Goal: Task Accomplishment & Management: Manage account settings

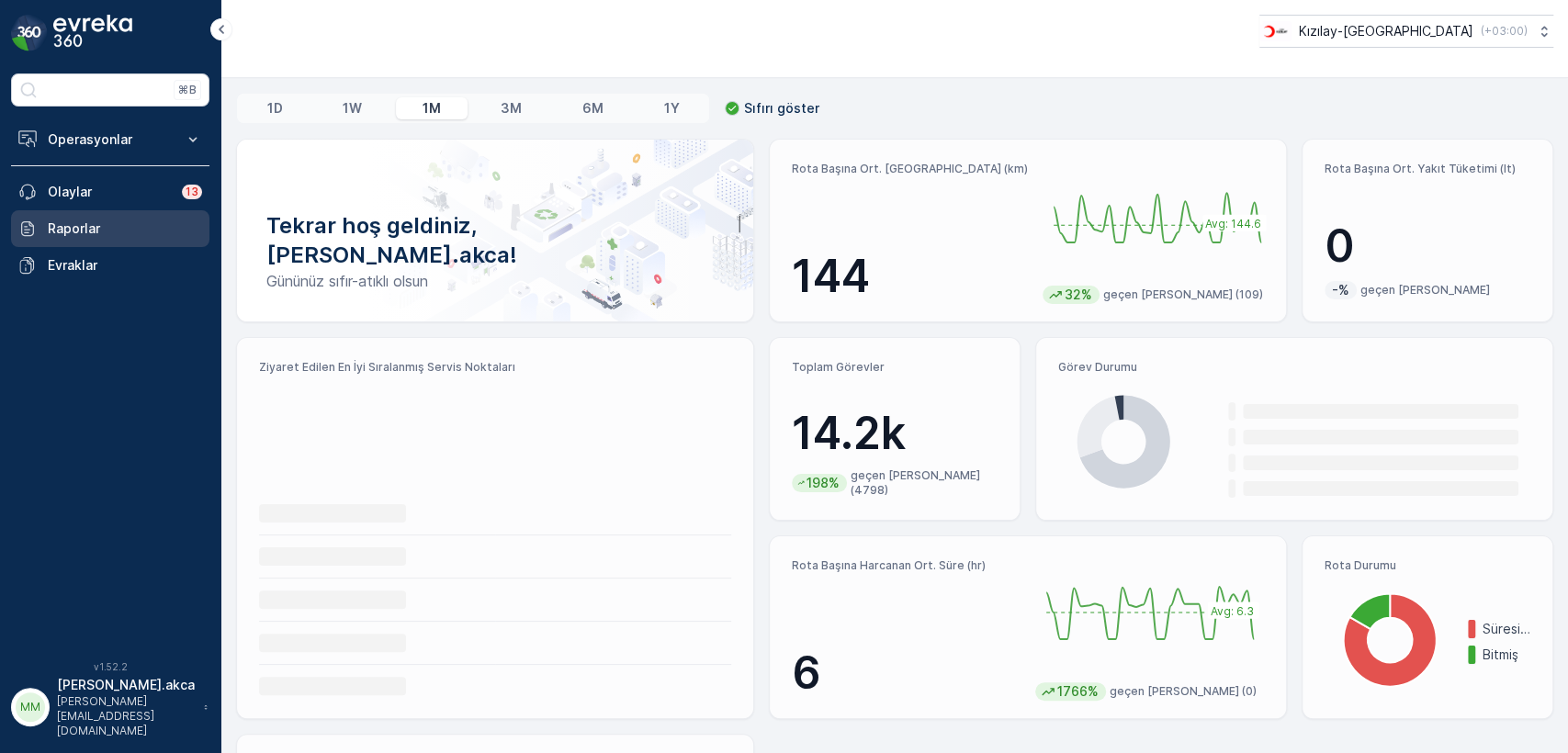
click at [90, 237] on p "Raporlar" at bounding box center [125, 228] width 154 height 18
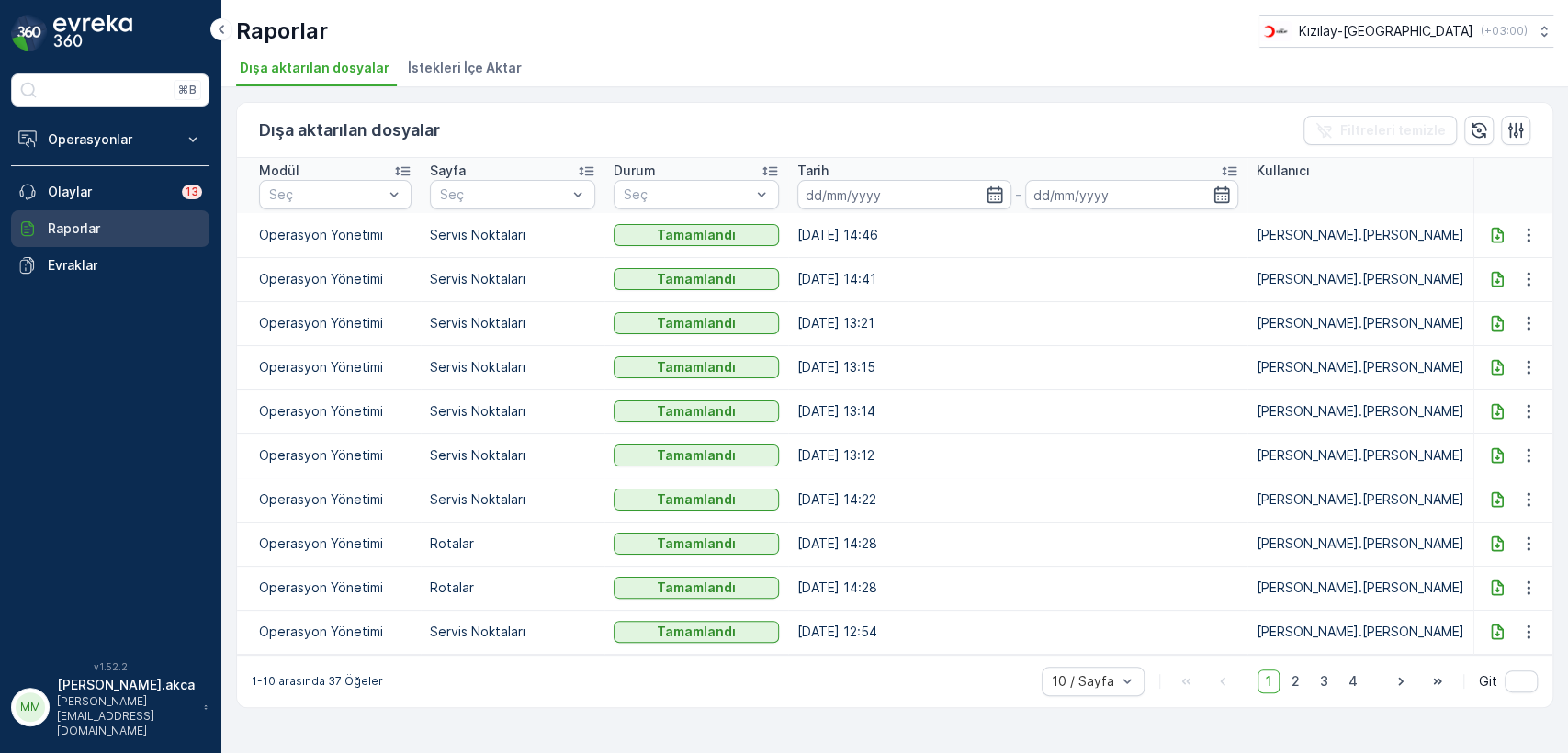
click at [82, 231] on p "Raporlar" at bounding box center [125, 228] width 154 height 18
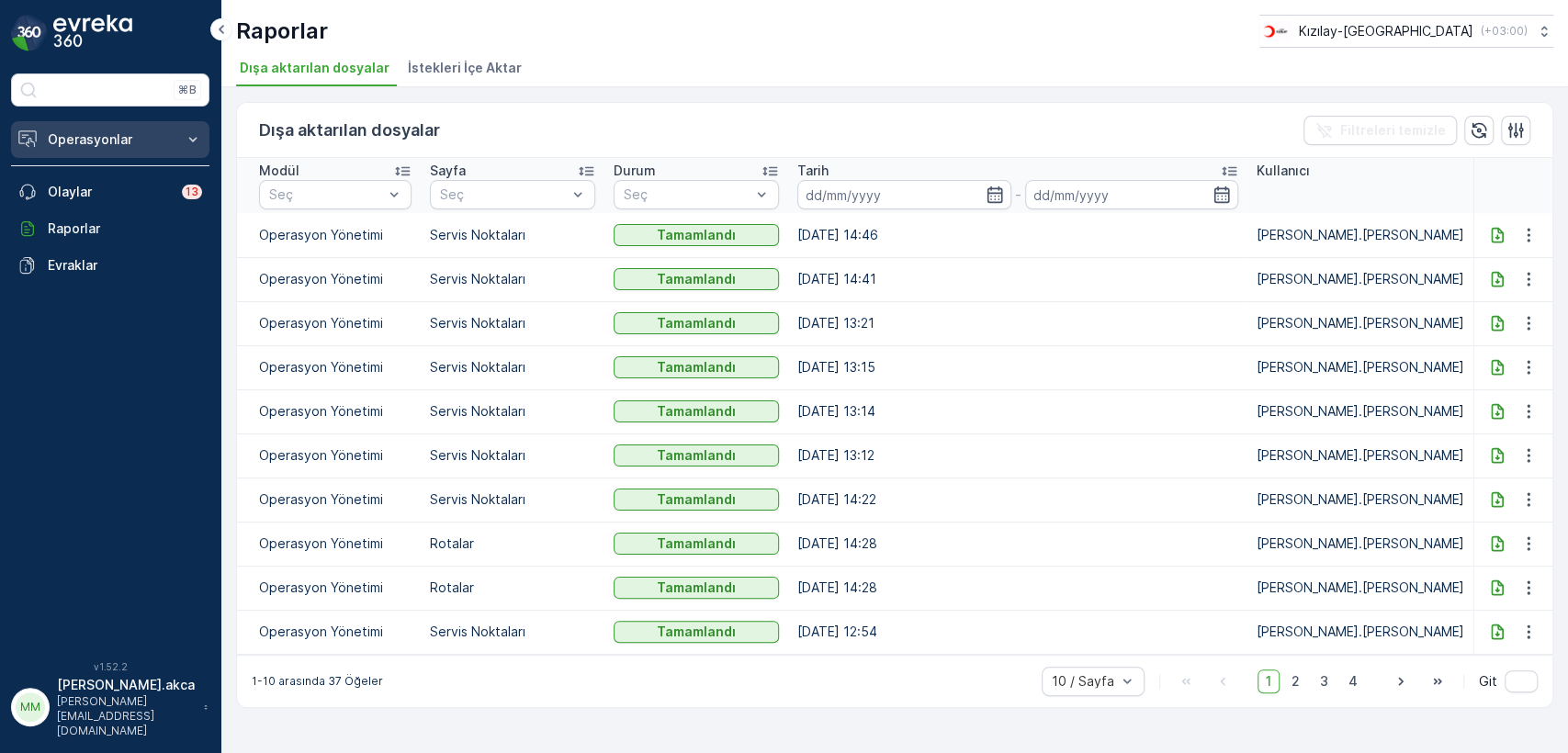
click at [150, 142] on p "Operasyonlar" at bounding box center [111, 139] width 125 height 18
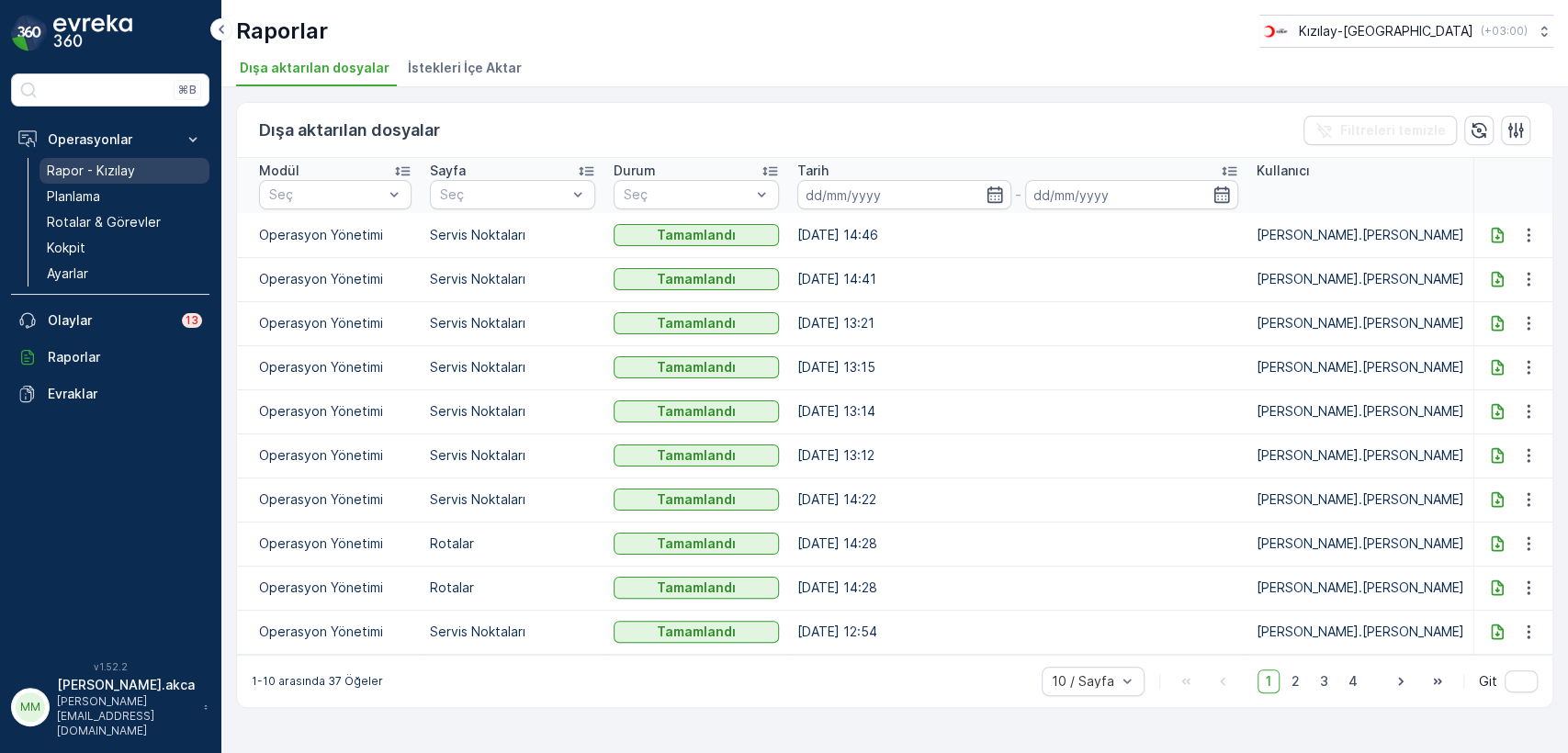
click at [127, 180] on link "Rapor - Kızılay" at bounding box center [125, 170] width 170 height 26
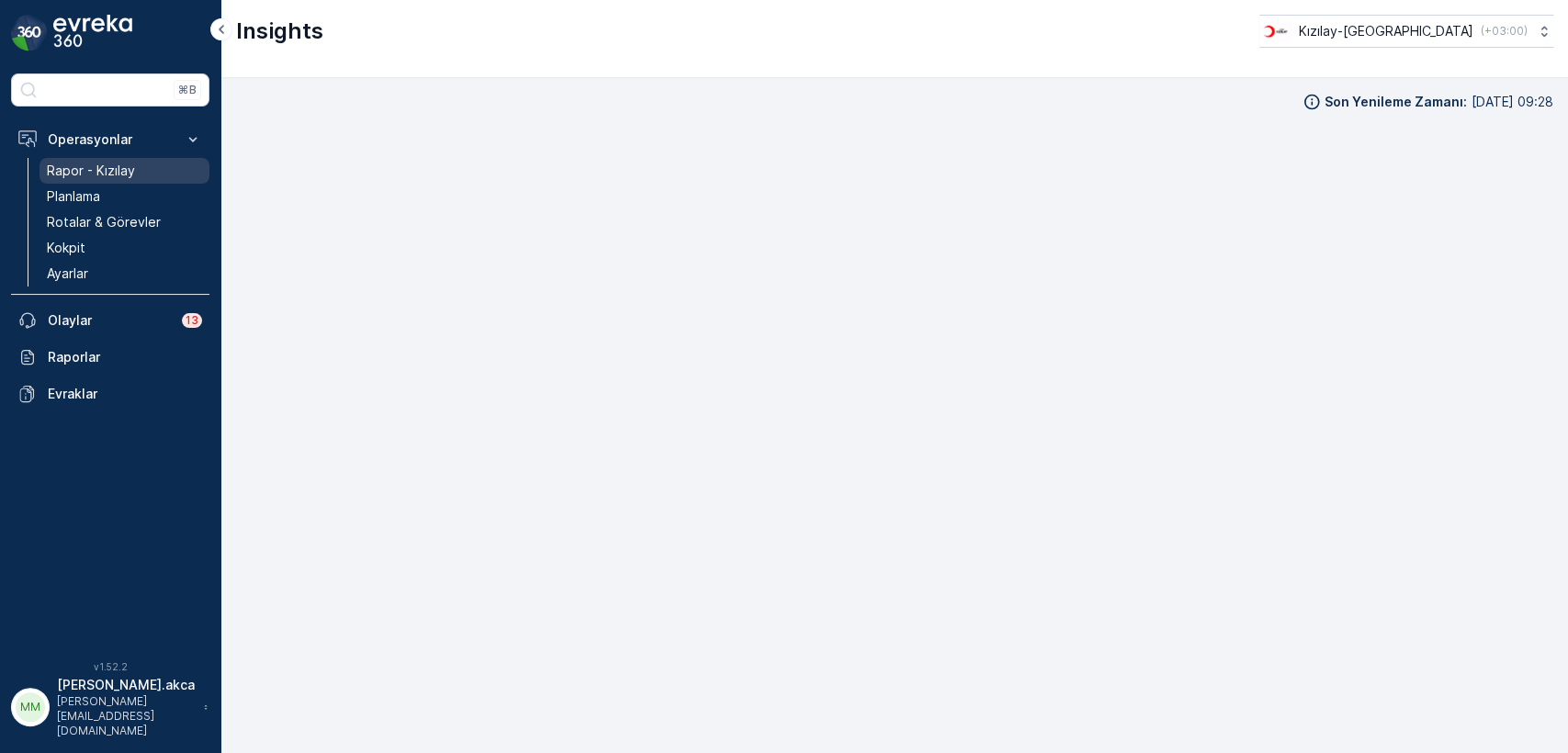
click at [93, 172] on p "Rapor - Kızılay" at bounding box center [91, 170] width 88 height 18
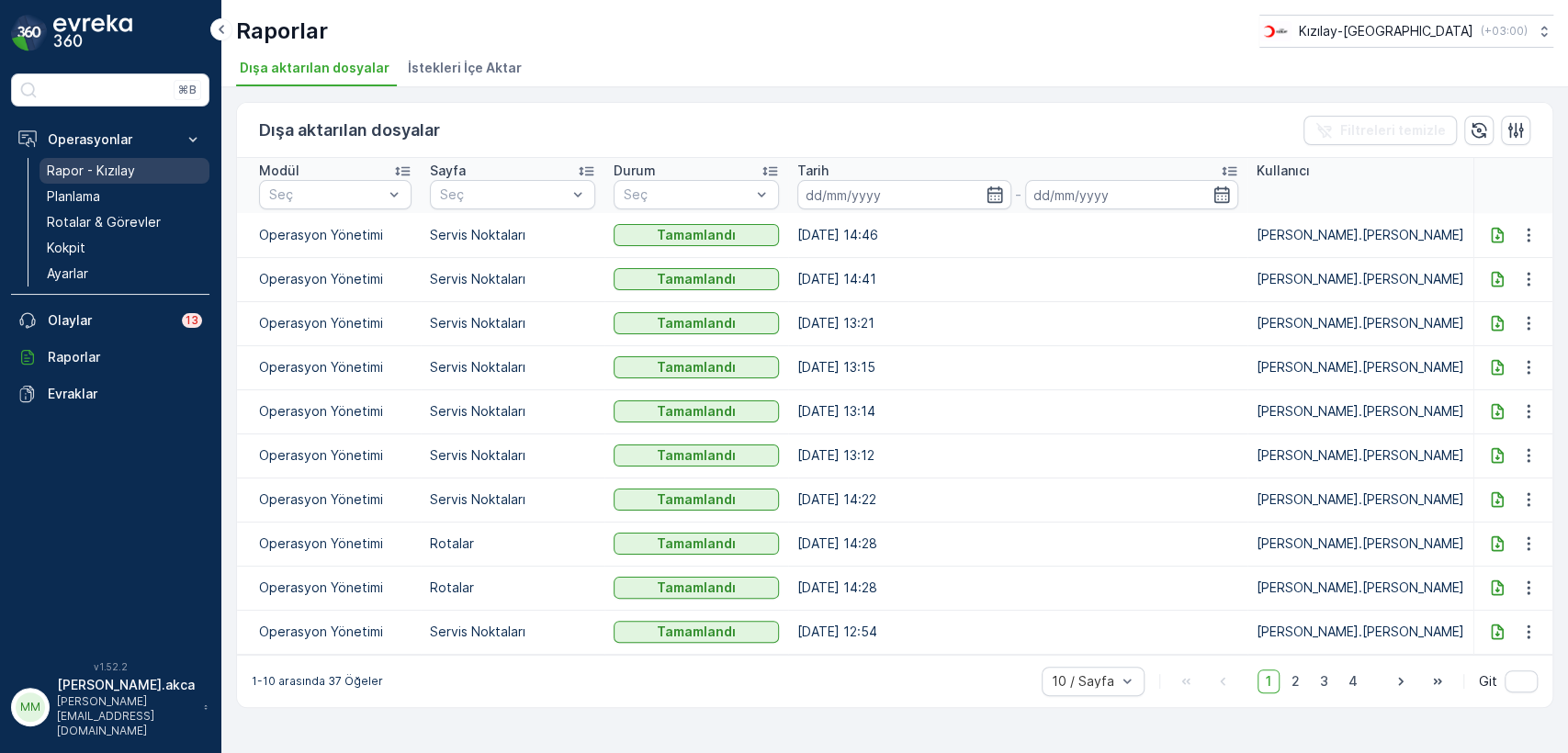
click at [125, 162] on p "Rapor - Kızılay" at bounding box center [91, 170] width 88 height 18
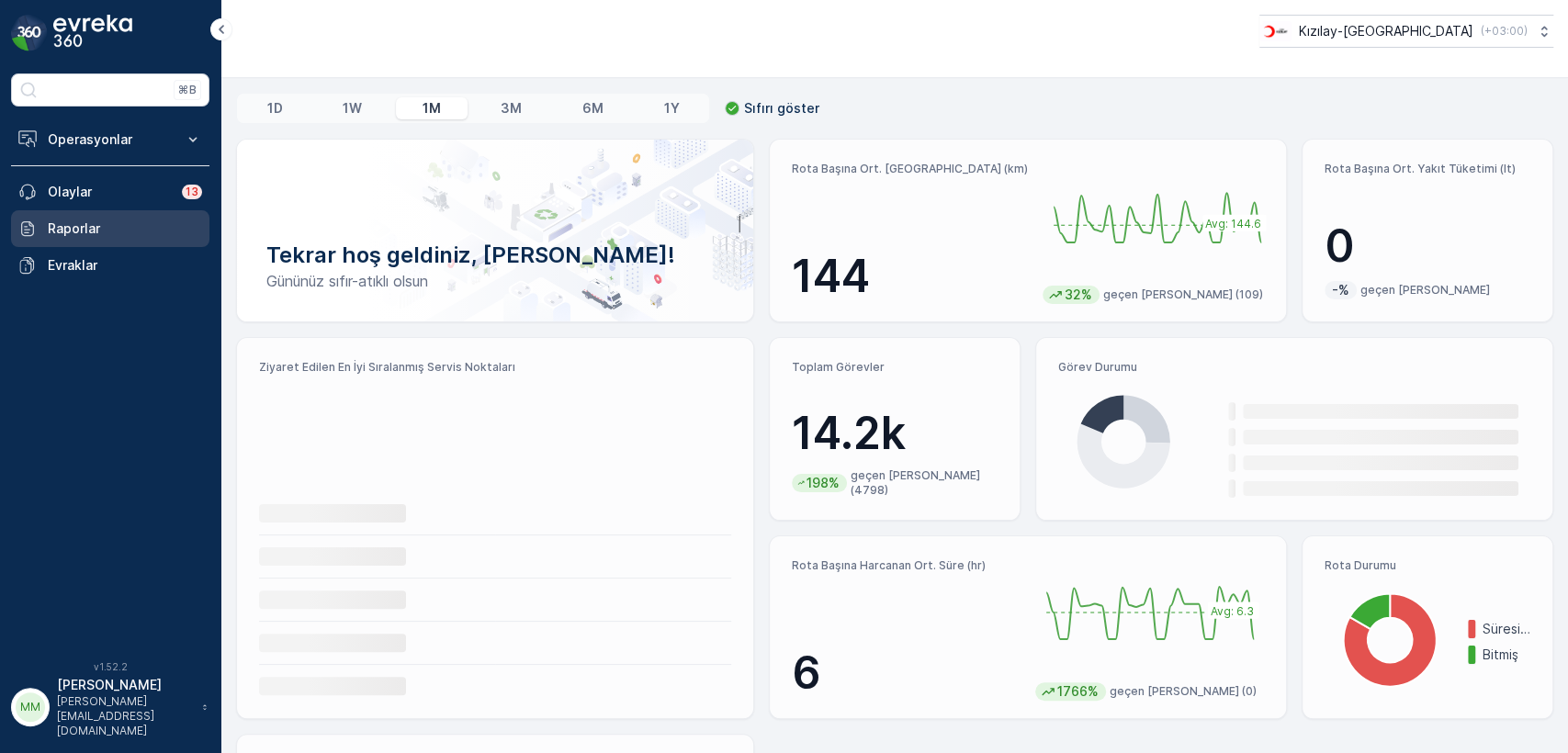
click at [78, 220] on p "Raporlar" at bounding box center [125, 228] width 154 height 18
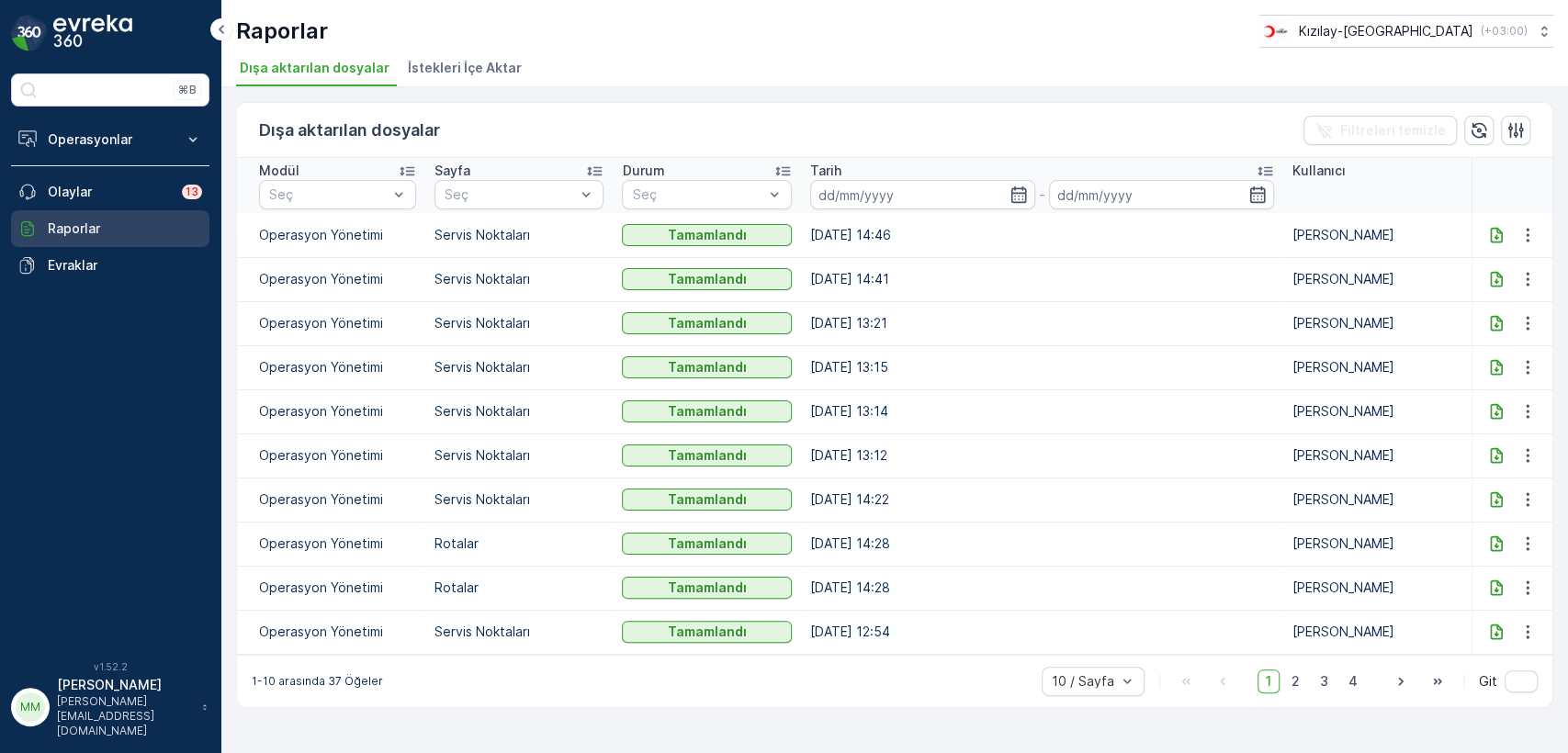
click at [78, 228] on p "Raporlar" at bounding box center [125, 228] width 154 height 18
click at [81, 226] on p "Raporlar" at bounding box center [125, 228] width 154 height 18
click at [90, 194] on p "Olaylar" at bounding box center [110, 191] width 123 height 18
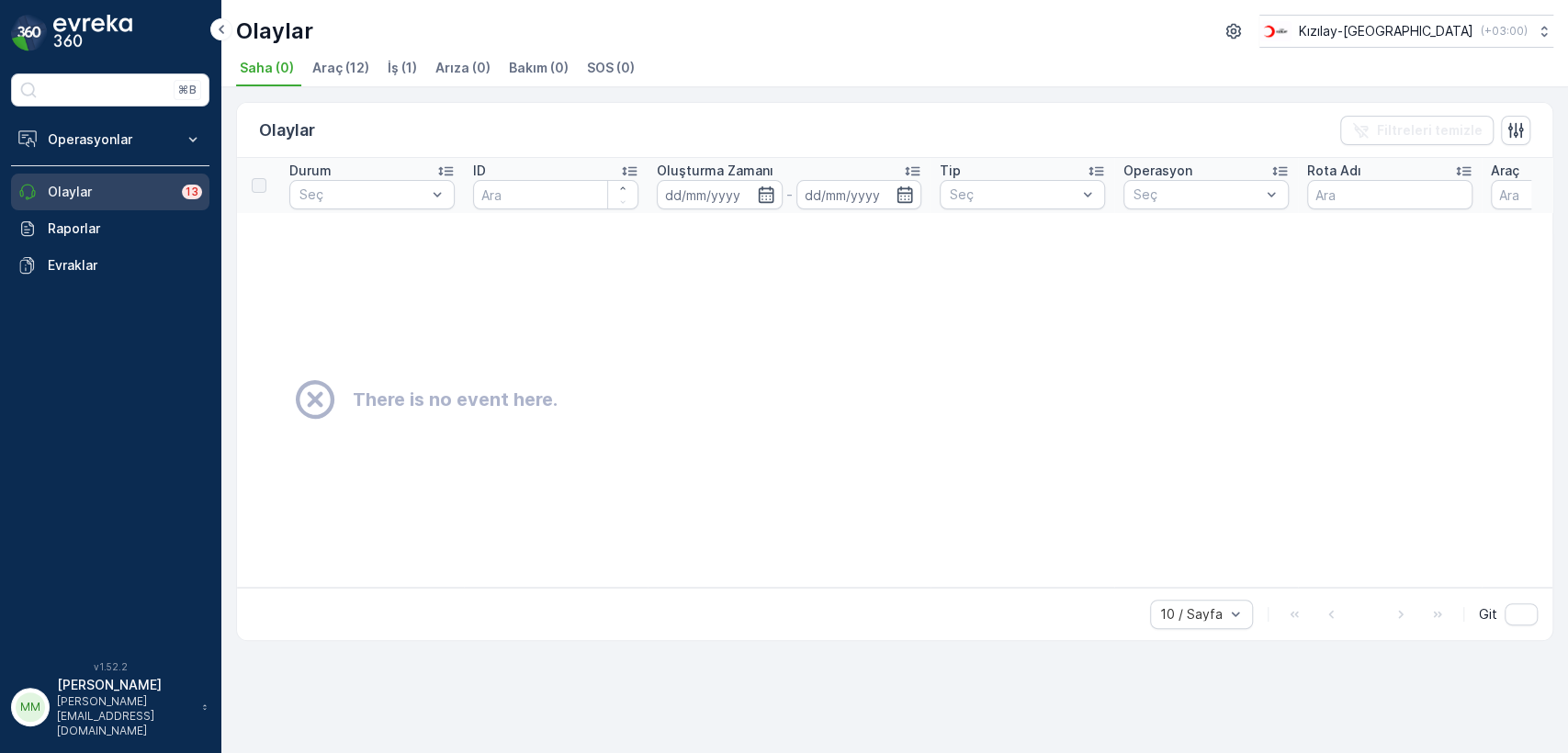
click at [93, 194] on p "Olaylar" at bounding box center [110, 191] width 123 height 18
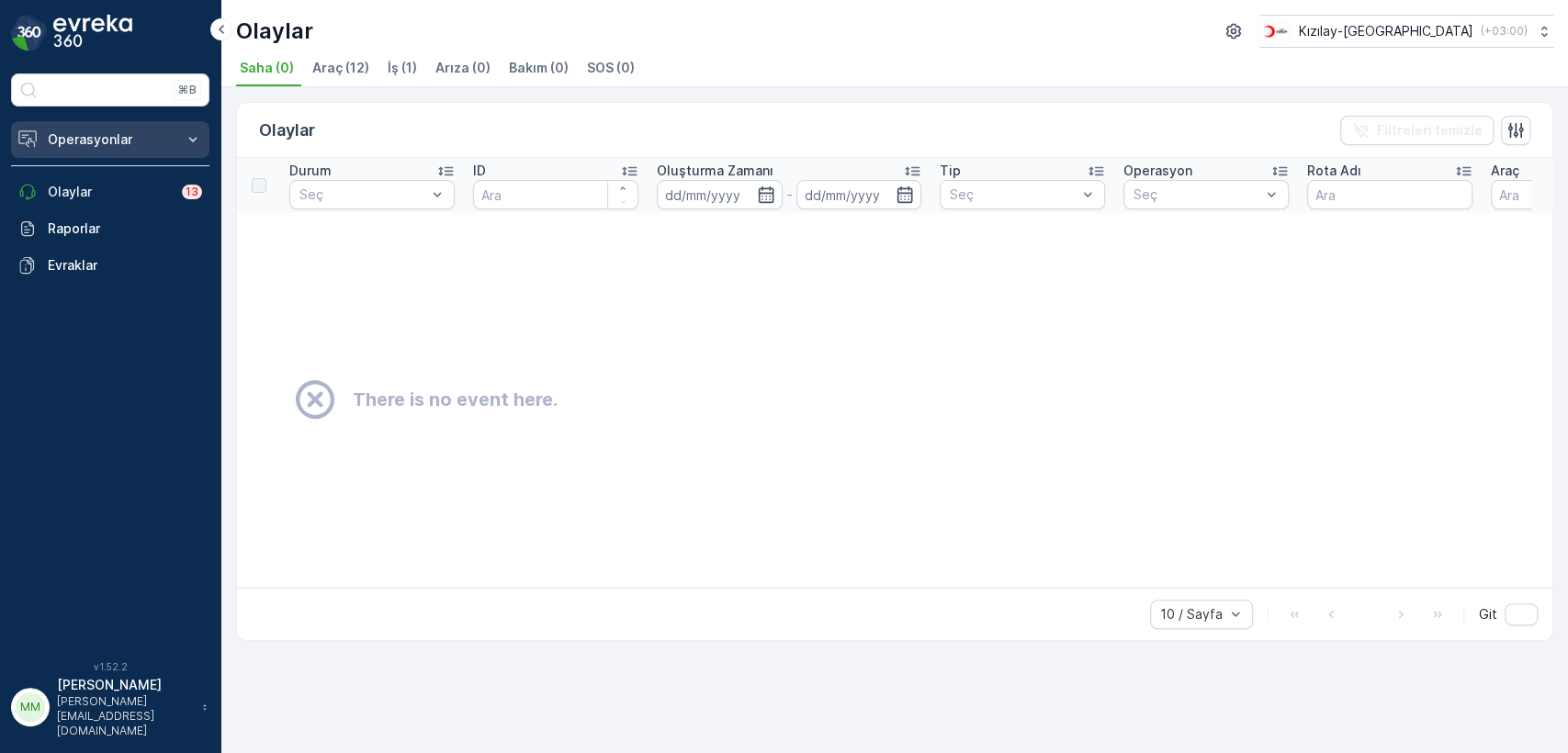
click at [128, 138] on p "Operasyonlar" at bounding box center [111, 139] width 125 height 18
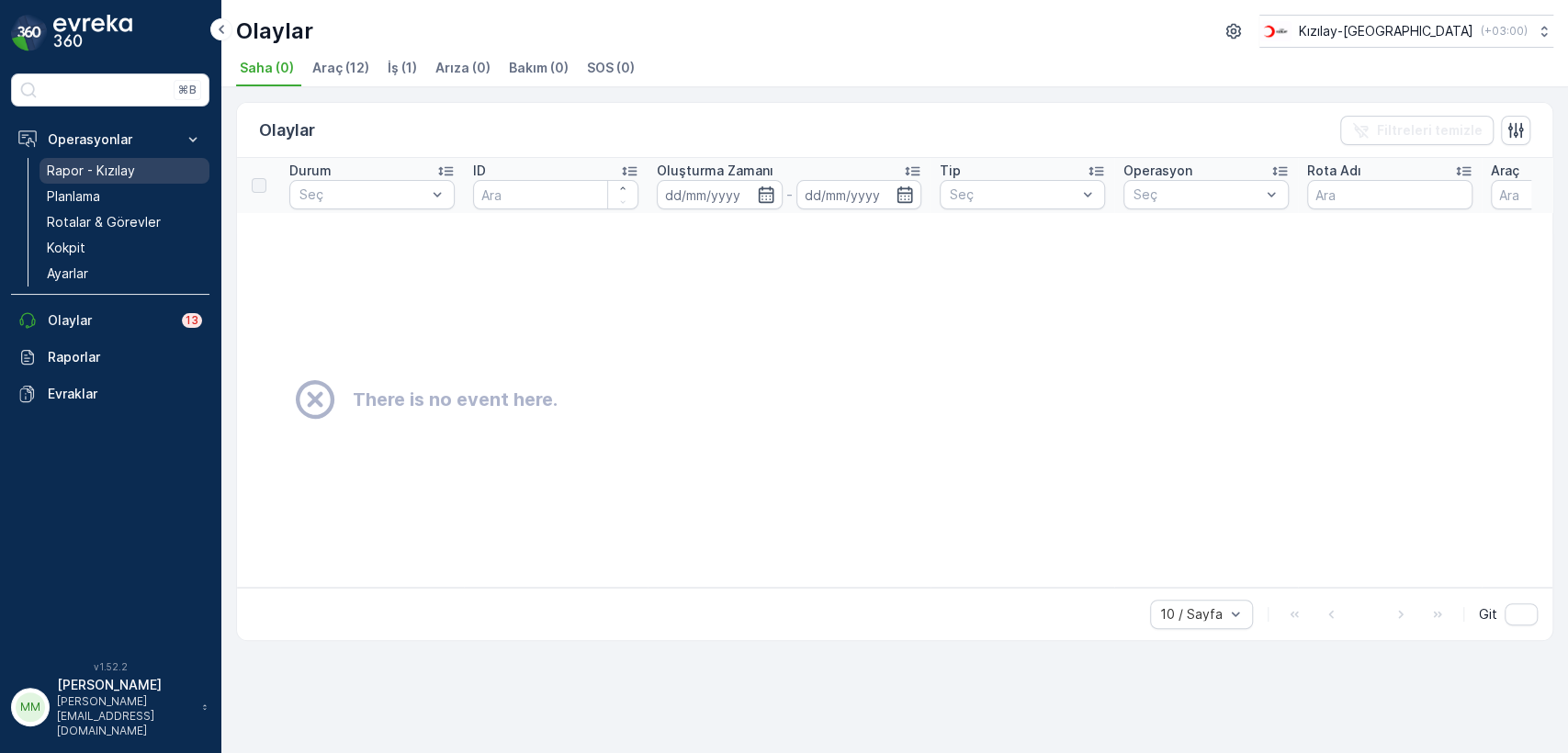
click at [115, 179] on p "Rapor - Kızılay" at bounding box center [91, 170] width 88 height 18
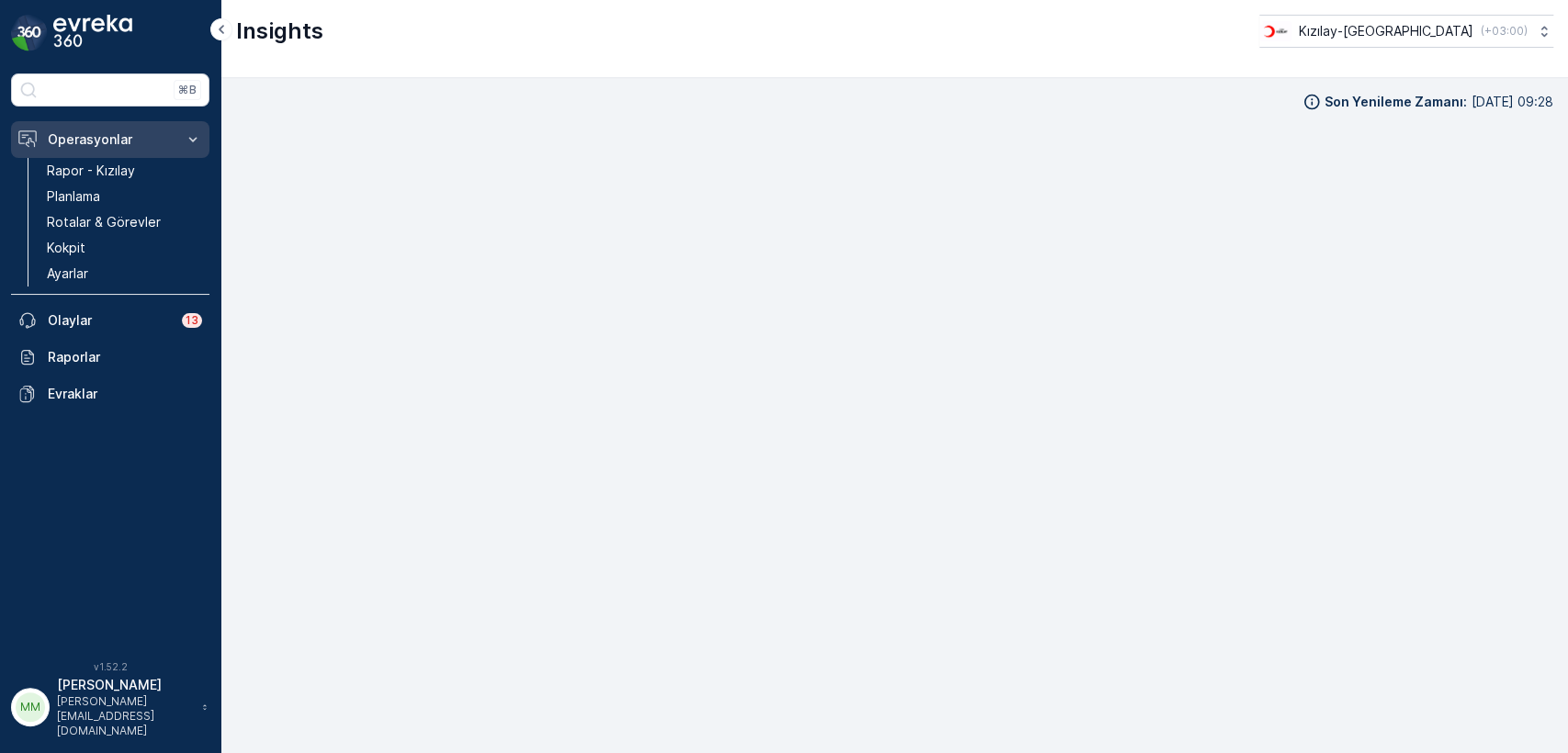
click at [75, 136] on p "Operasyonlar" at bounding box center [111, 139] width 125 height 18
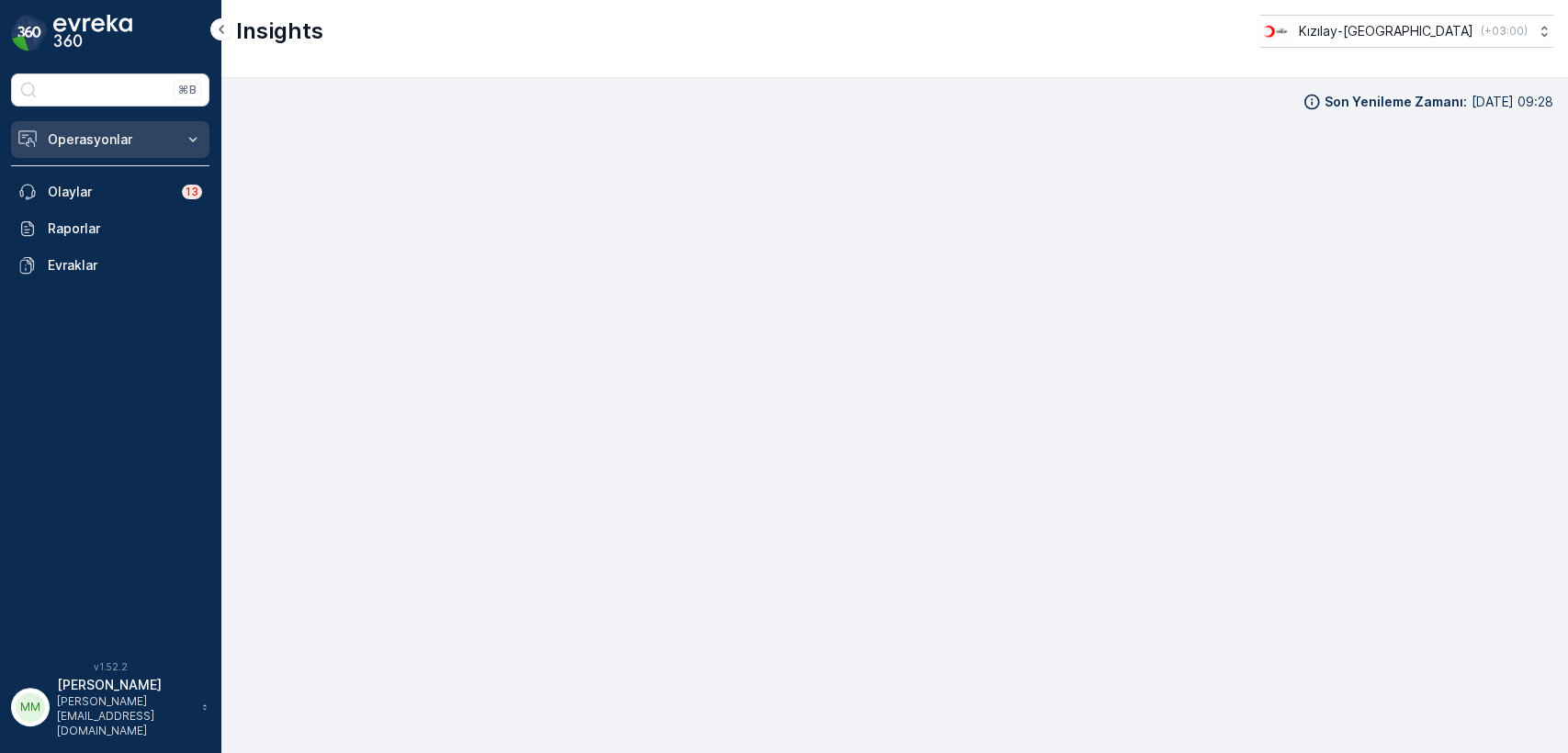
click at [75, 136] on p "Operasyonlar" at bounding box center [111, 139] width 125 height 18
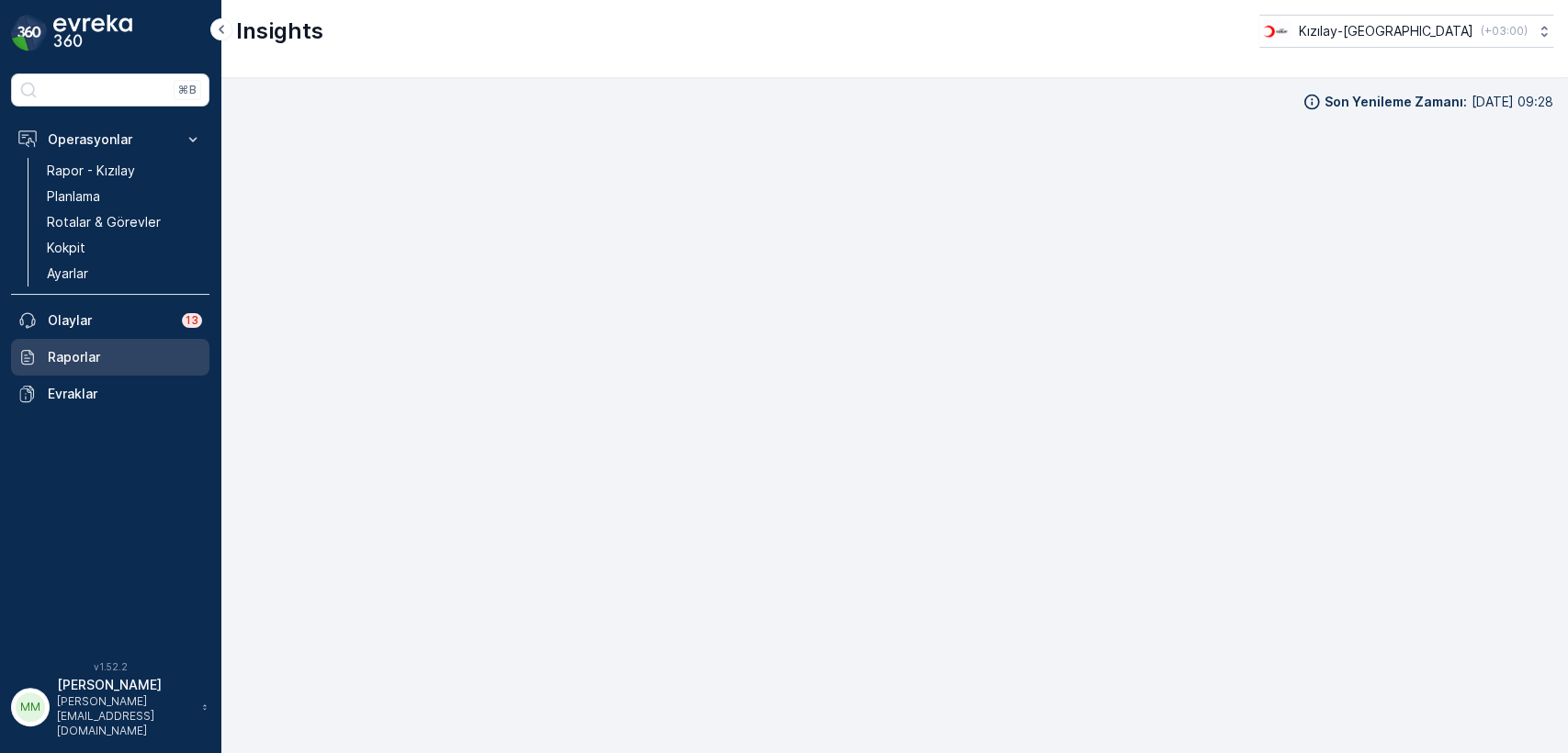
click at [97, 354] on p "Raporlar" at bounding box center [125, 356] width 154 height 18
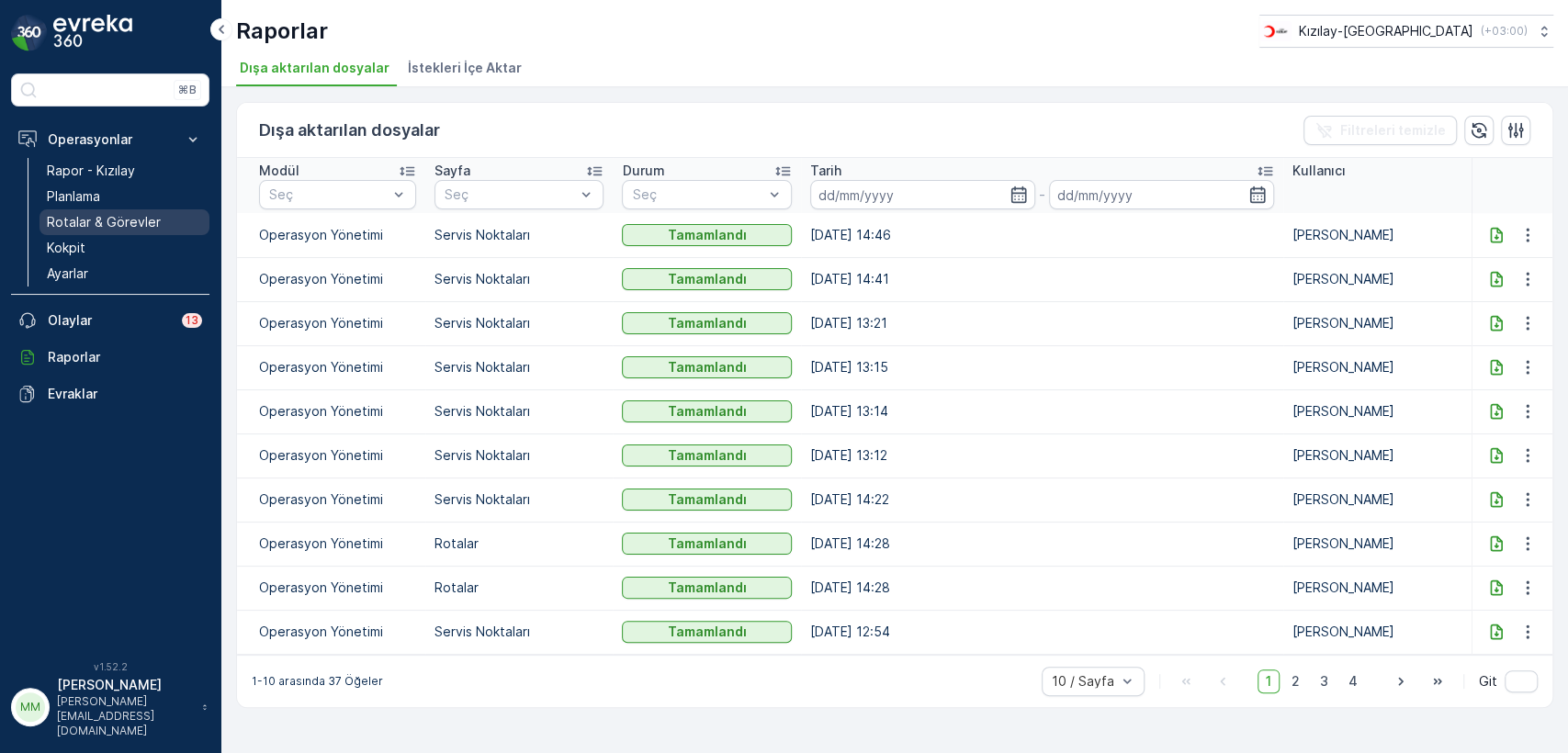
click at [101, 219] on p "Rotalar & Görevler" at bounding box center [104, 222] width 114 height 18
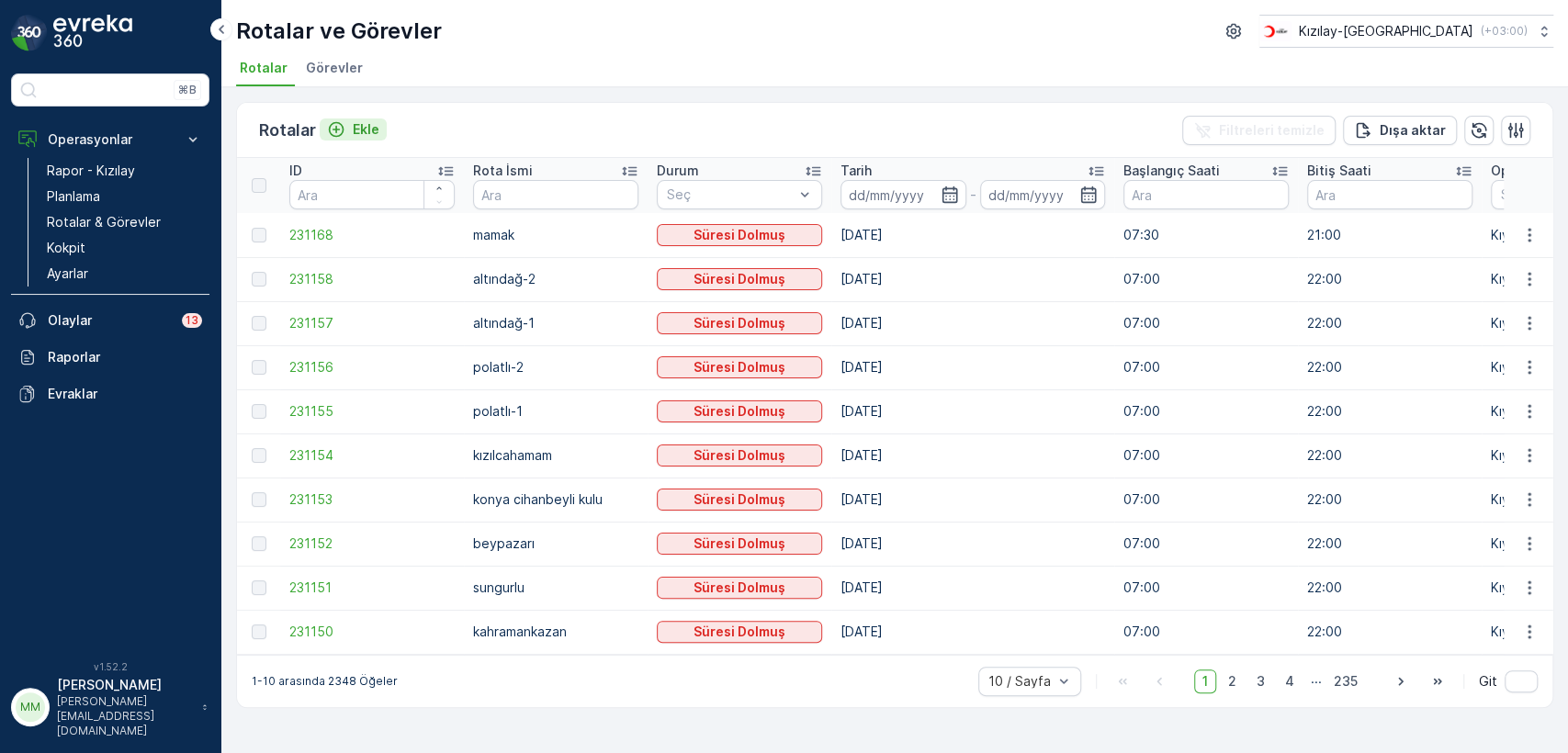
click at [367, 127] on p "Ekle" at bounding box center [366, 128] width 26 height 18
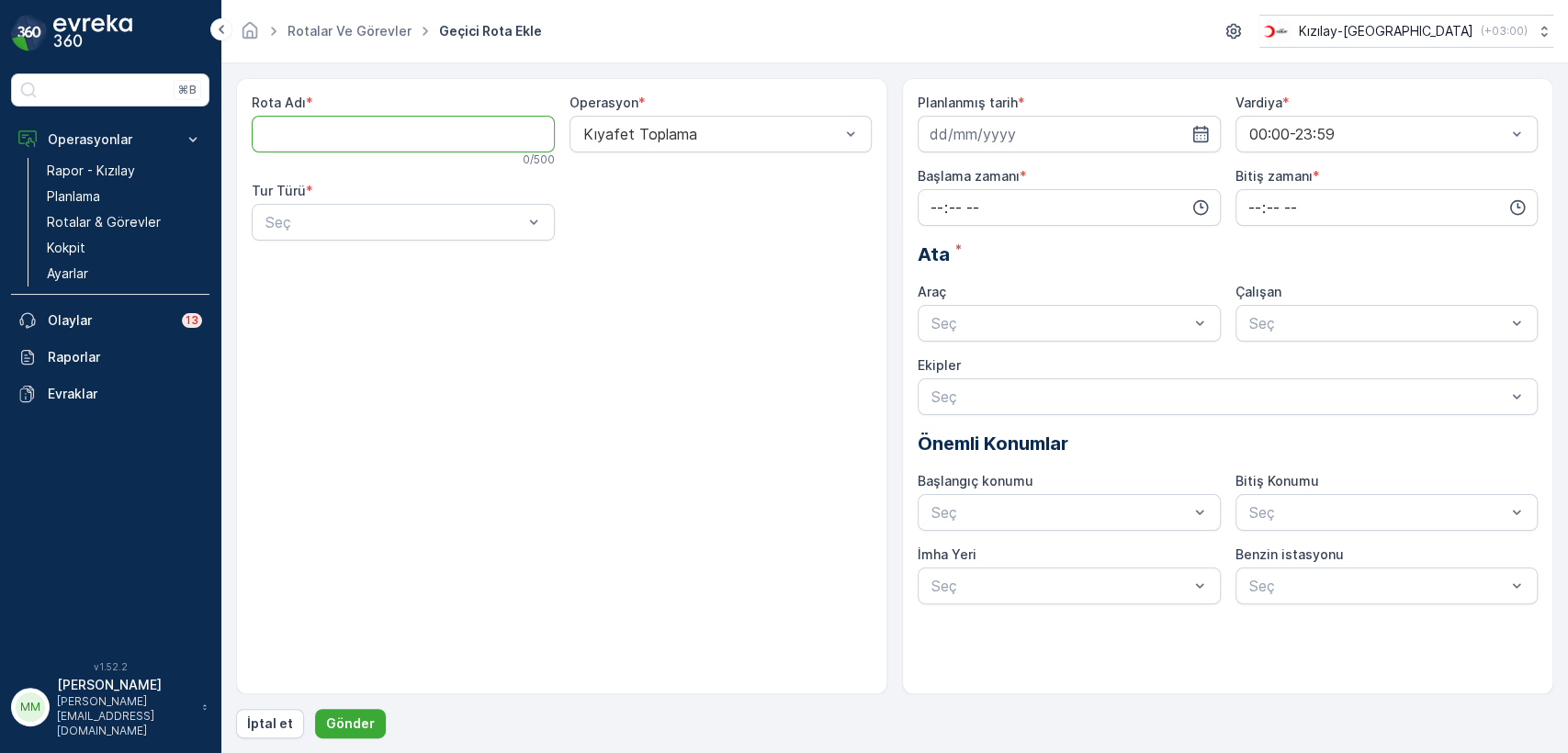
click at [422, 142] on Adı "Rota Adı" at bounding box center [403, 133] width 303 height 37
type Adı "s"
type Adı "SİNCAN"
click at [1559, 214] on form "Rota Adı * SİNCAN 6 / 500 Operasyon * Kıyafet Toplama Tur Türü * Seç Planlanmış…" at bounding box center [894, 408] width 1347 height 690
click at [416, 269] on div "Statik" at bounding box center [403, 266] width 281 height 16
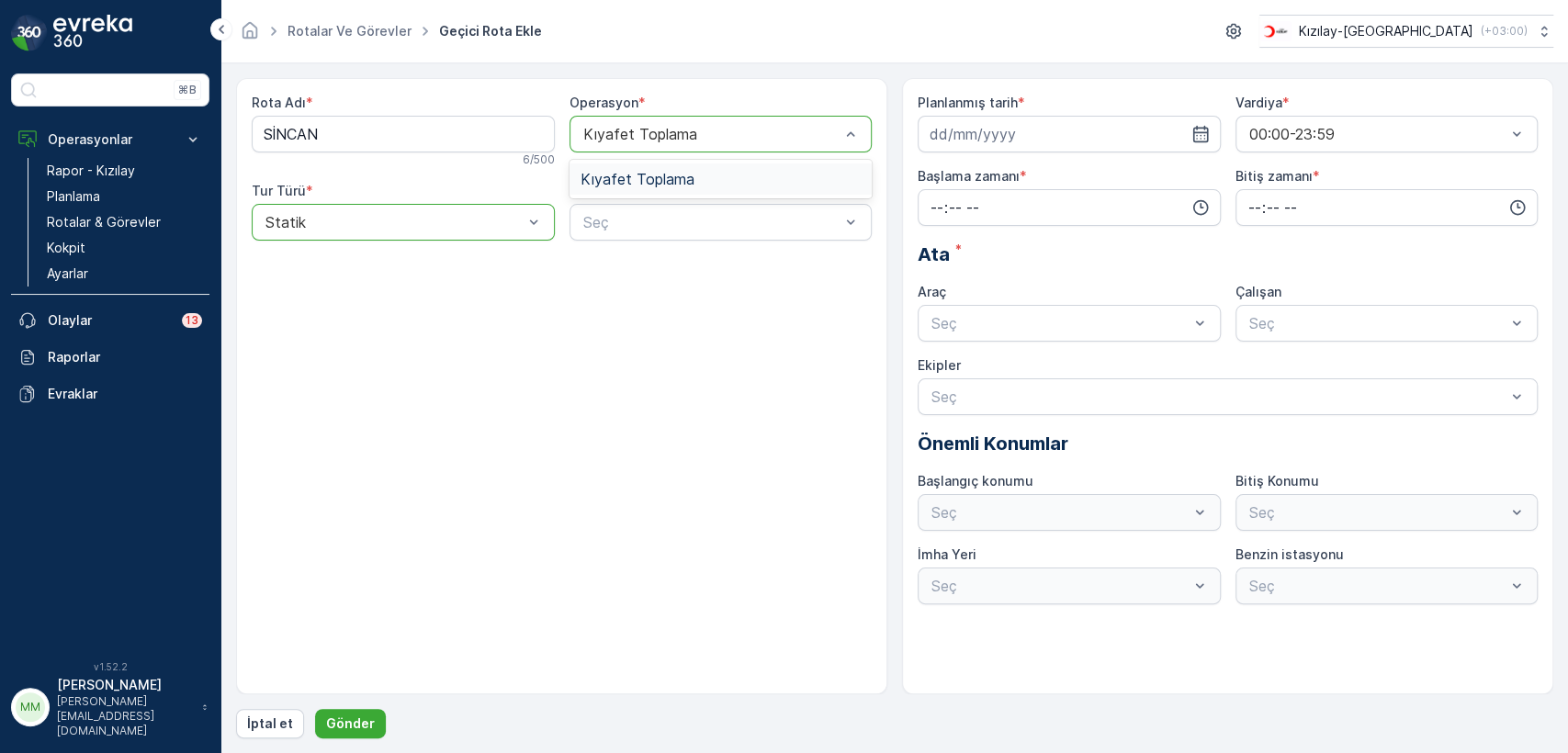
click at [747, 181] on div "Kıyafet Toplama" at bounding box center [720, 179] width 281 height 16
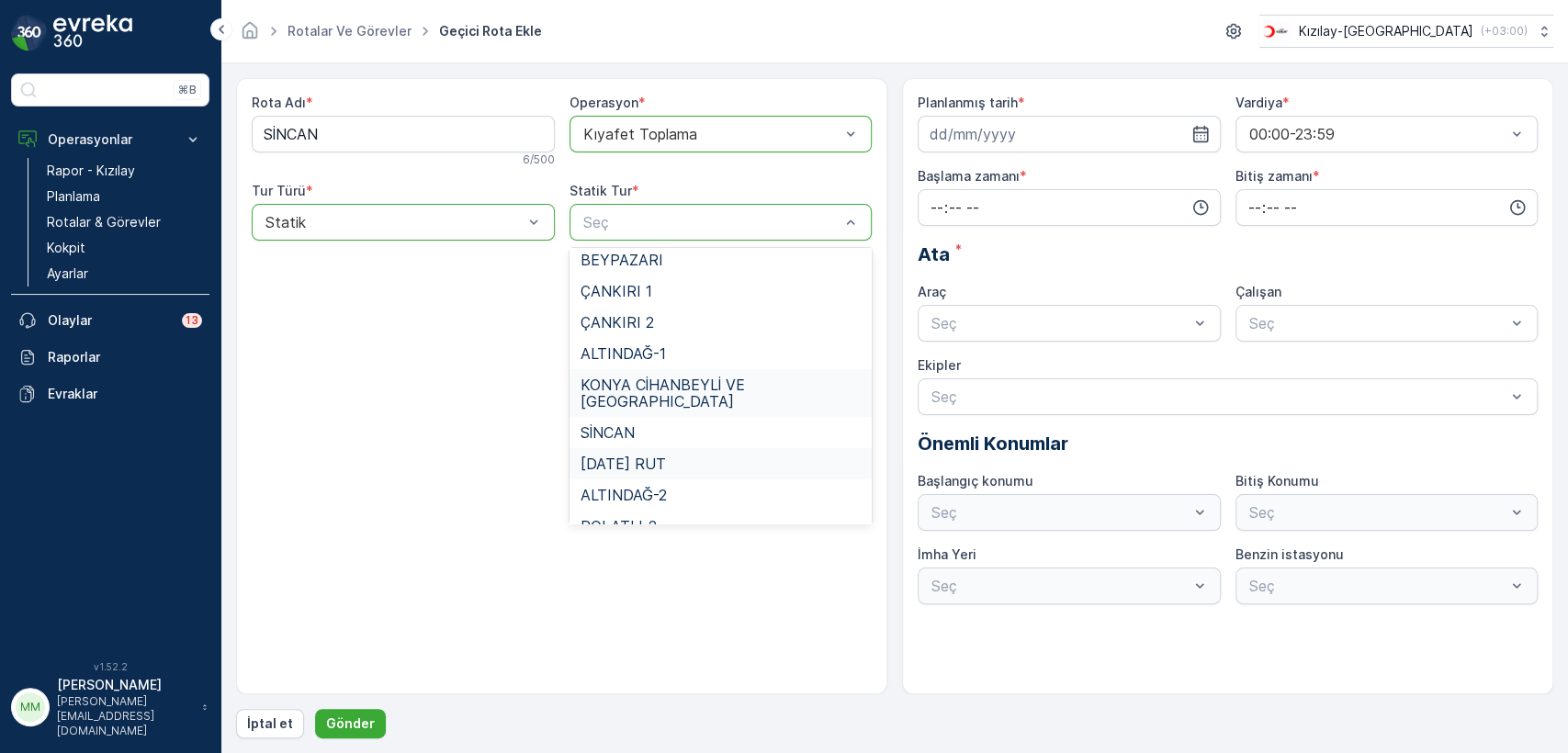
scroll to position [169, 0]
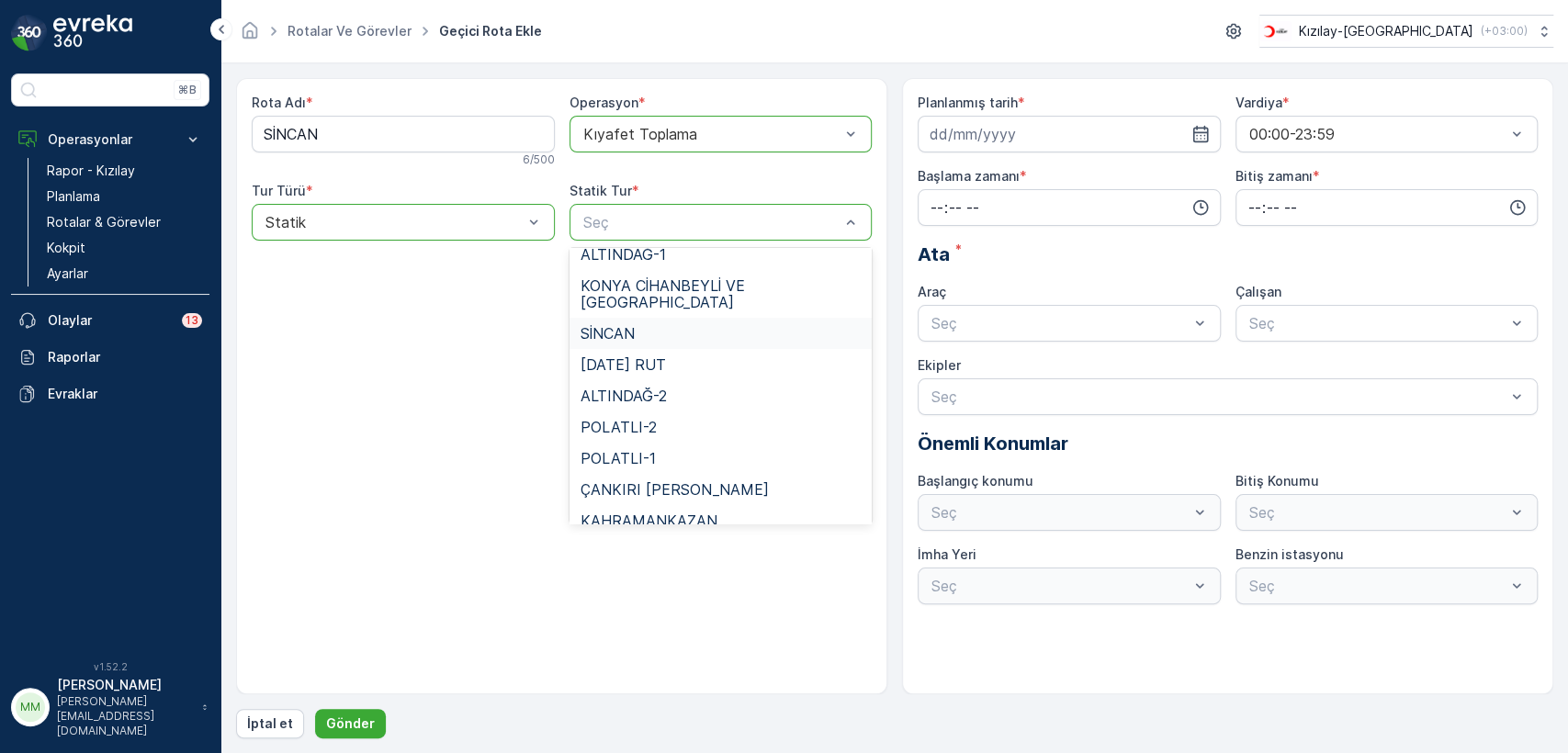
click at [613, 317] on div "SİNCAN" at bounding box center [721, 333] width 303 height 31
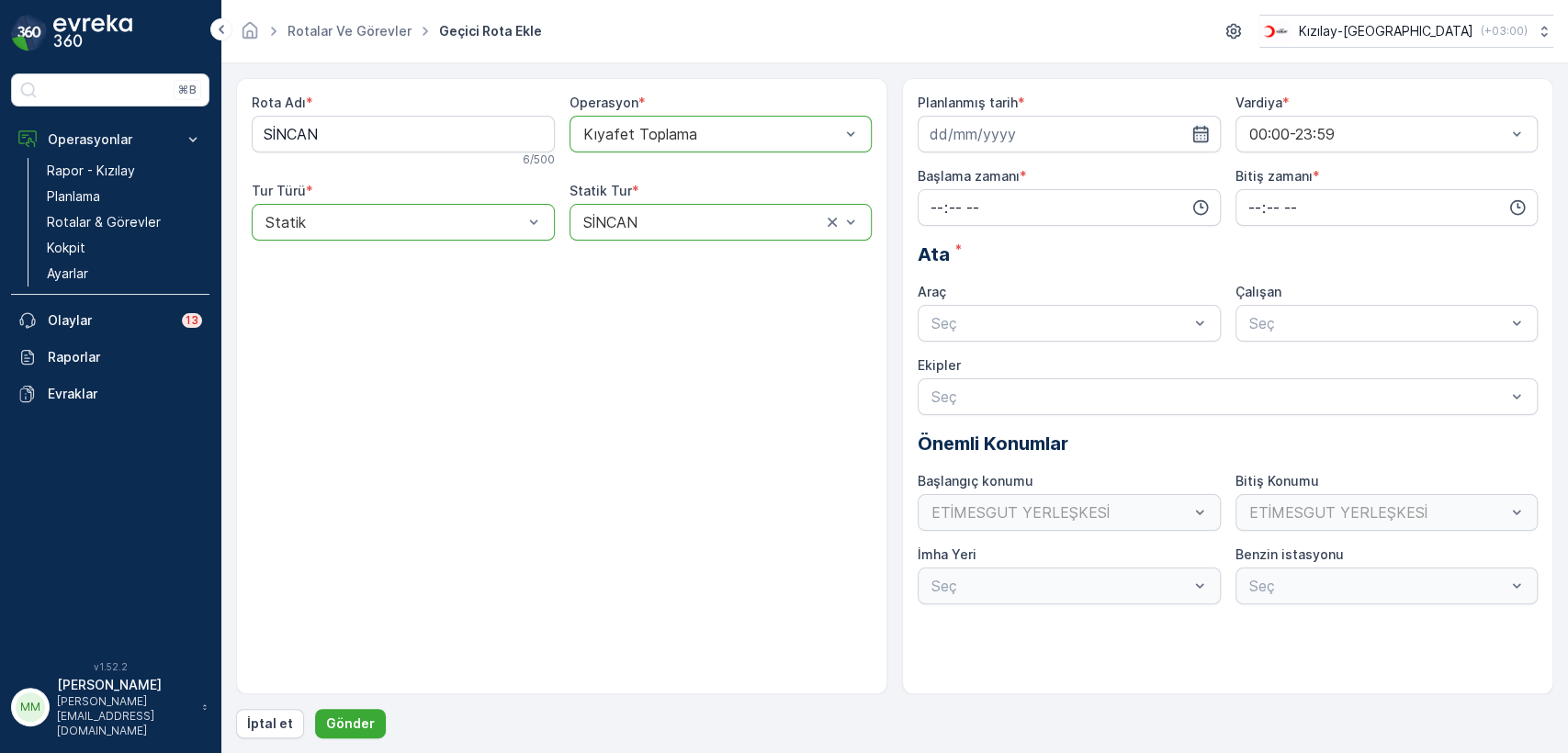
click at [1197, 128] on icon "button" at bounding box center [1200, 133] width 16 height 16
click at [952, 320] on div "13" at bounding box center [949, 324] width 29 height 29
type input "13.10.2025"
click at [1192, 202] on icon "button" at bounding box center [1200, 207] width 18 height 18
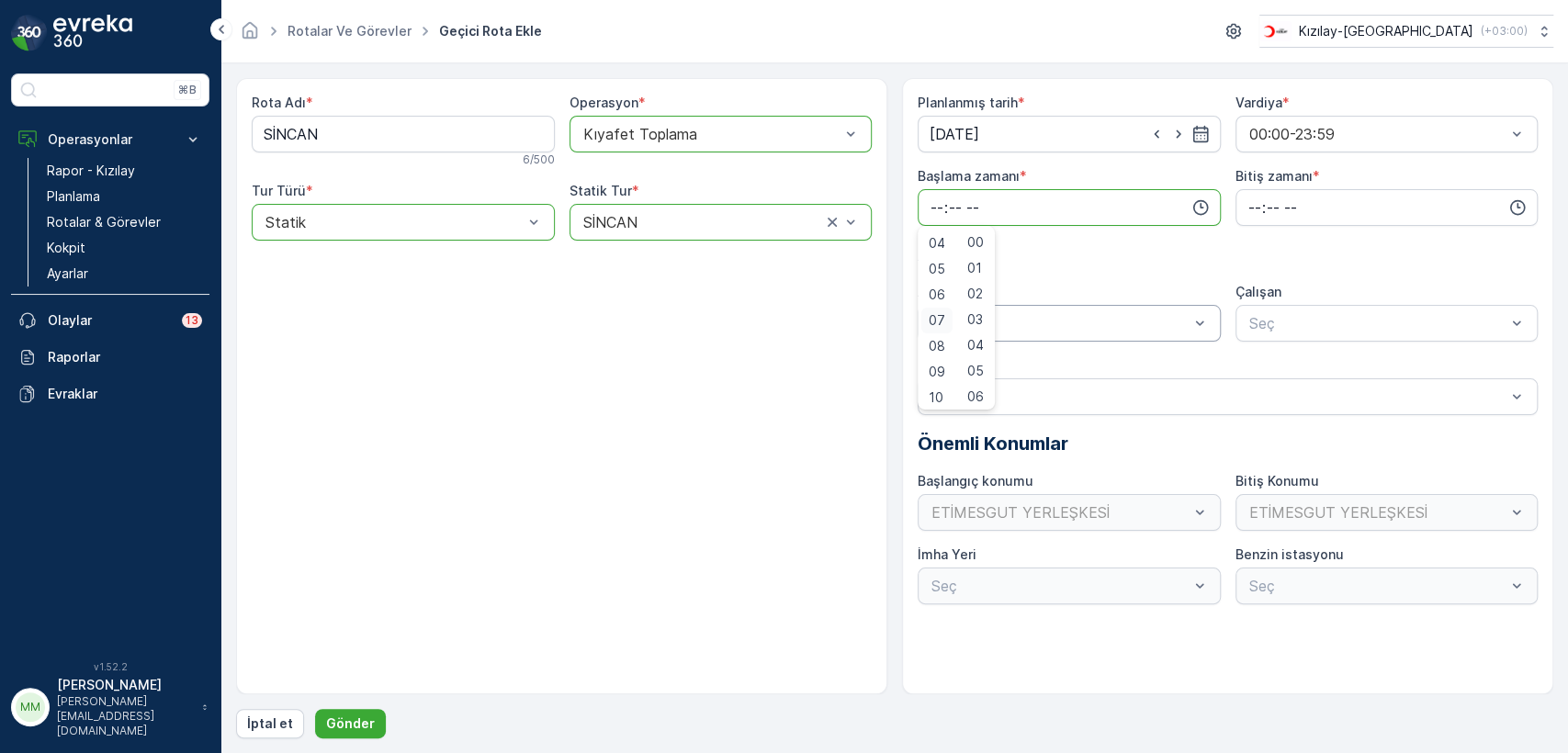
click at [940, 318] on span "07" at bounding box center [937, 320] width 16 height 18
type input "07:00"
click at [1514, 208] on icon "button" at bounding box center [1517, 207] width 18 height 18
click at [1262, 363] on div "22" at bounding box center [1254, 367] width 31 height 26
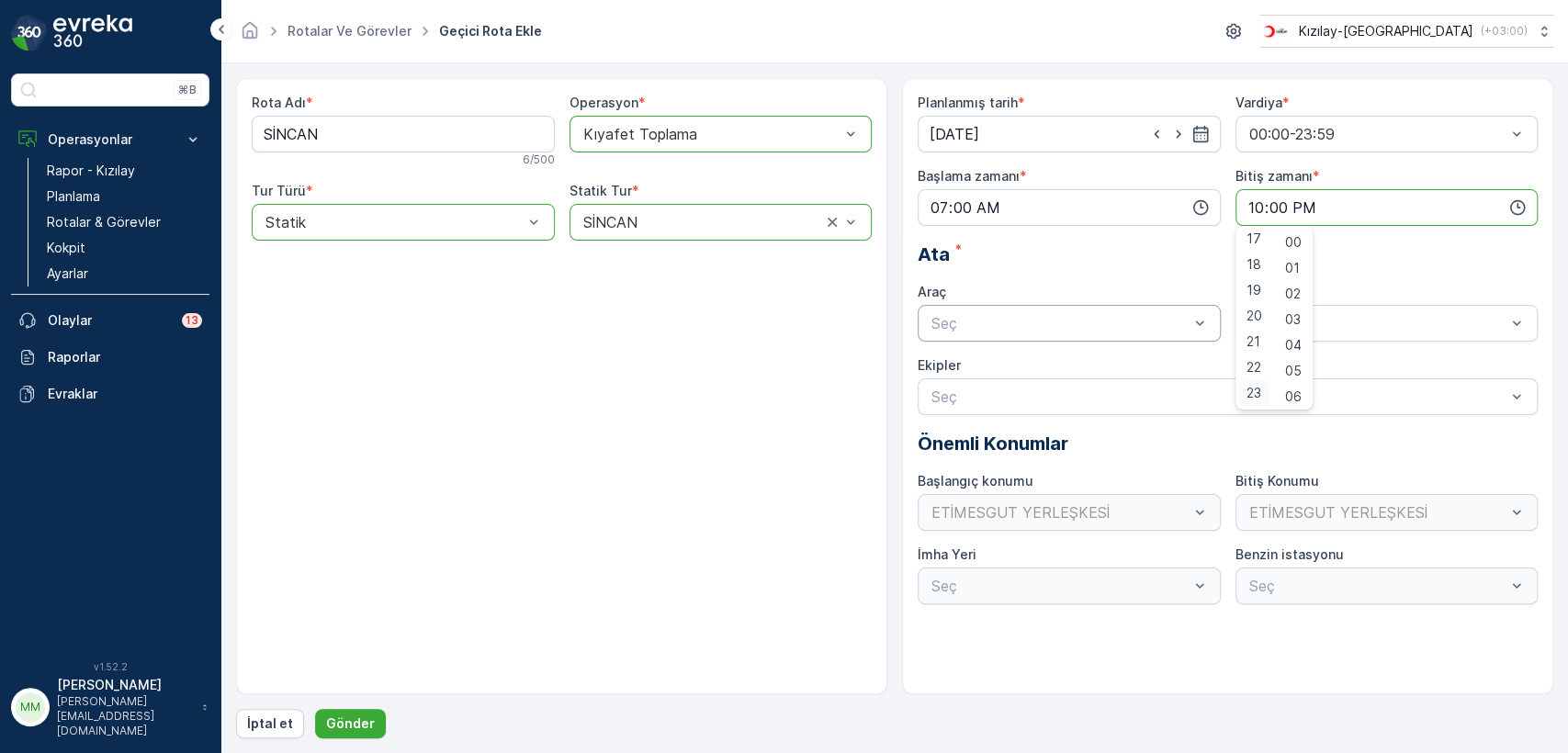
click at [1249, 386] on span "23" at bounding box center [1254, 392] width 15 height 18
type input "23:00"
click at [1411, 244] on div "Ata *" at bounding box center [1228, 254] width 620 height 27
click at [1043, 361] on div "TABLET-1" at bounding box center [1069, 368] width 281 height 16
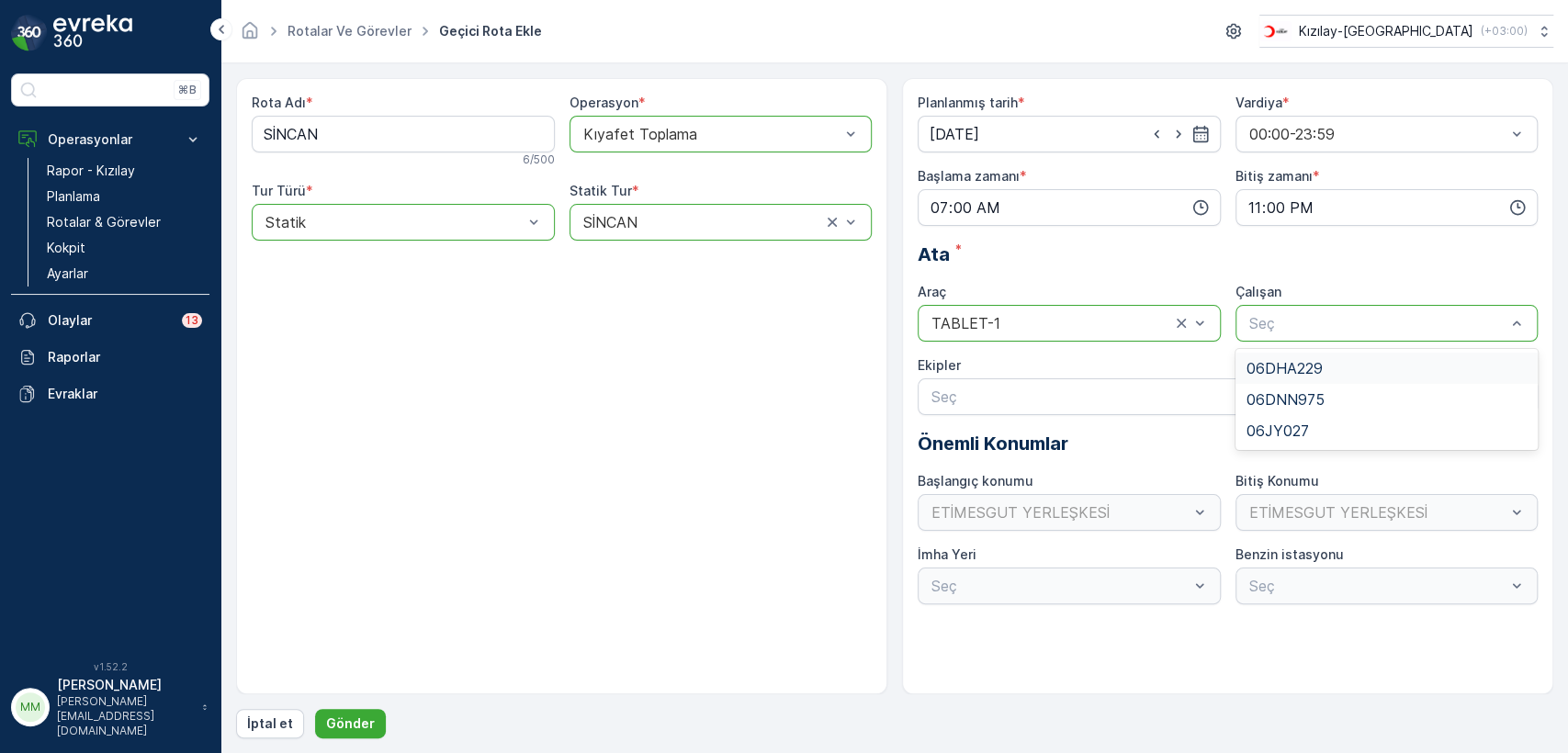
click at [1422, 246] on div "Ata *" at bounding box center [1228, 254] width 620 height 27
click at [1440, 223] on input "23:00" at bounding box center [1387, 207] width 303 height 37
click at [1436, 227] on div "Planlanmış tarih * 13.10.2025 Vardiya * 00:00-23:59 Başlama zamanı * 07:00 Biti…" at bounding box center [1228, 349] width 620 height 510
click at [1528, 205] on input "23:00" at bounding box center [1387, 207] width 303 height 37
click at [1534, 246] on div "Ata *" at bounding box center [1228, 254] width 620 height 27
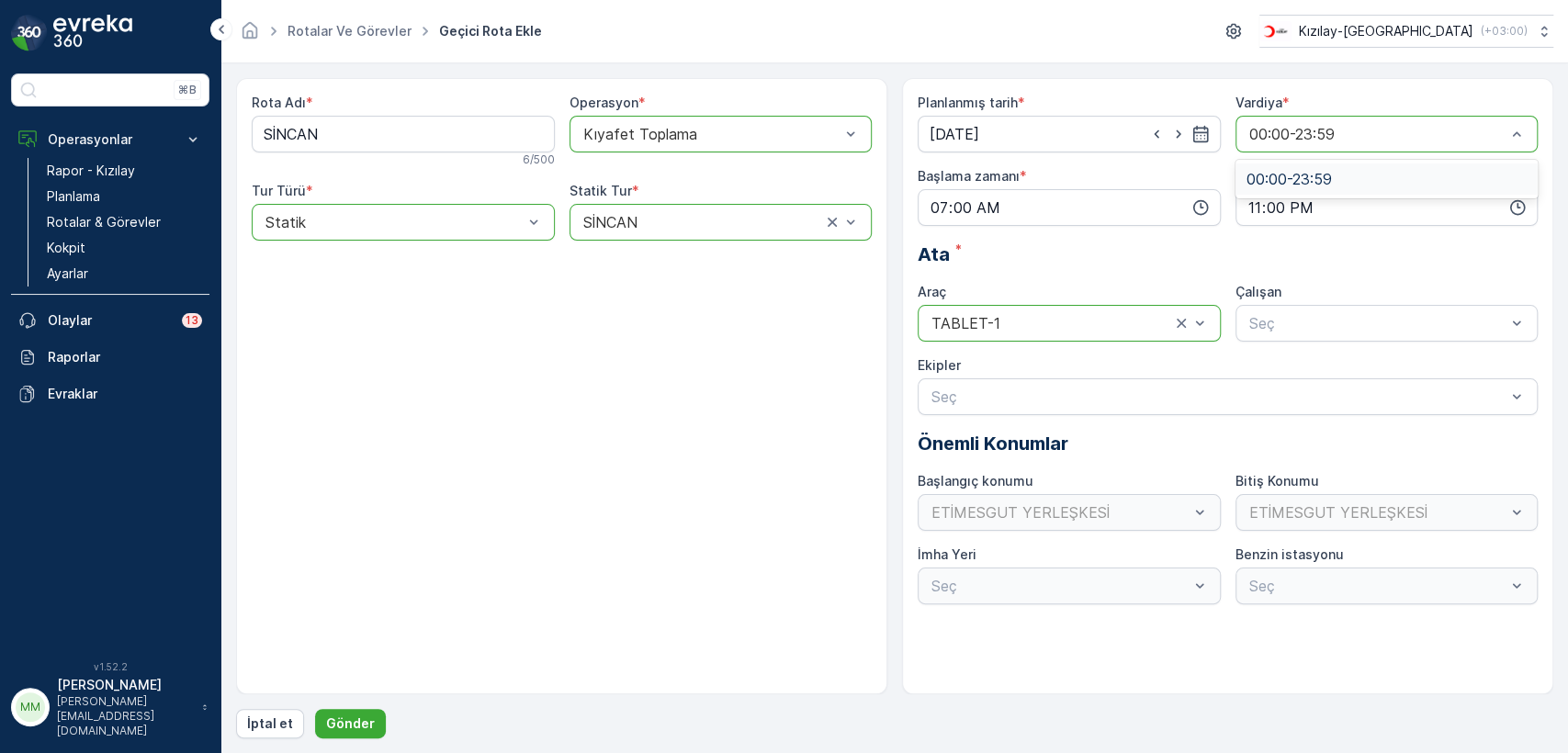
click at [1313, 185] on span "00:00-23:59" at bounding box center [1289, 179] width 85 height 16
click at [1178, 136] on icon "button" at bounding box center [1178, 133] width 18 height 18
click at [1152, 131] on icon "button" at bounding box center [1156, 133] width 18 height 18
click at [1172, 131] on icon "button" at bounding box center [1178, 133] width 18 height 18
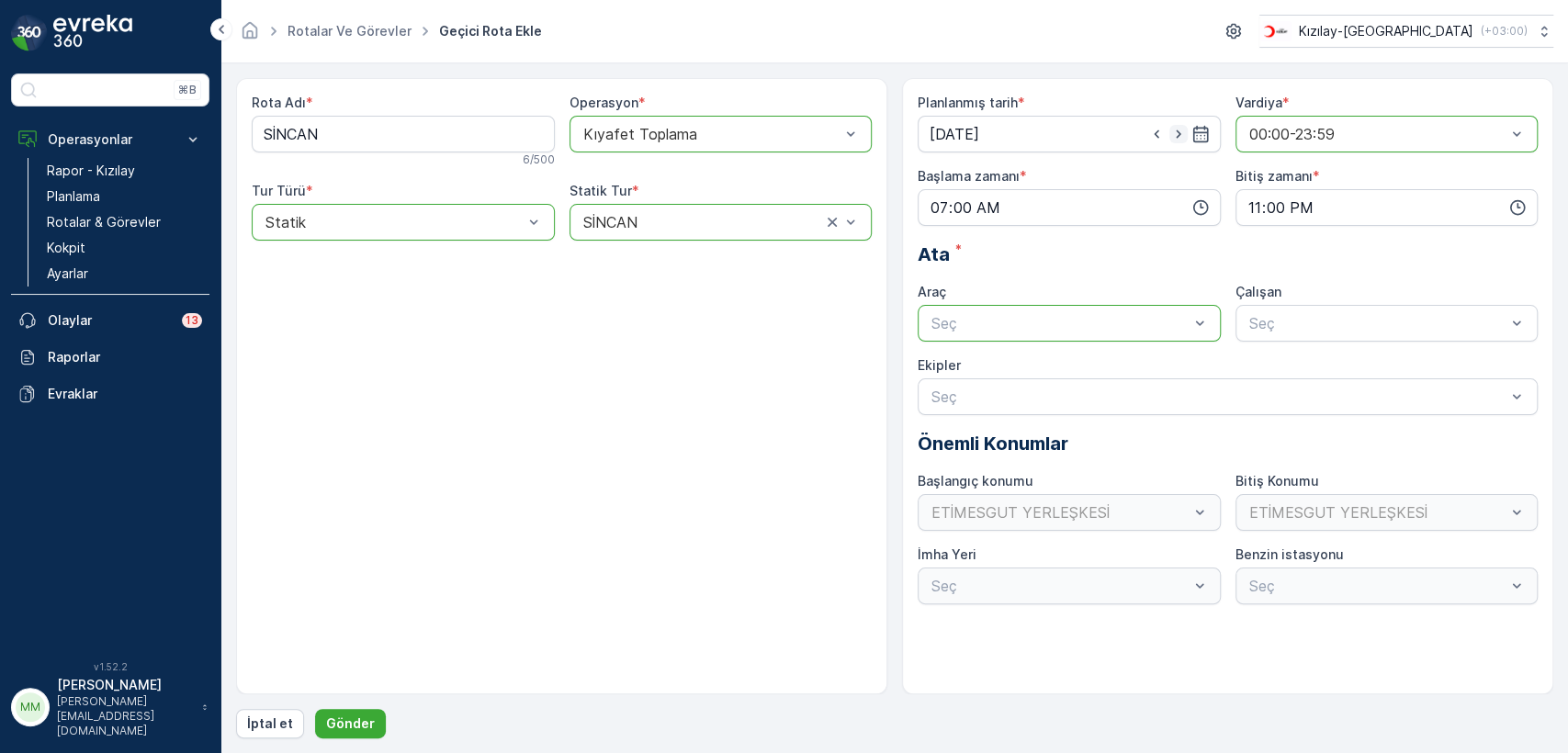
click at [1172, 132] on icon "button" at bounding box center [1178, 133] width 18 height 18
type input "14.10.2025"
click at [732, 441] on div "Rota Adı * SİNCAN 6 / 500 Operasyon * option Kıyafet Toplama, selected. Kıyafet…" at bounding box center [561, 386] width 651 height 616
click at [457, 295] on div "Dinamik" at bounding box center [403, 298] width 281 height 16
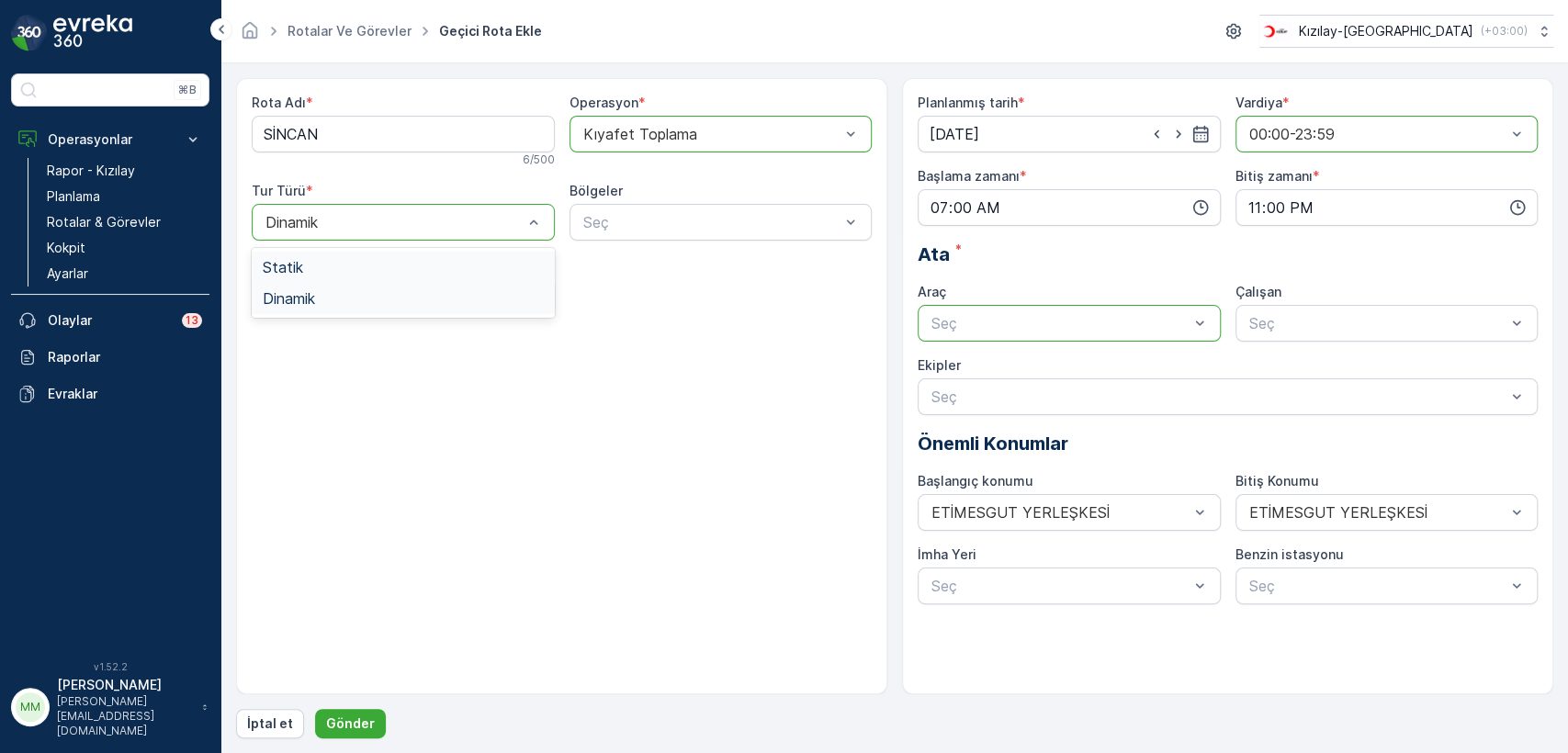
click at [481, 261] on div "Statik" at bounding box center [403, 266] width 281 height 16
click at [730, 442] on div "Rota Adı * SİNCAN 6 / 500 Operasyon * option Kıyafet Toplama, selected. Kıyafet…" at bounding box center [561, 386] width 651 height 616
click at [1503, 515] on div "ETİMESGUT YERLEŞKESİ" at bounding box center [1387, 512] width 303 height 37
click at [1066, 383] on div "TABLET-1" at bounding box center [1069, 368] width 303 height 31
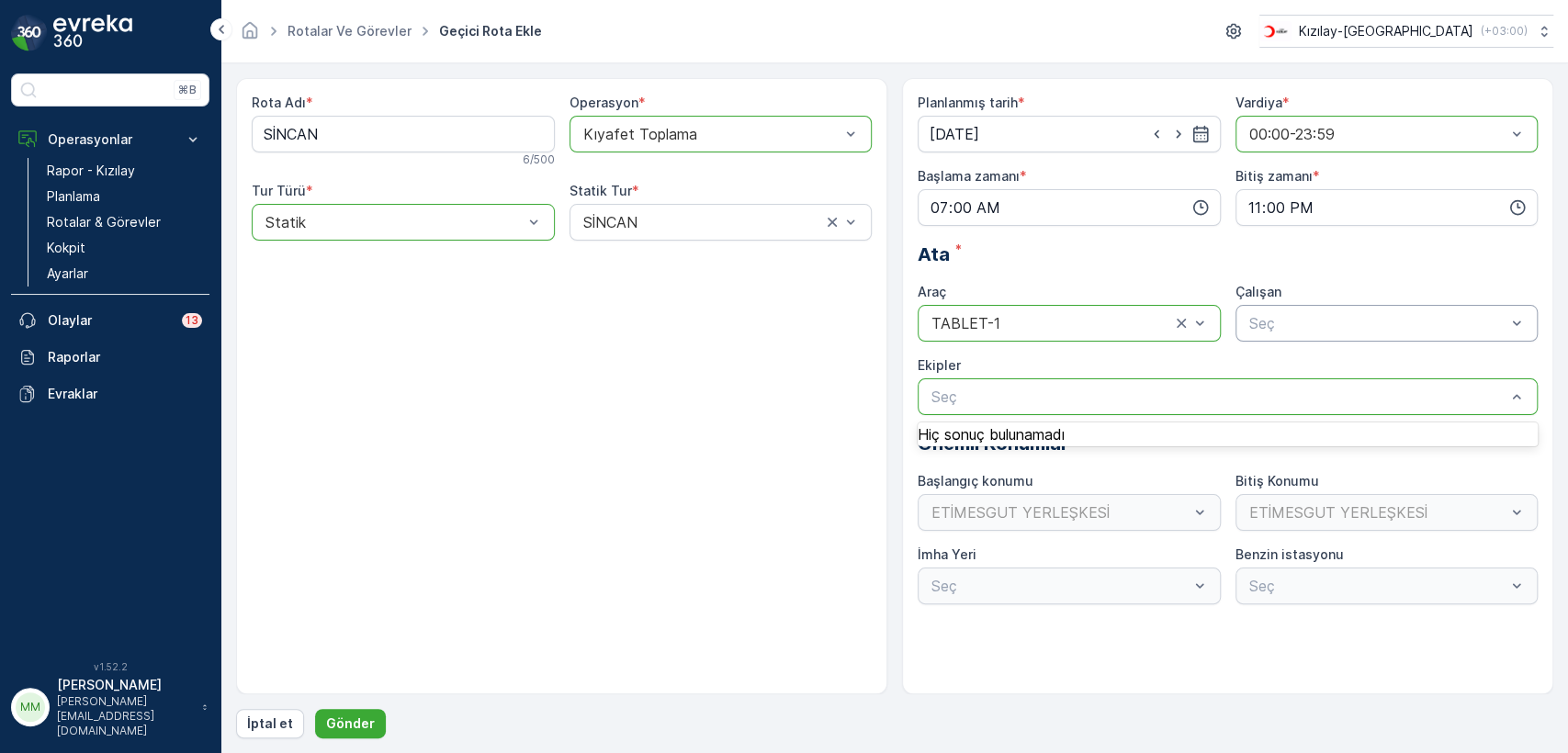
click at [631, 608] on div "Rota Adı * SİNCAN 6 / 500 Operasyon * option Kıyafet Toplama, selected. Kıyafet…" at bounding box center [561, 386] width 651 height 616
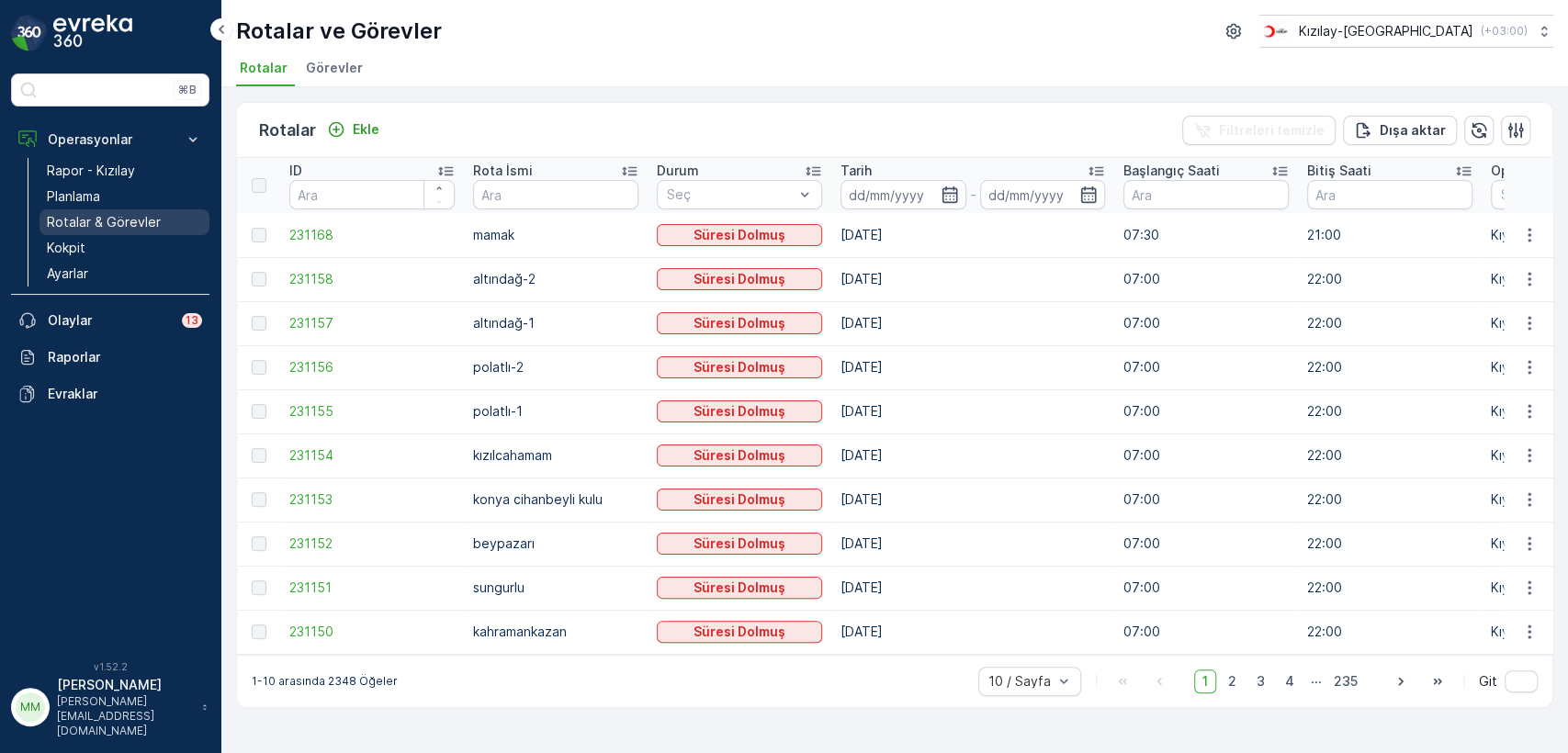
click at [94, 222] on p "Rotalar & Görevler" at bounding box center [104, 222] width 114 height 18
click at [95, 167] on p "Rapor - Kızılay" at bounding box center [91, 170] width 88 height 18
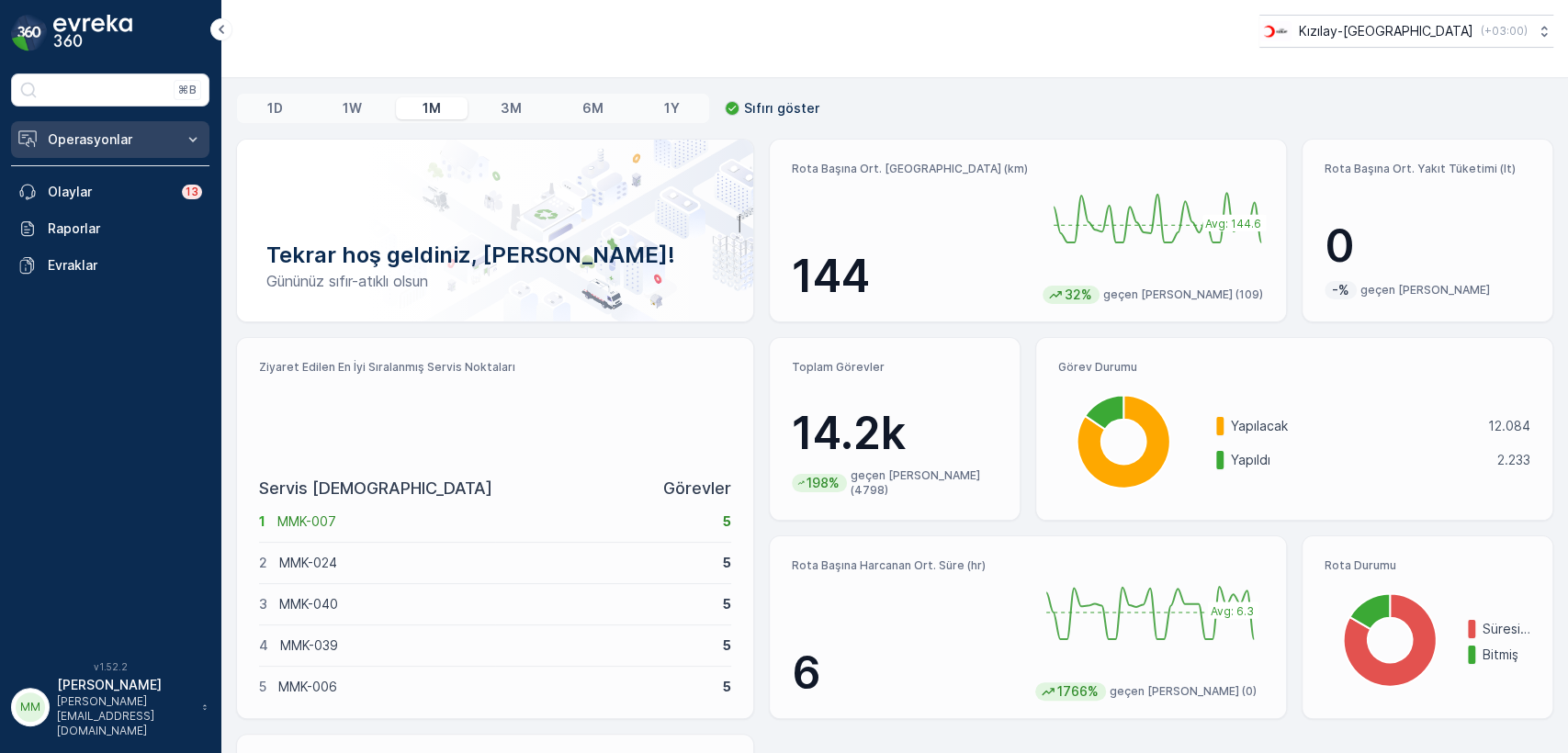
click at [105, 142] on p "Operasyonlar" at bounding box center [111, 139] width 125 height 18
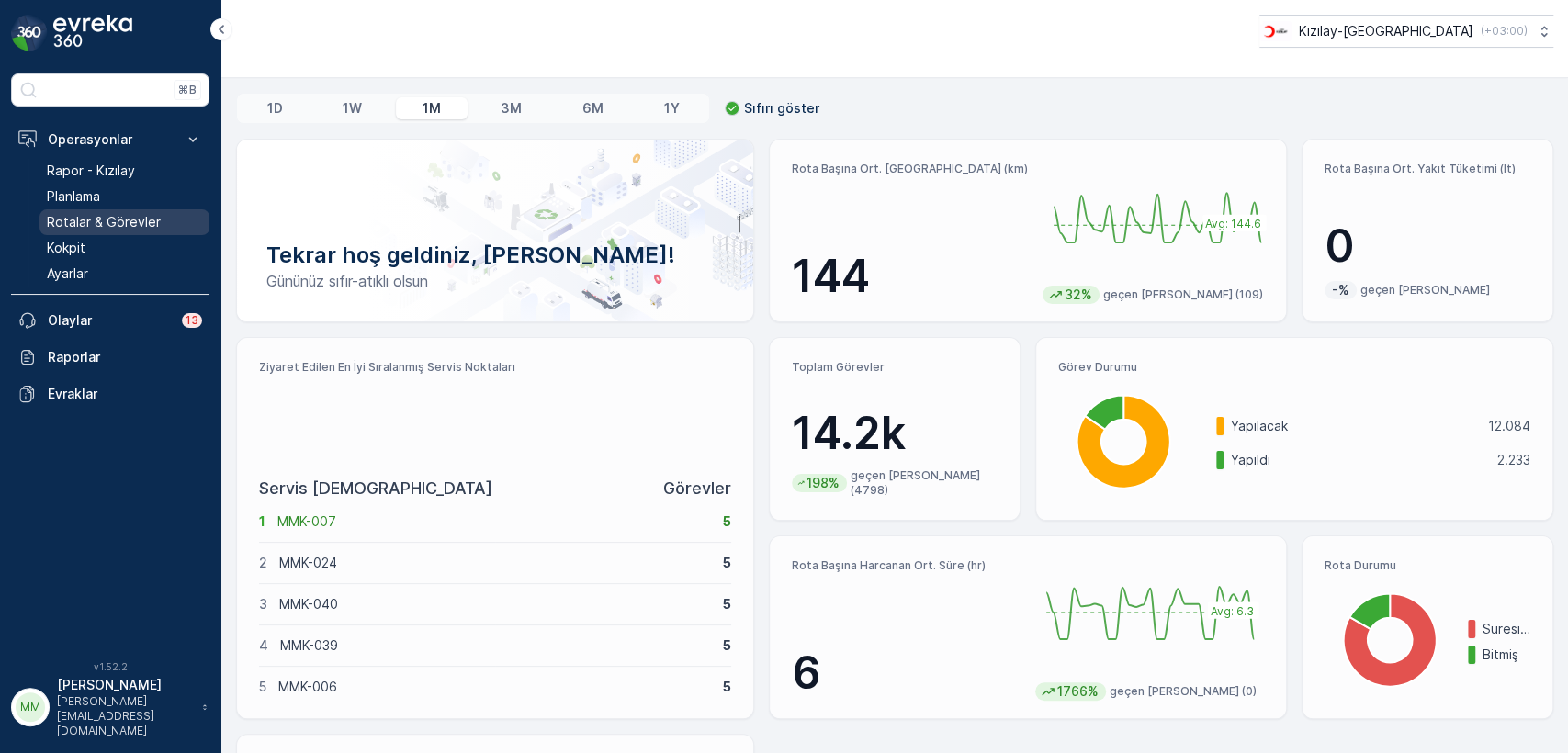
click at [96, 218] on p "Rotalar & Görevler" at bounding box center [104, 222] width 114 height 18
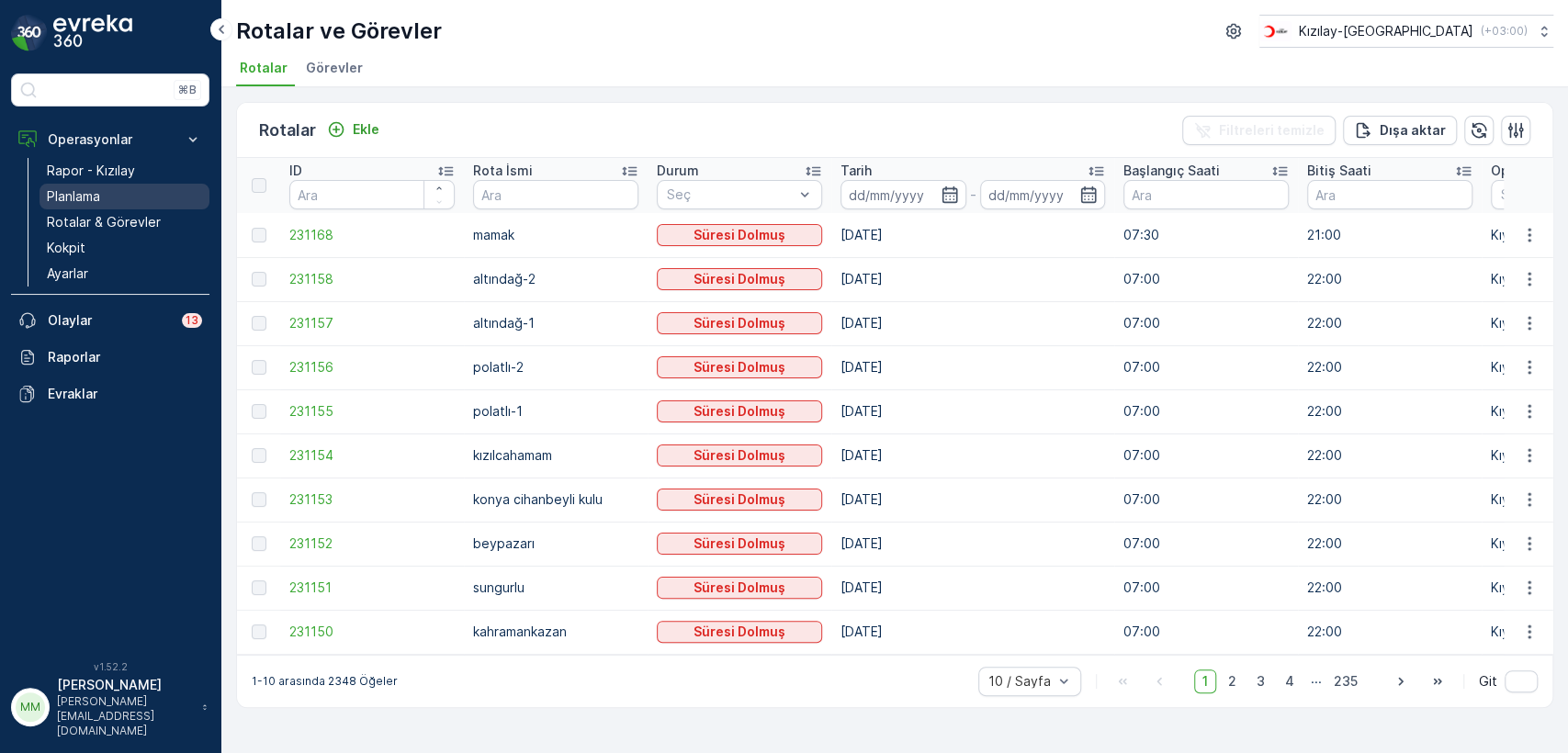
click at [105, 189] on link "Planlama" at bounding box center [125, 196] width 170 height 26
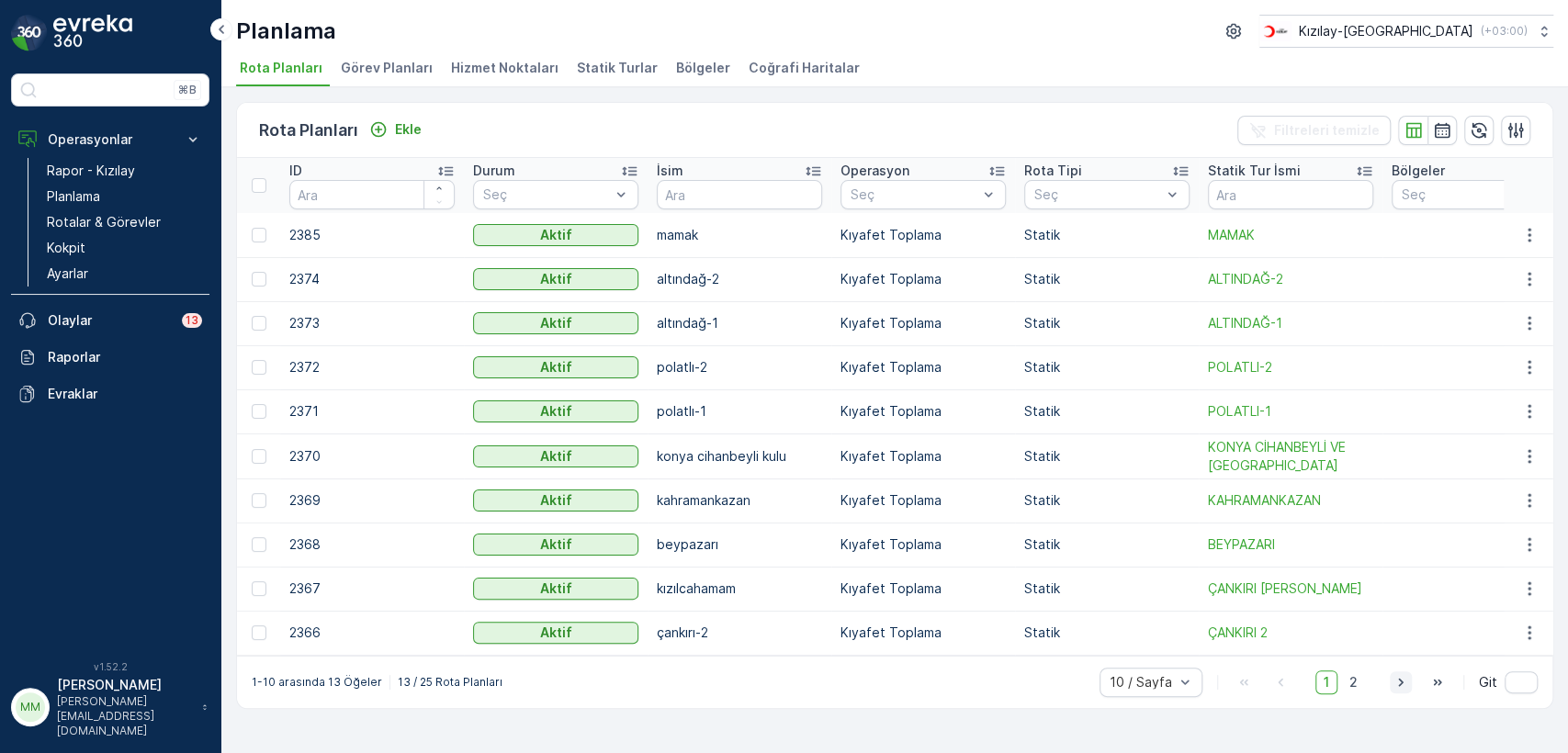
click at [1404, 692] on icon "button" at bounding box center [1401, 681] width 18 height 18
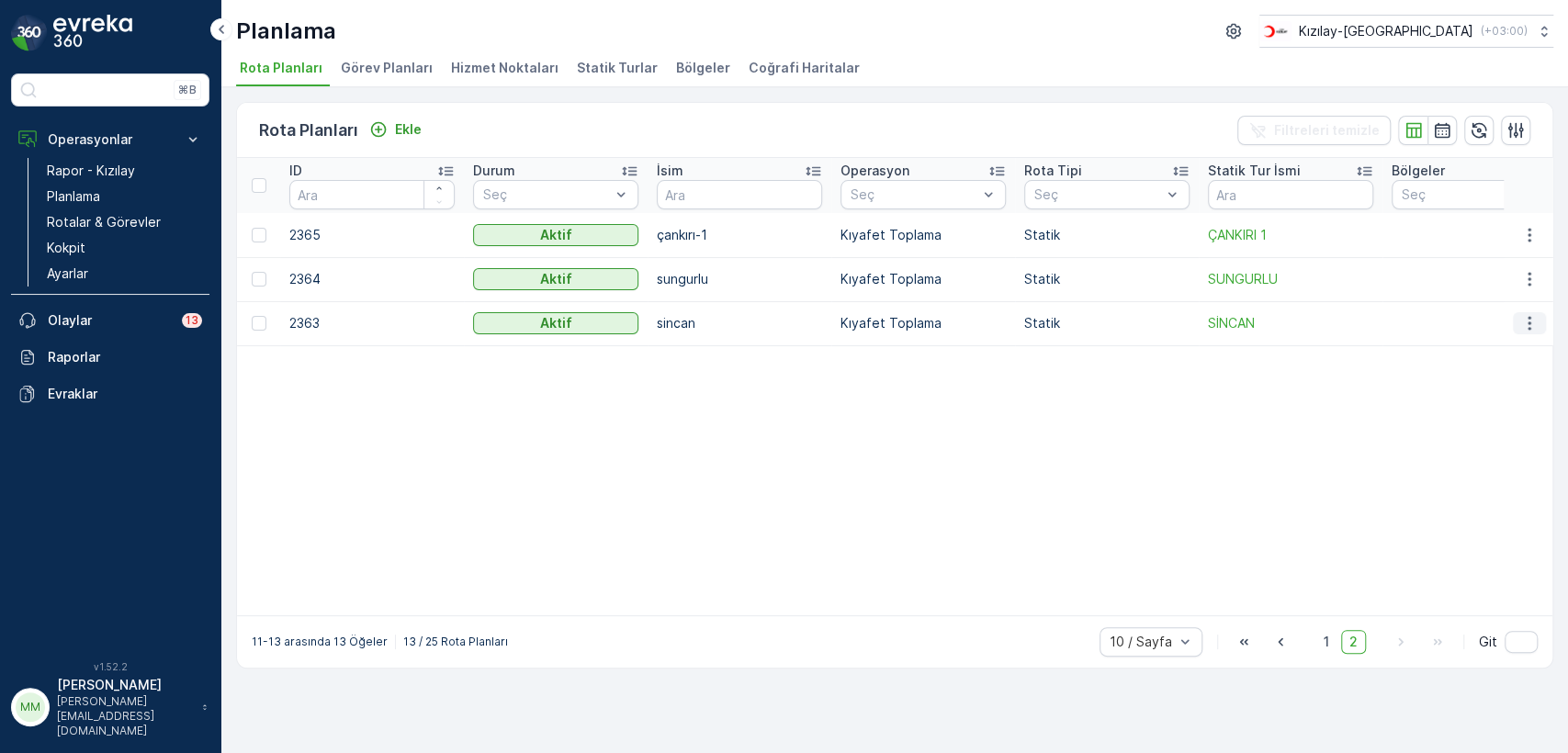
click at [1538, 317] on icon "button" at bounding box center [1529, 322] width 18 height 18
click at [1534, 346] on span "Rota Planını Düzenle" at bounding box center [1495, 351] width 126 height 18
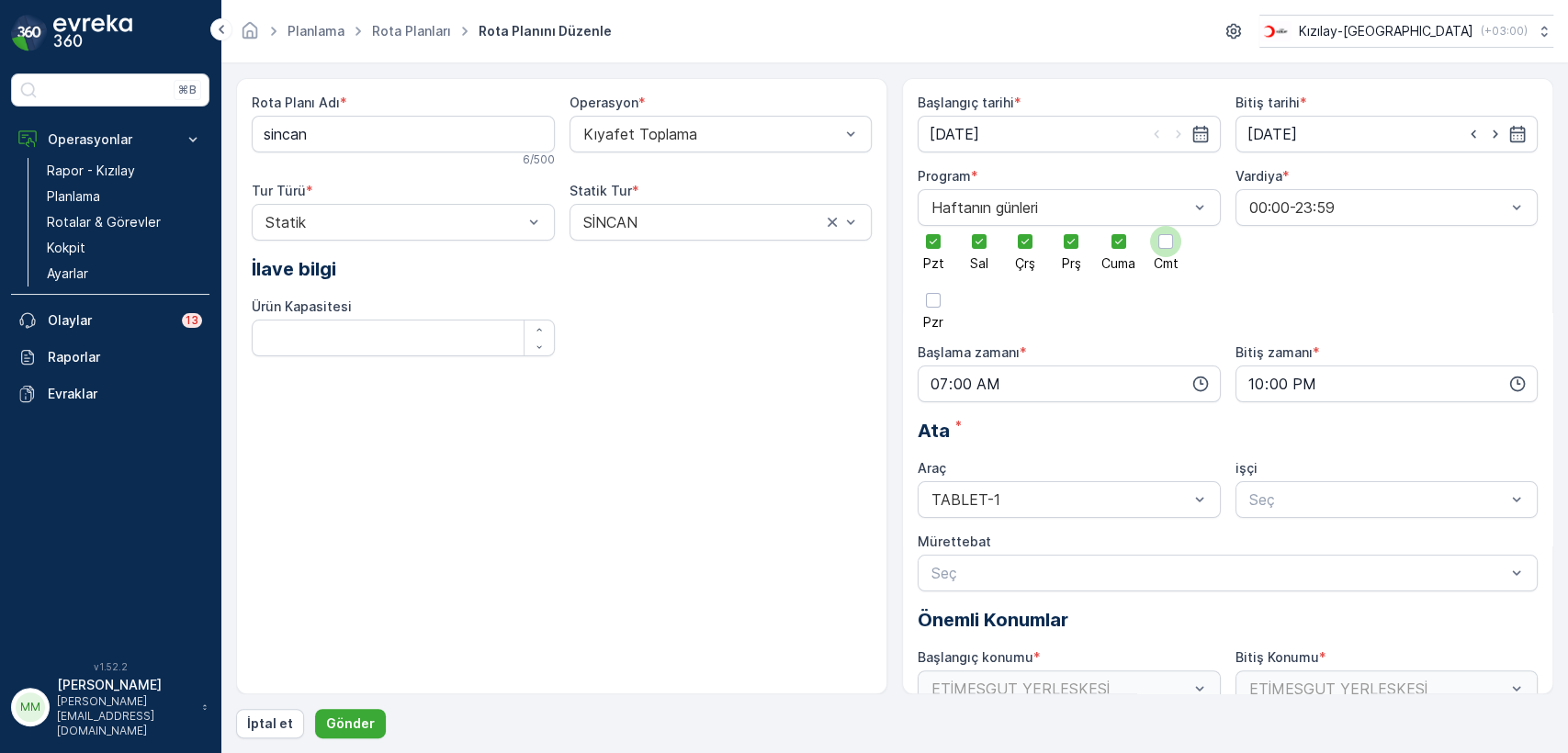
click at [1163, 245] on div at bounding box center [1166, 242] width 15 height 15
click at [1165, 226] on input "Cmt" at bounding box center [1165, 226] width 0 height 0
click at [926, 302] on div at bounding box center [934, 300] width 15 height 15
click at [934, 284] on input "Pzr" at bounding box center [934, 284] width 0 height 0
click at [343, 721] on p "Gönder" at bounding box center [351, 723] width 49 height 18
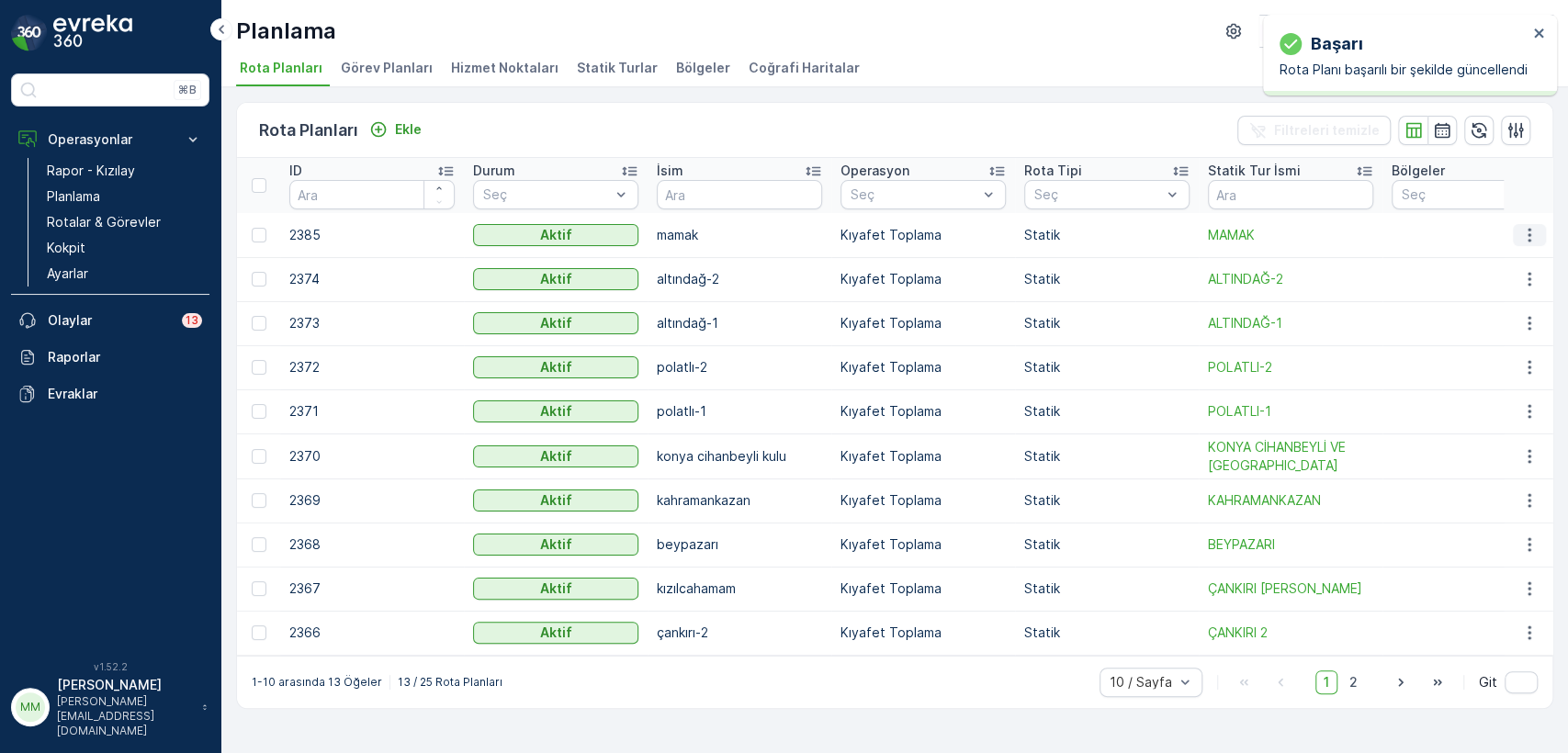
click at [1523, 230] on icon "button" at bounding box center [1529, 234] width 18 height 18
click at [1517, 254] on span "Rota Planını Düzenle" at bounding box center [1495, 262] width 126 height 18
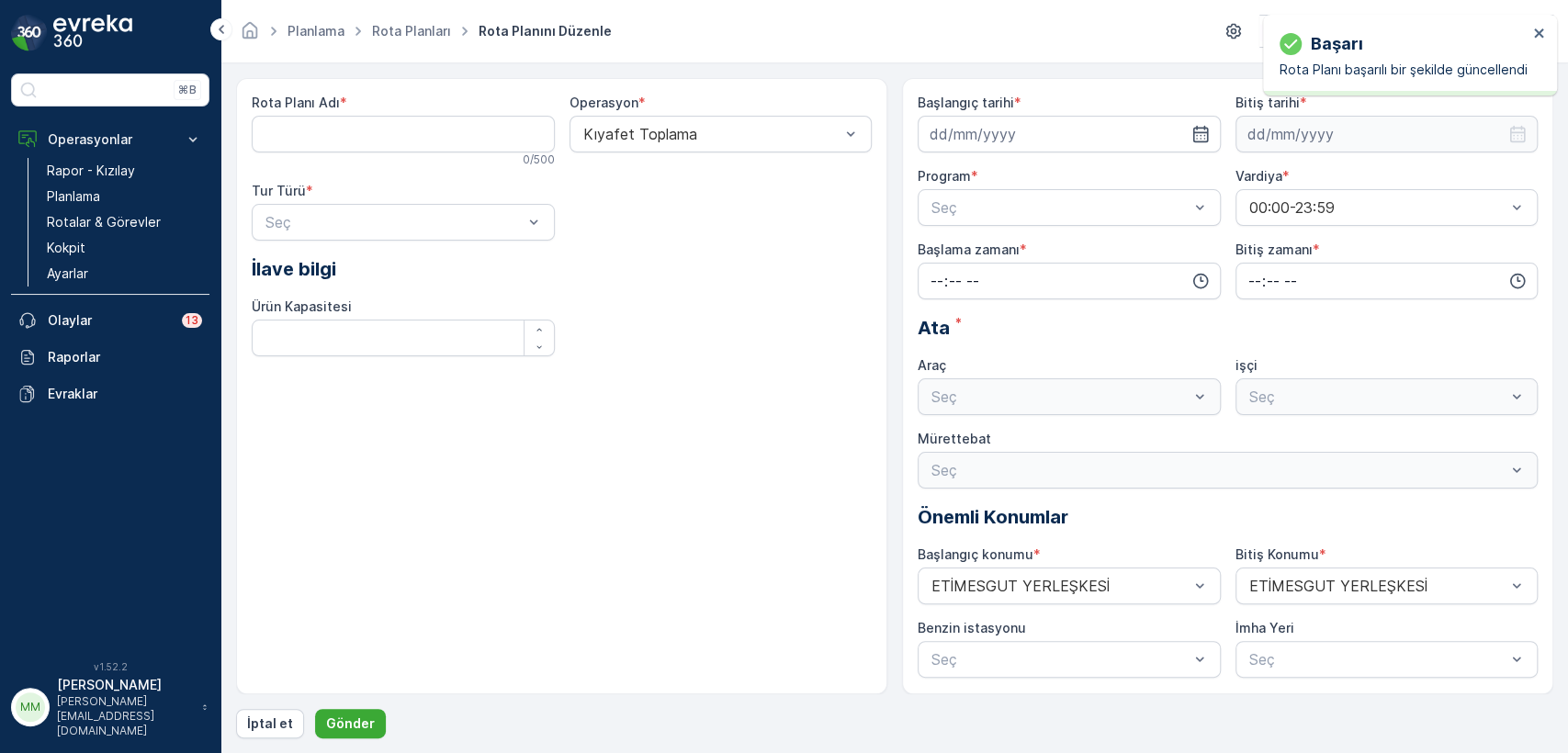
type Adı "mamak"
type input "26.09.2025"
type input "31.12.2025"
type input "07:30"
type input "21:00"
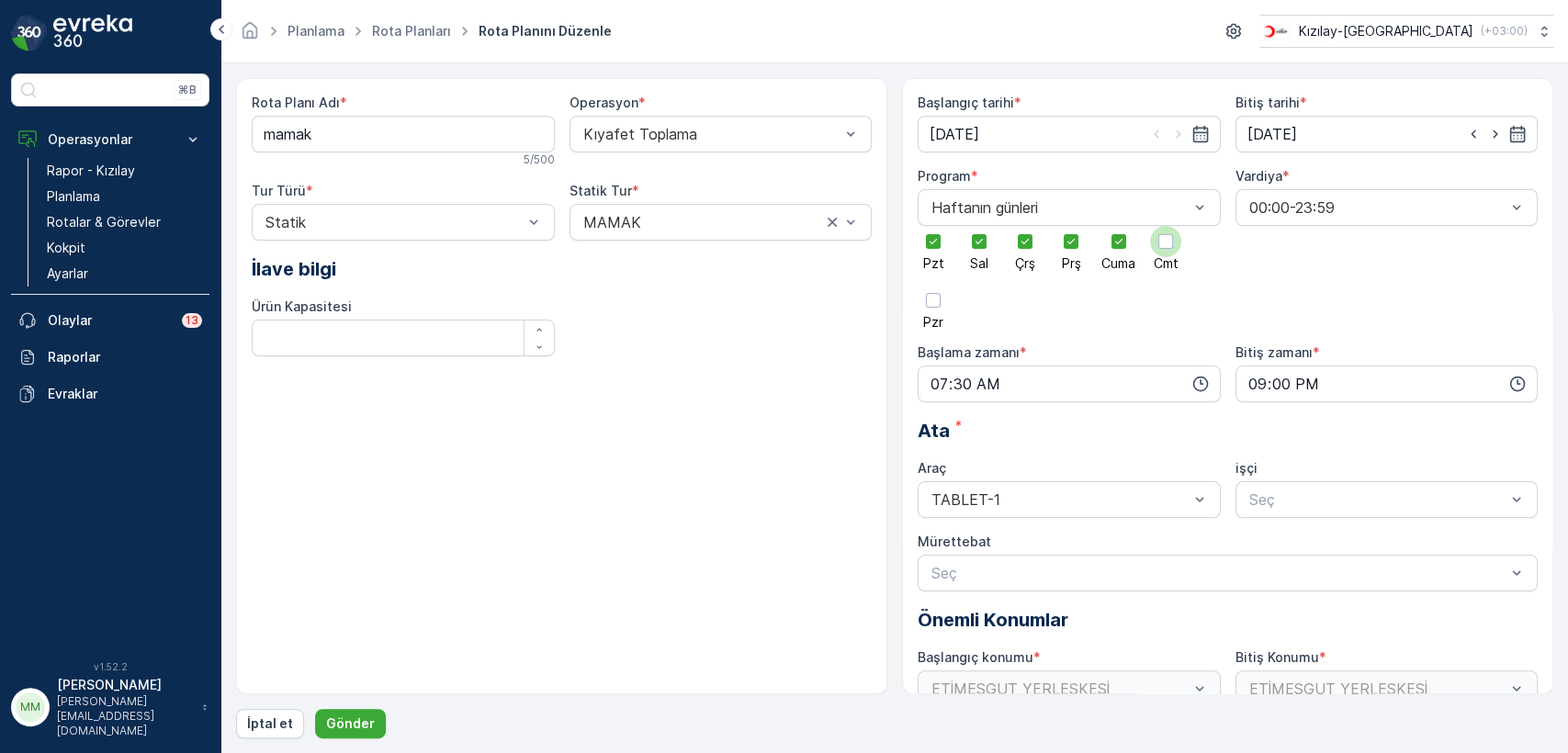
click at [1161, 244] on div at bounding box center [1166, 242] width 15 height 15
click at [1165, 226] on input "Cmt" at bounding box center [1165, 226] width 0 height 0
click at [928, 306] on div at bounding box center [934, 300] width 15 height 15
click at [934, 284] on input "Pzr" at bounding box center [934, 284] width 0 height 0
click at [355, 724] on p "Gönder" at bounding box center [351, 723] width 49 height 18
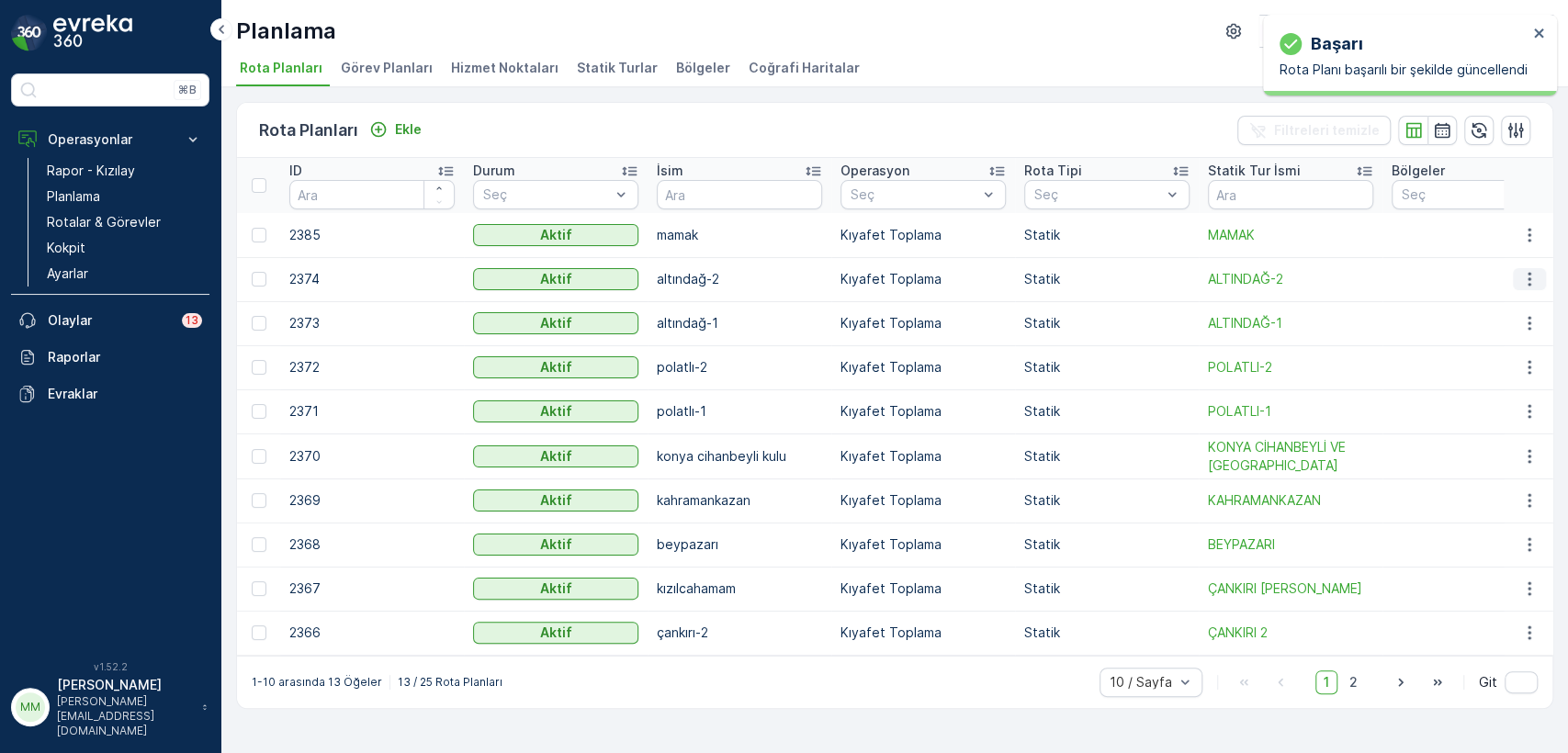
click at [1523, 274] on icon "button" at bounding box center [1529, 279] width 18 height 18
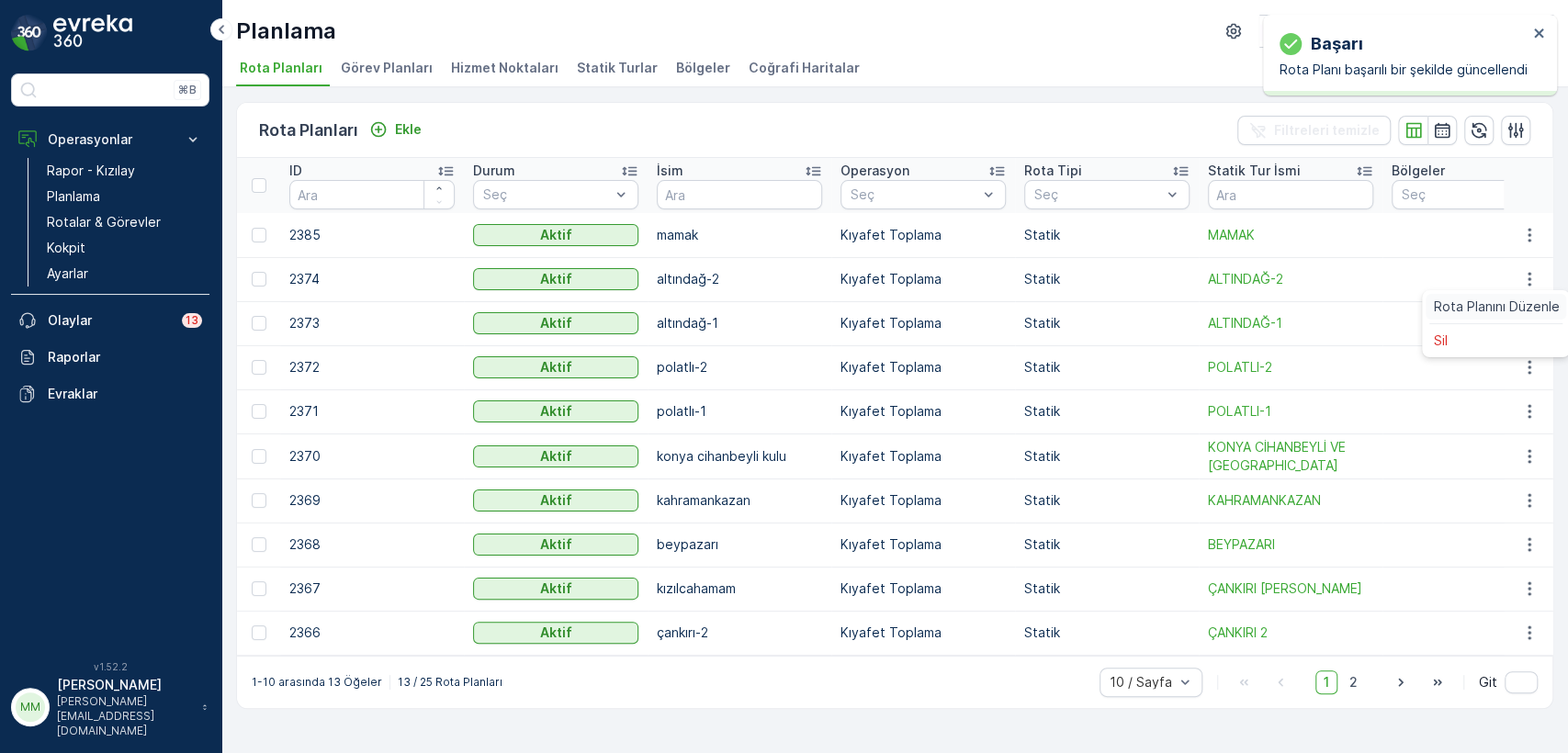
click at [1508, 299] on span "Rota Planını Düzenle" at bounding box center [1495, 306] width 126 height 18
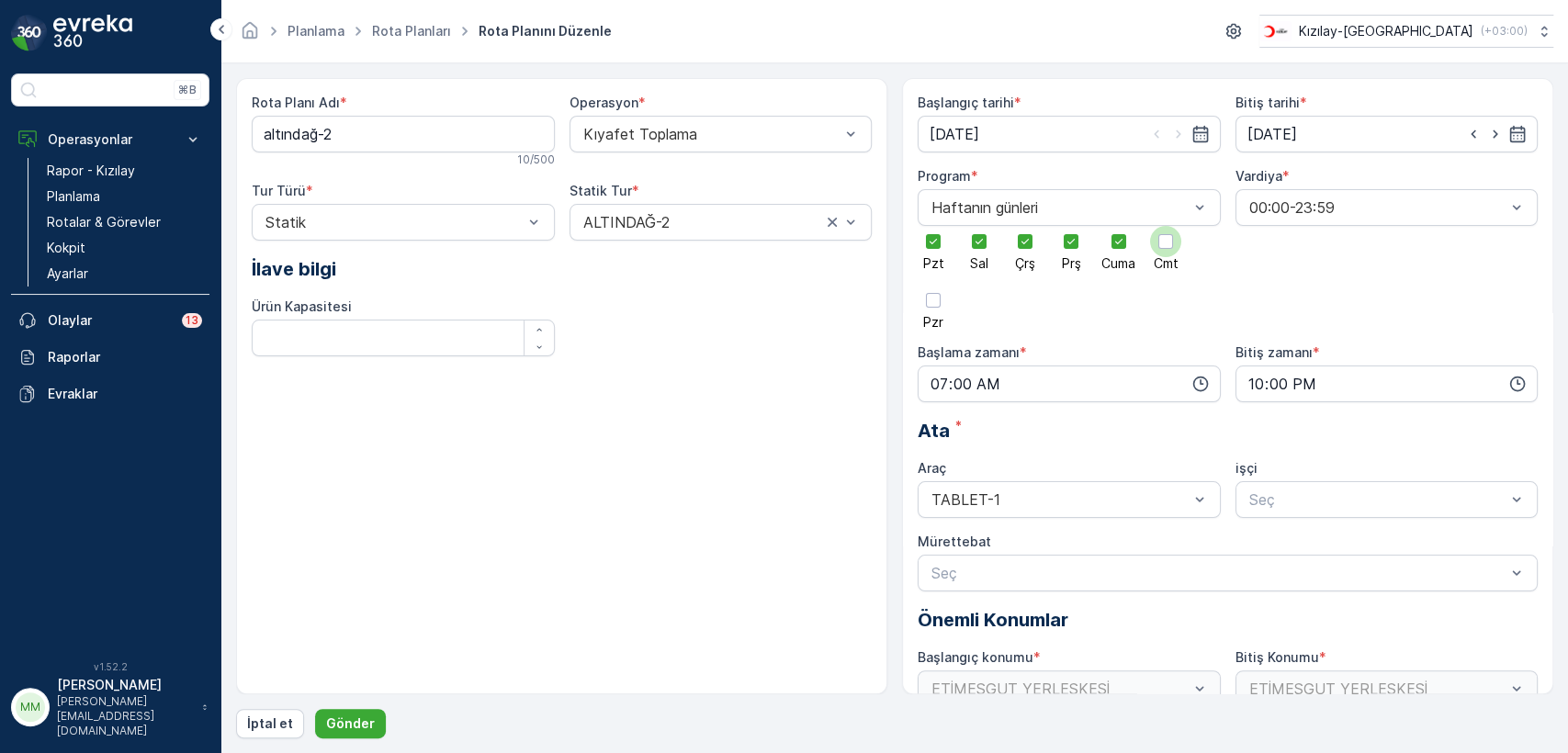
click at [1163, 247] on div at bounding box center [1166, 242] width 15 height 15
click at [1165, 226] on input "Cmt" at bounding box center [1165, 226] width 0 height 0
click at [937, 303] on div at bounding box center [934, 300] width 15 height 15
click at [934, 284] on input "Pzr" at bounding box center [934, 284] width 0 height 0
click at [332, 722] on p "Gönder" at bounding box center [351, 723] width 49 height 18
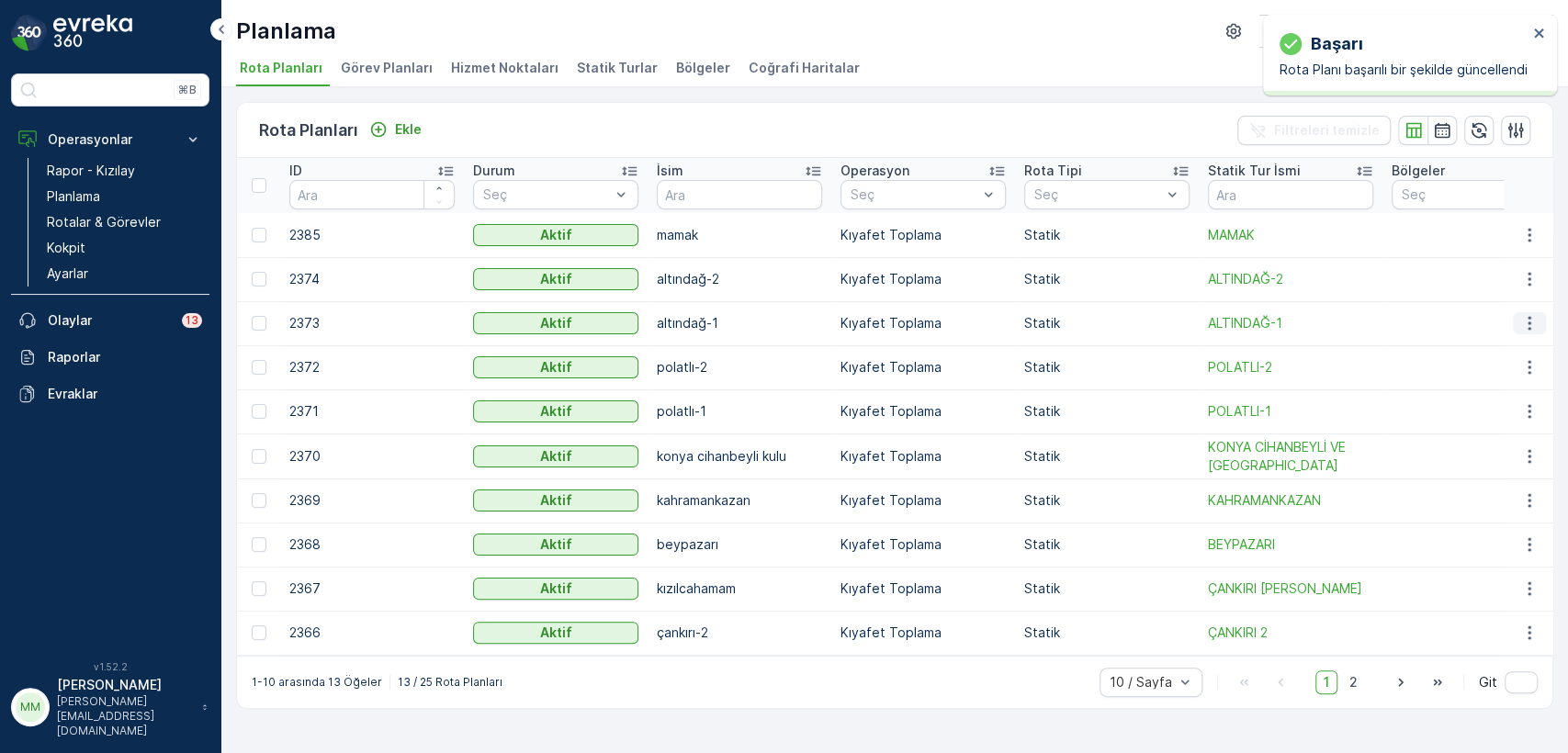
click at [1527, 325] on icon "button" at bounding box center [1529, 322] width 18 height 18
click at [1523, 349] on span "Rota Planını Düzenle" at bounding box center [1495, 351] width 126 height 18
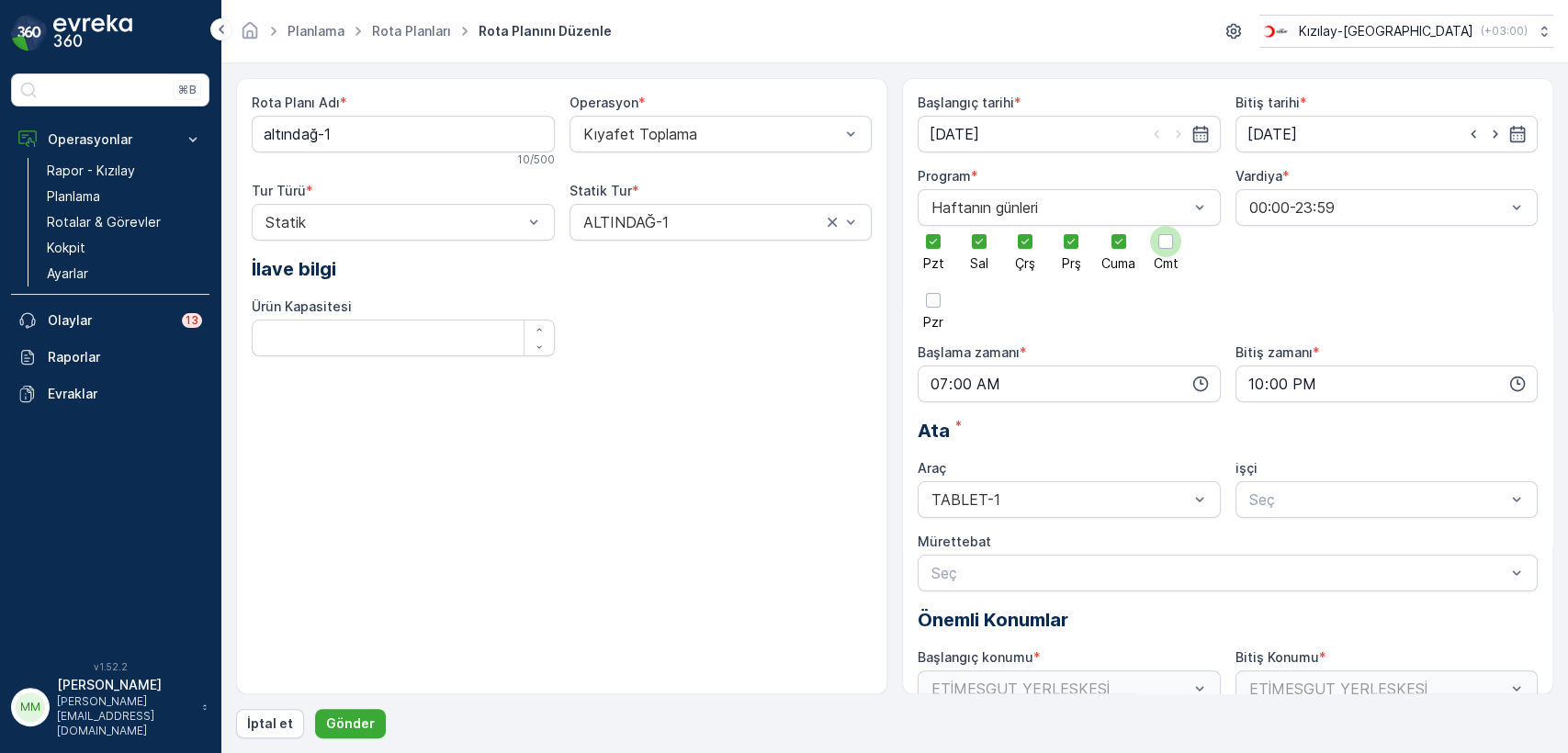
click at [1168, 249] on div at bounding box center [1165, 241] width 31 height 31
click at [1165, 226] on input "Cmt" at bounding box center [1165, 226] width 0 height 0
click at [929, 303] on div at bounding box center [934, 300] width 15 height 15
click at [934, 284] on input "Pzr" at bounding box center [934, 284] width 0 height 0
click at [347, 712] on button "Gönder" at bounding box center [350, 723] width 71 height 29
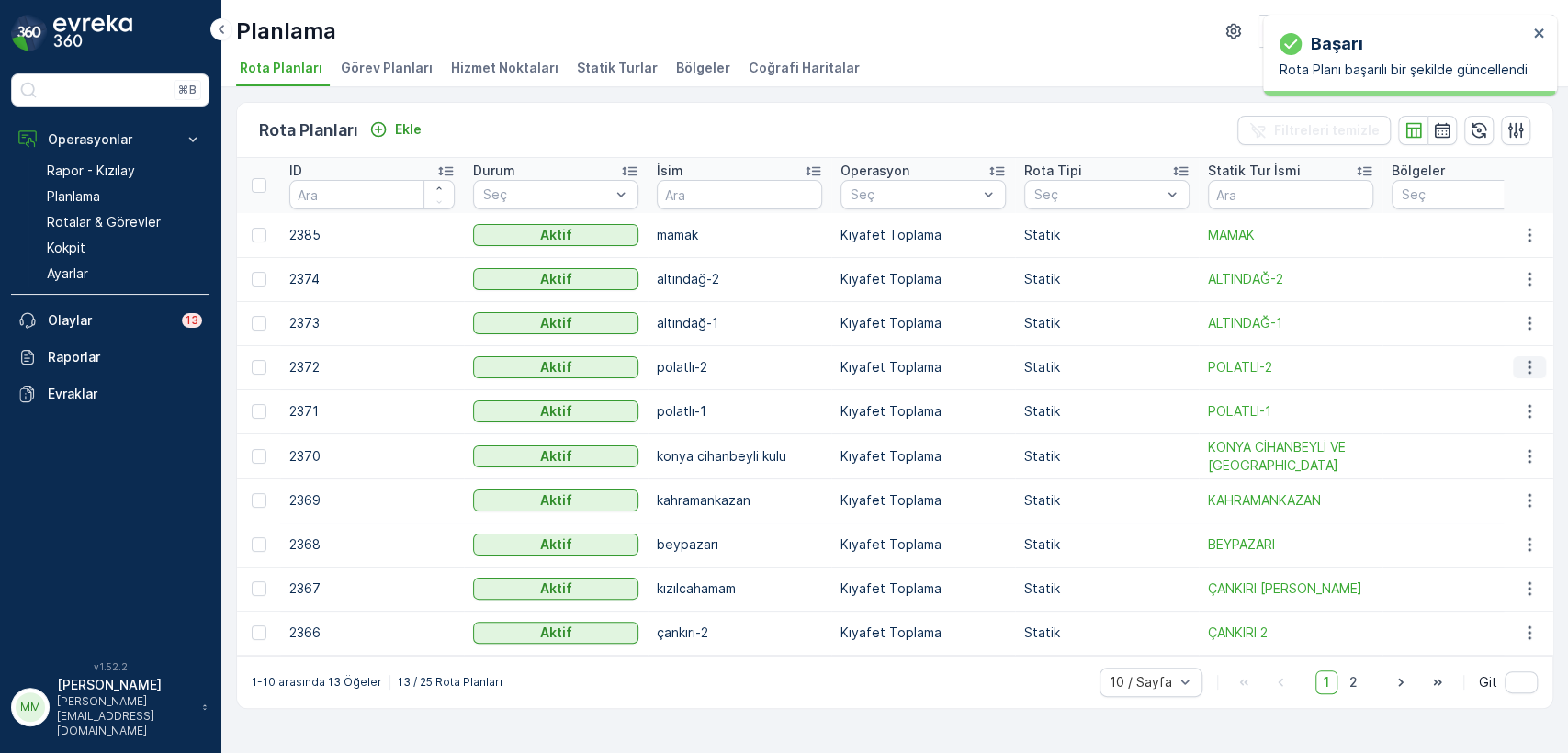
click at [1523, 368] on icon "button" at bounding box center [1529, 367] width 18 height 18
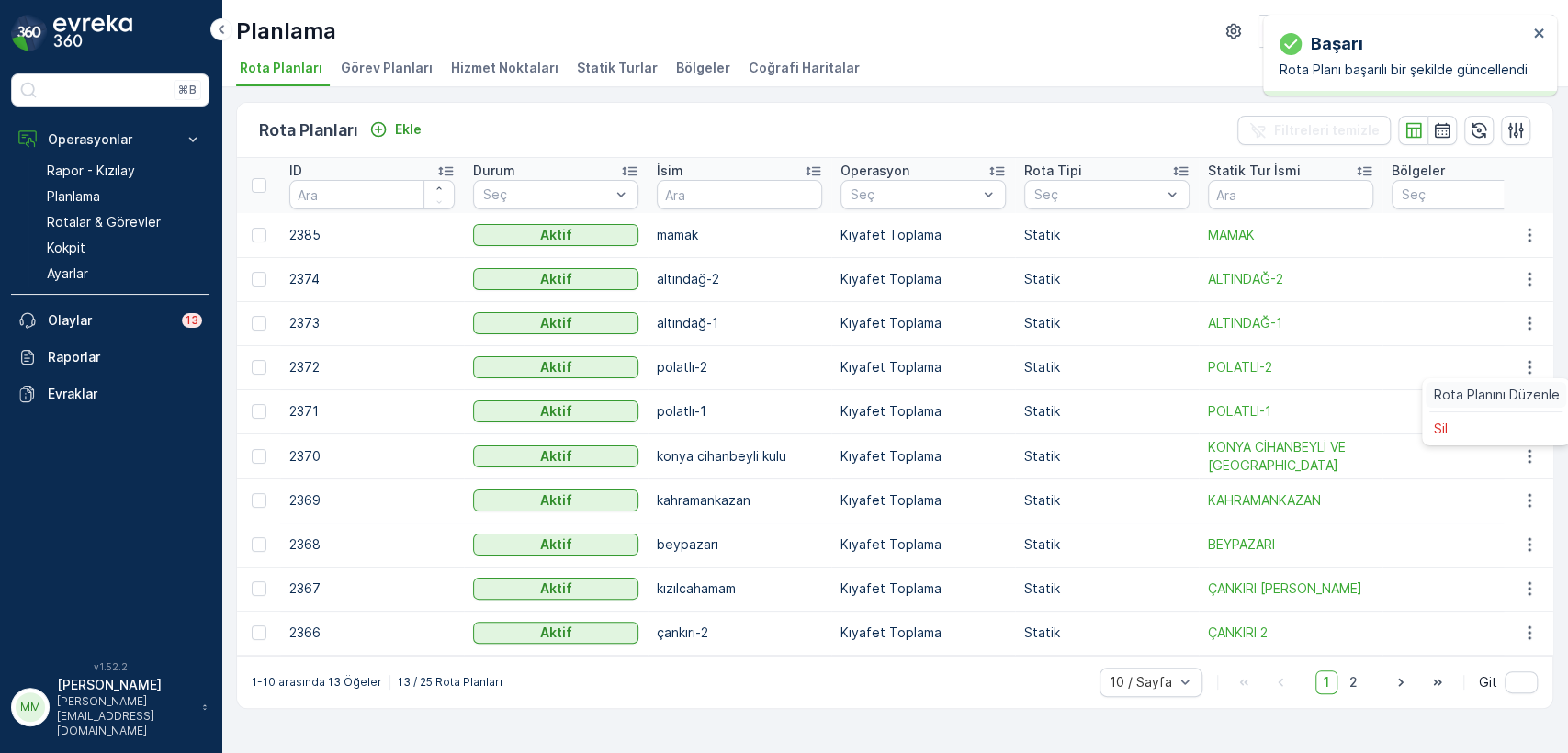
click at [1510, 397] on span "Rota Planını Düzenle" at bounding box center [1495, 394] width 126 height 18
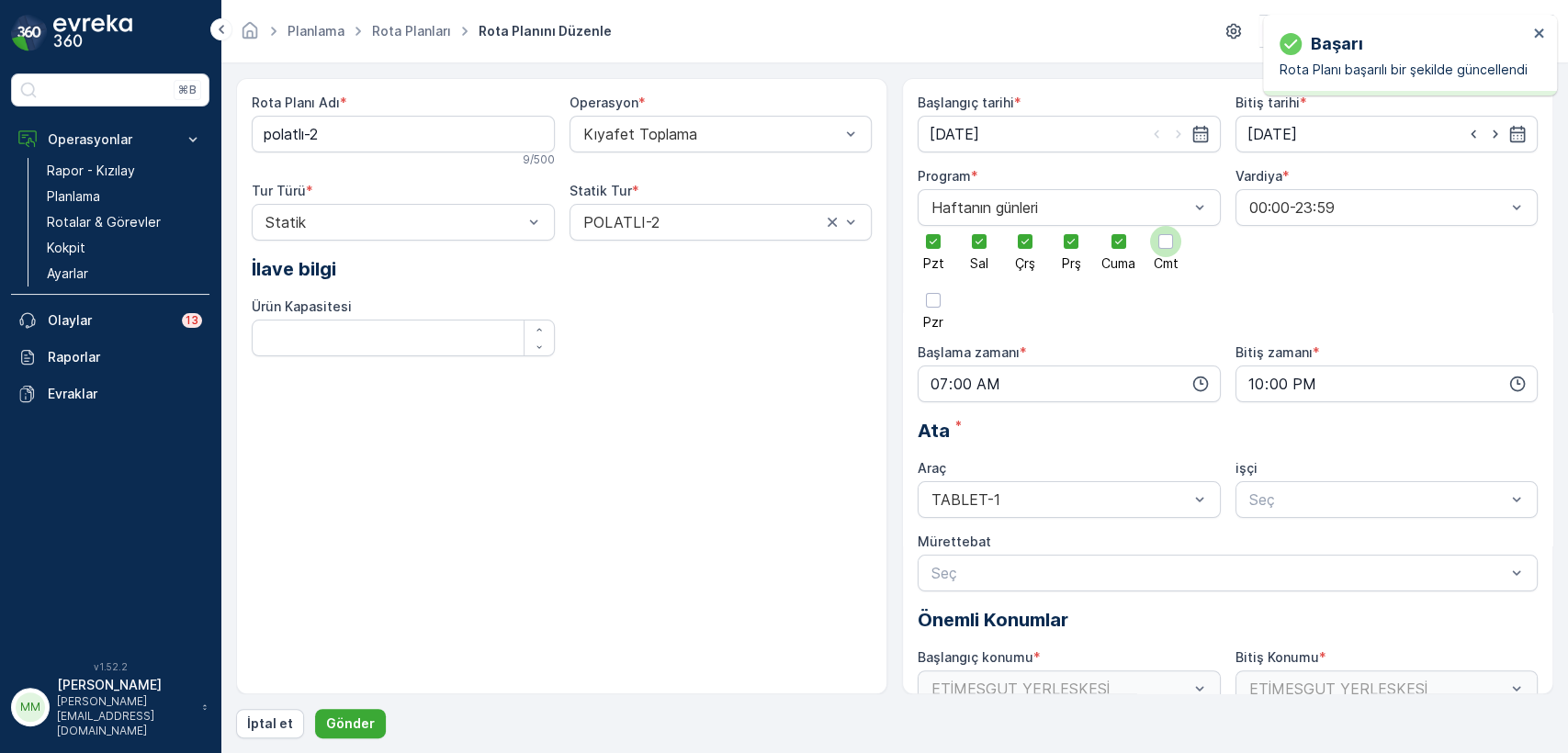
click at [1169, 239] on div at bounding box center [1166, 242] width 15 height 15
click at [1165, 226] on input "Cmt" at bounding box center [1165, 226] width 0 height 0
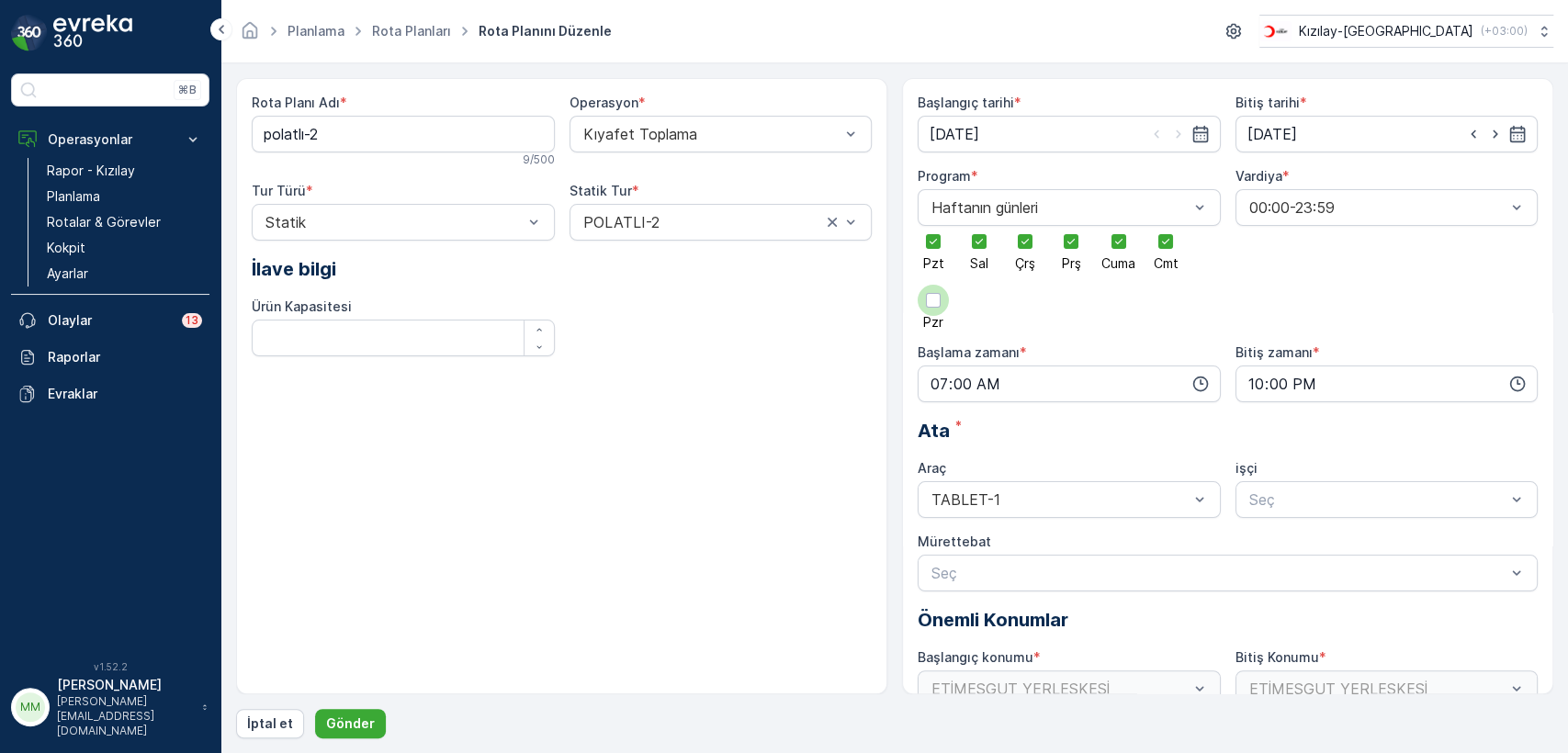
click at [933, 301] on div at bounding box center [934, 300] width 15 height 15
click at [934, 284] on input "Pzr" at bounding box center [934, 284] width 0 height 0
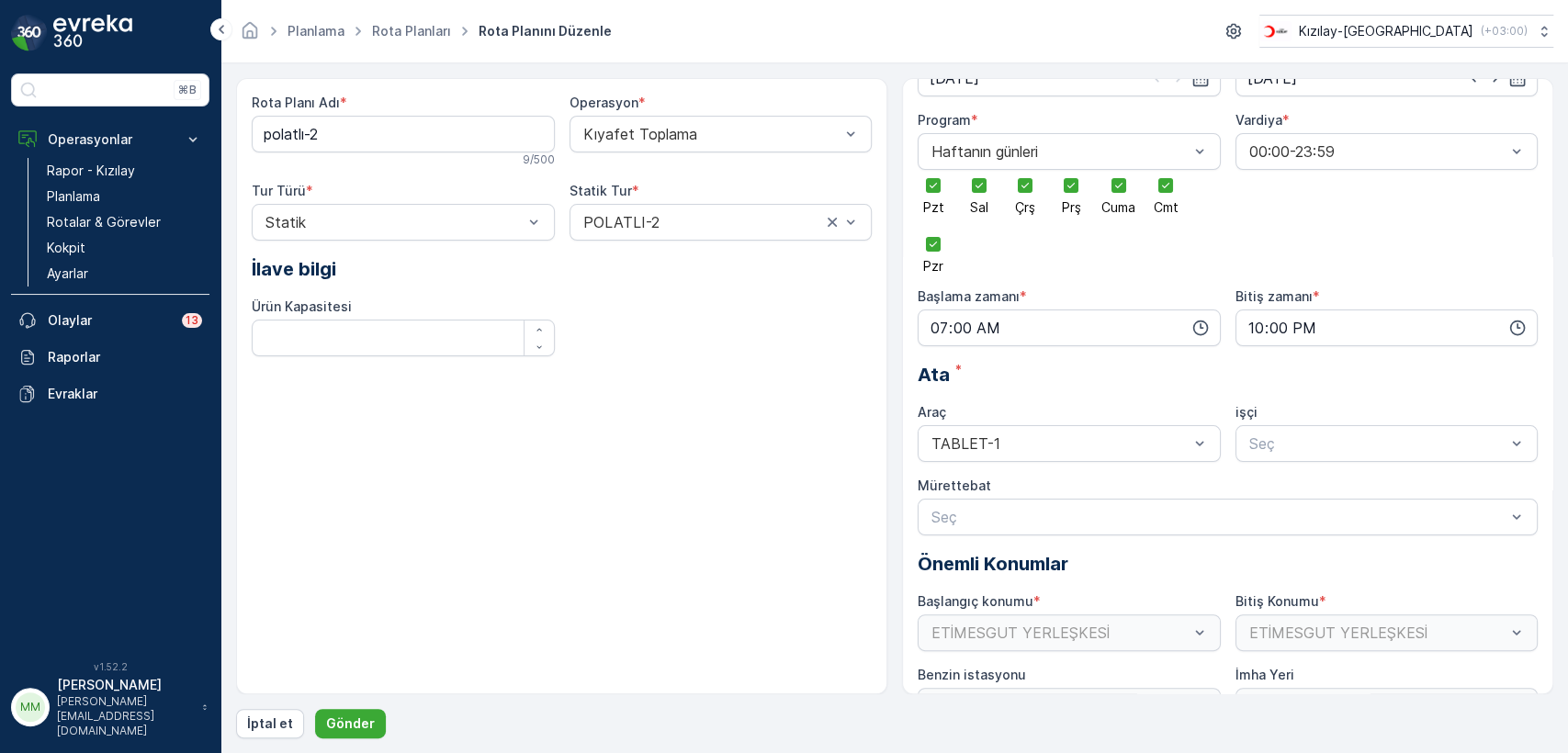
scroll to position [102, 0]
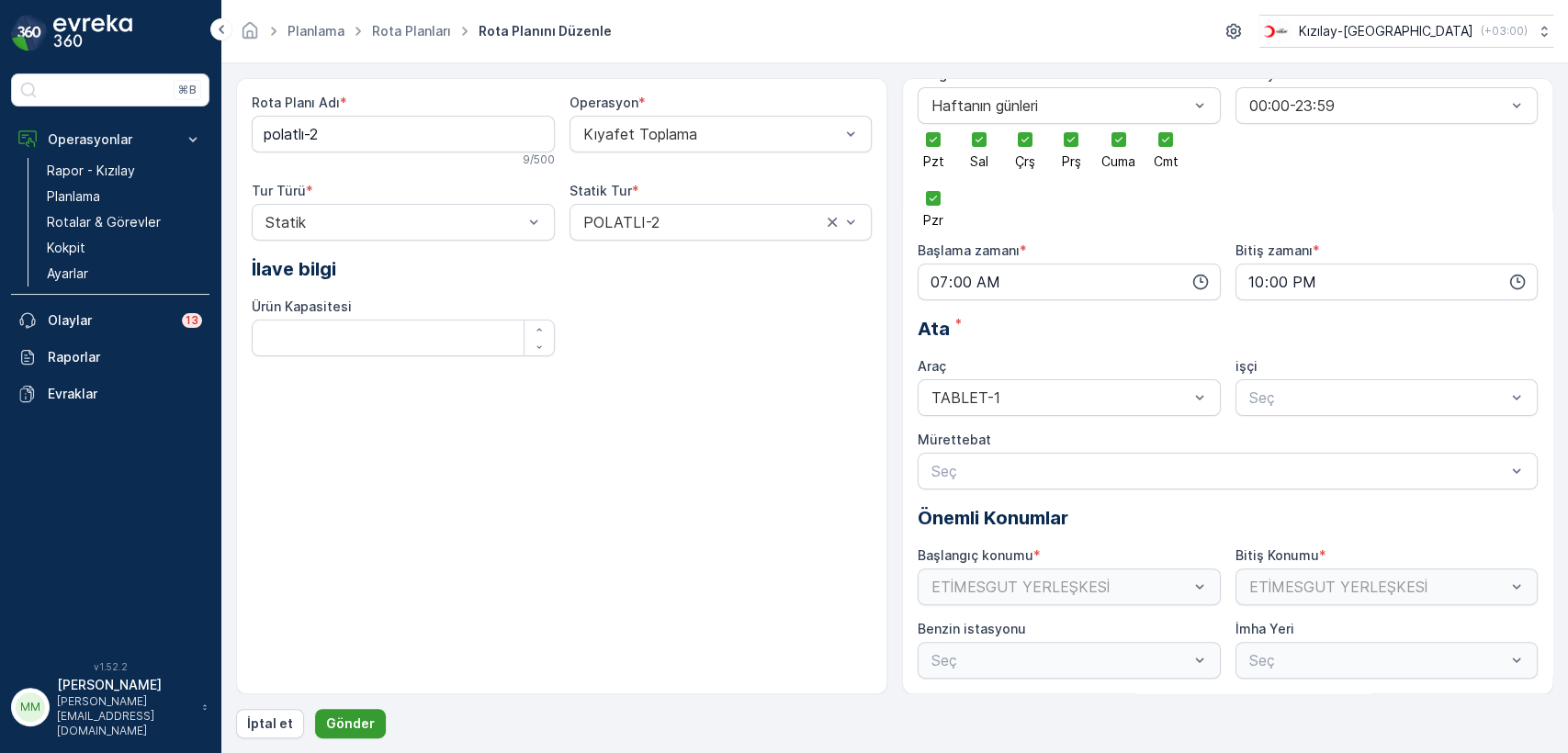
click at [331, 733] on button "Gönder" at bounding box center [350, 723] width 71 height 29
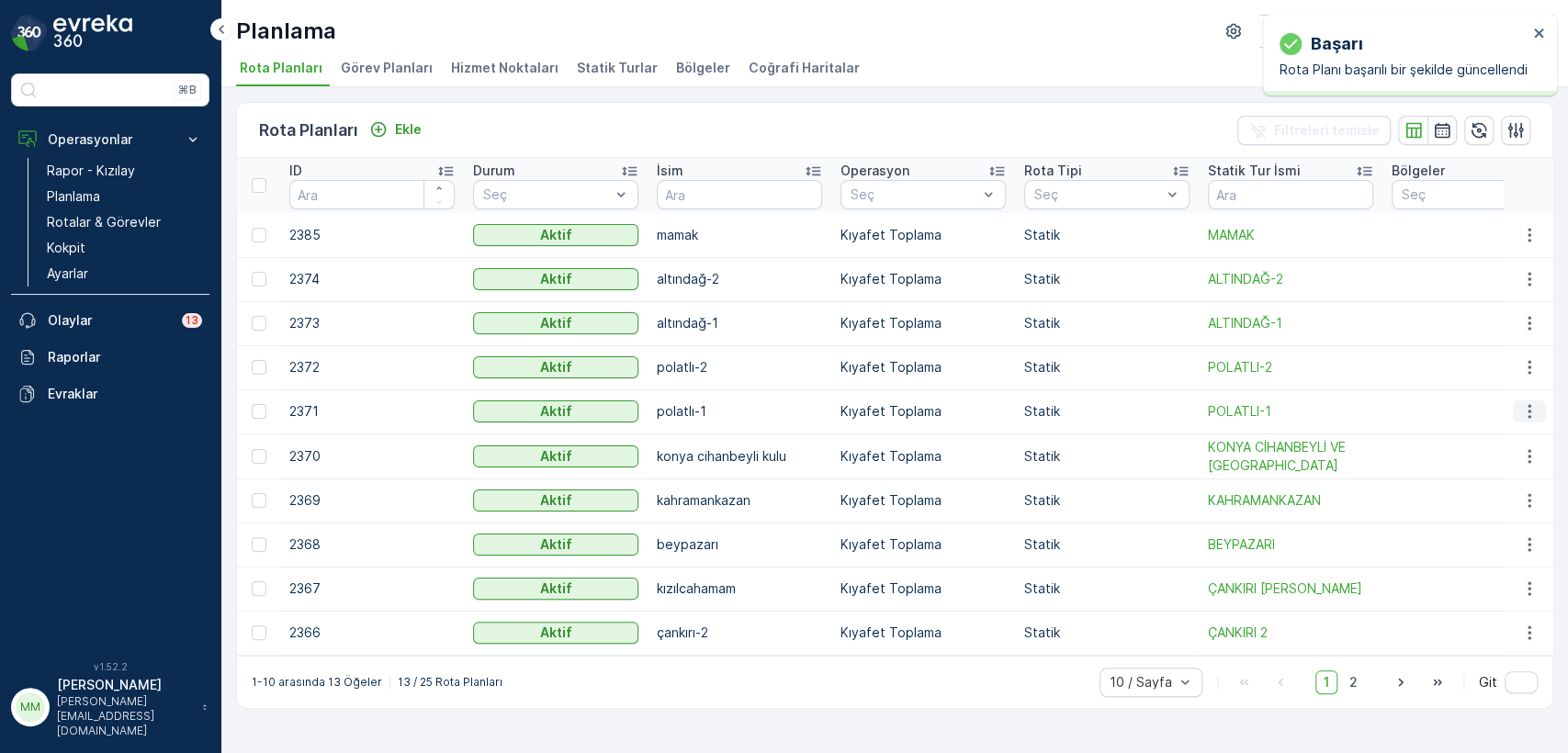
click at [1525, 413] on icon "button" at bounding box center [1529, 411] width 18 height 18
click at [1518, 439] on span "Rota Planını Düzenle" at bounding box center [1495, 438] width 126 height 18
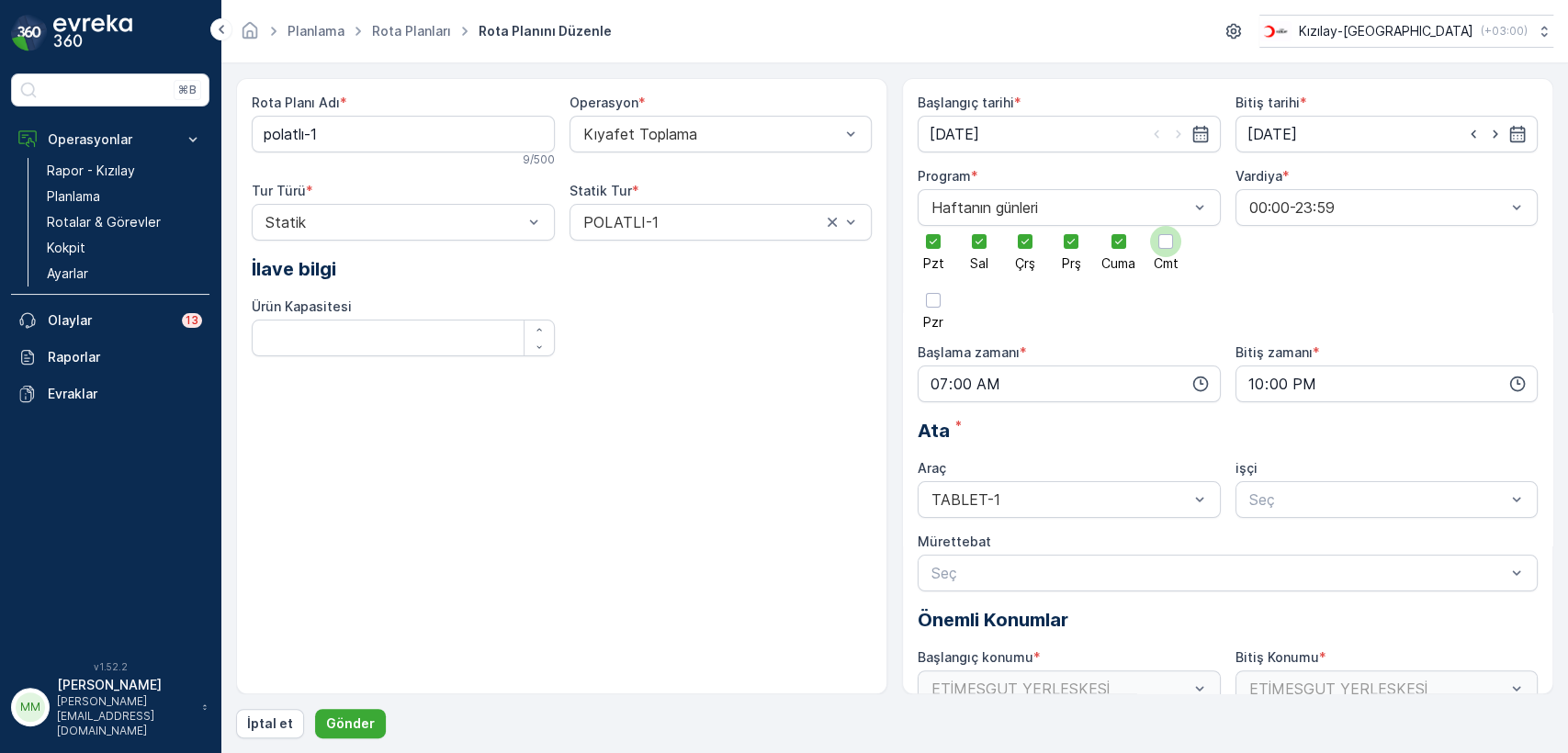
click at [1165, 232] on div at bounding box center [1165, 241] width 31 height 31
click at [1165, 226] on input "Cmt" at bounding box center [1165, 226] width 0 height 0
click at [926, 298] on div at bounding box center [934, 300] width 15 height 15
click at [934, 284] on input "Pzr" at bounding box center [934, 284] width 0 height 0
click at [344, 723] on p "Gönder" at bounding box center [351, 723] width 49 height 18
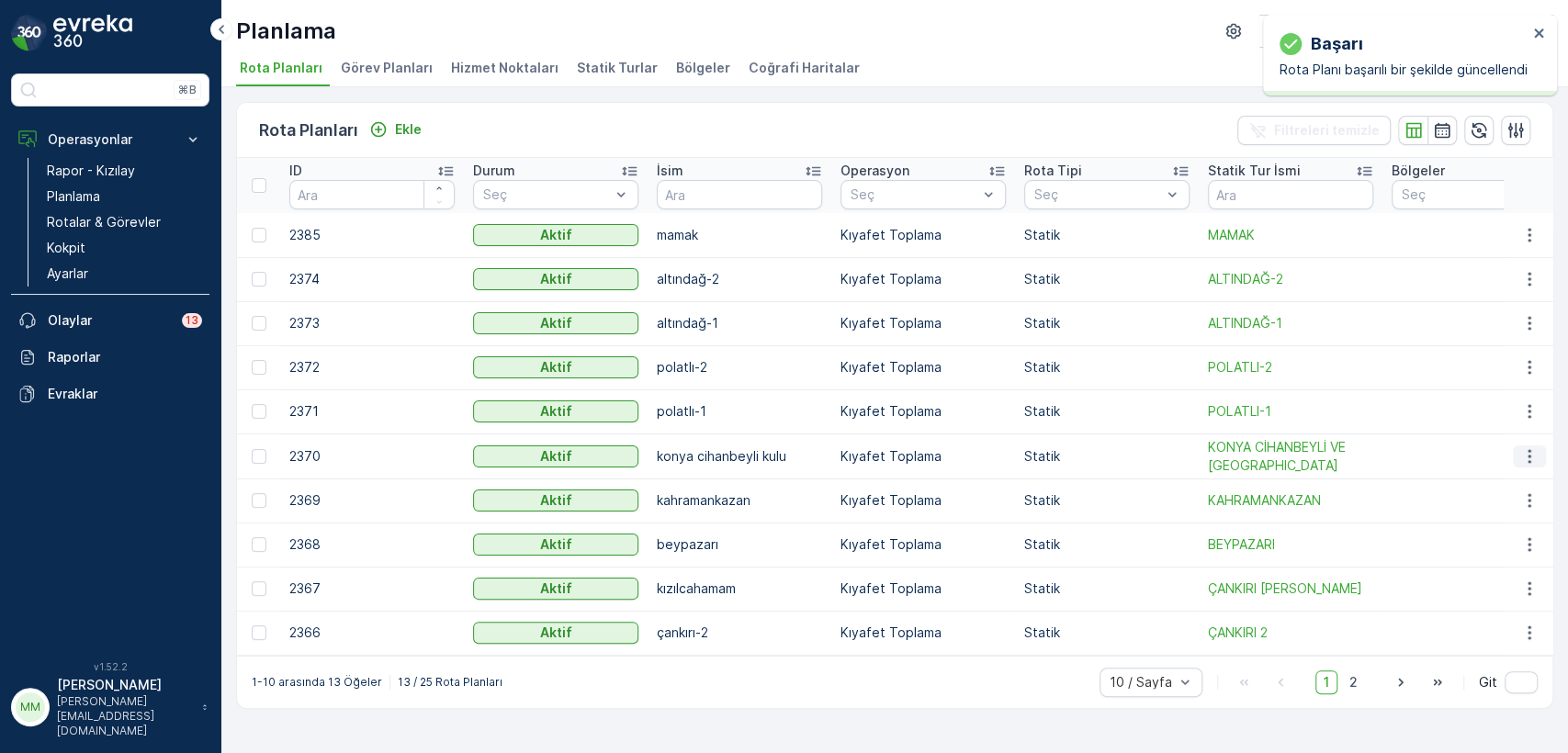
click at [1522, 450] on icon "button" at bounding box center [1529, 455] width 18 height 18
click at [1508, 477] on span "Rota Planını Düzenle" at bounding box center [1495, 483] width 126 height 18
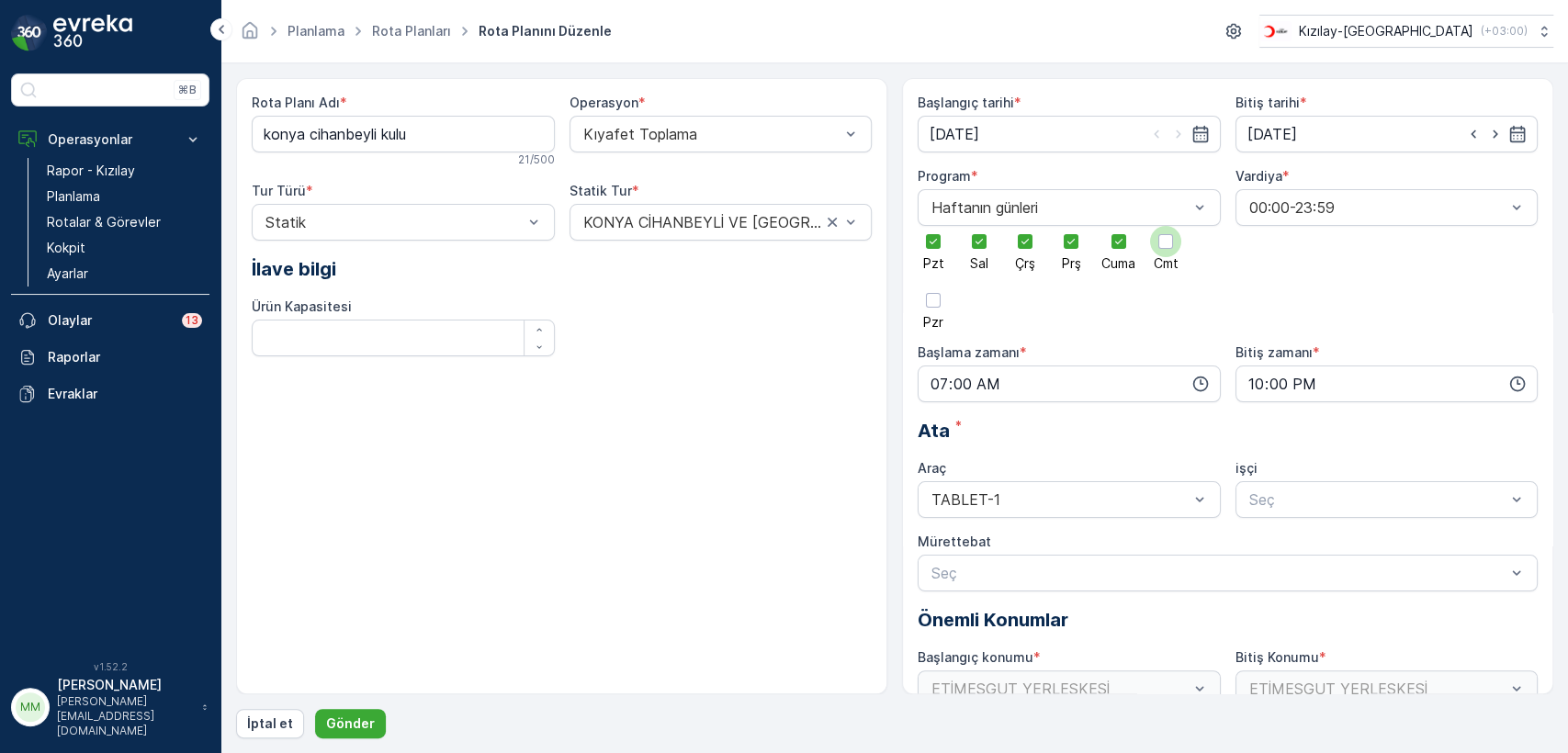
click at [1163, 237] on div at bounding box center [1166, 242] width 15 height 15
click at [1165, 226] on input "Cmt" at bounding box center [1165, 226] width 0 height 0
click at [933, 303] on div at bounding box center [934, 300] width 15 height 15
click at [934, 284] on input "Pzr" at bounding box center [934, 284] width 0 height 0
click at [336, 714] on p "Gönder" at bounding box center [351, 723] width 49 height 18
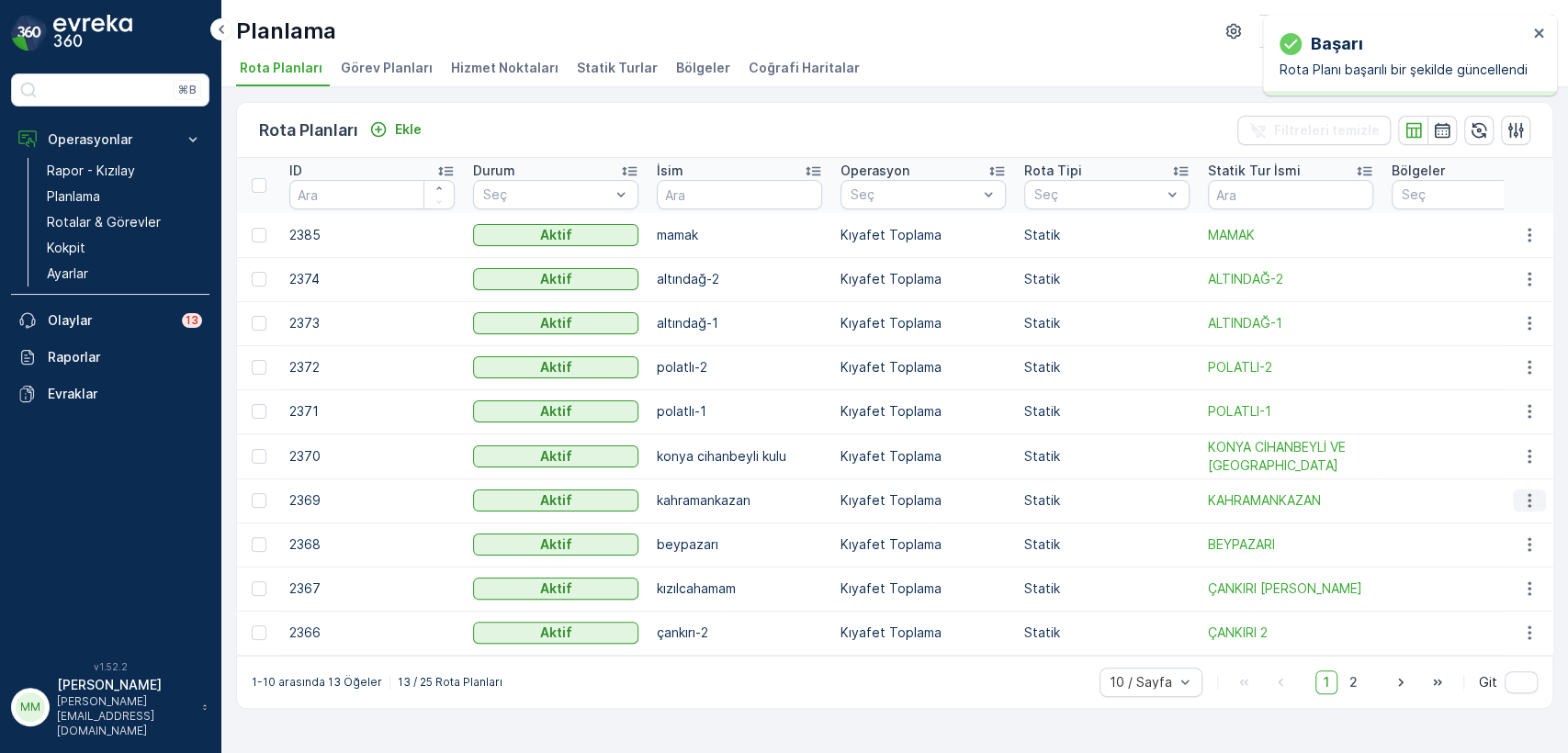
click at [1528, 502] on icon "button" at bounding box center [1529, 500] width 18 height 18
click at [1475, 536] on span "Rota Planını Düzenle" at bounding box center [1495, 527] width 126 height 18
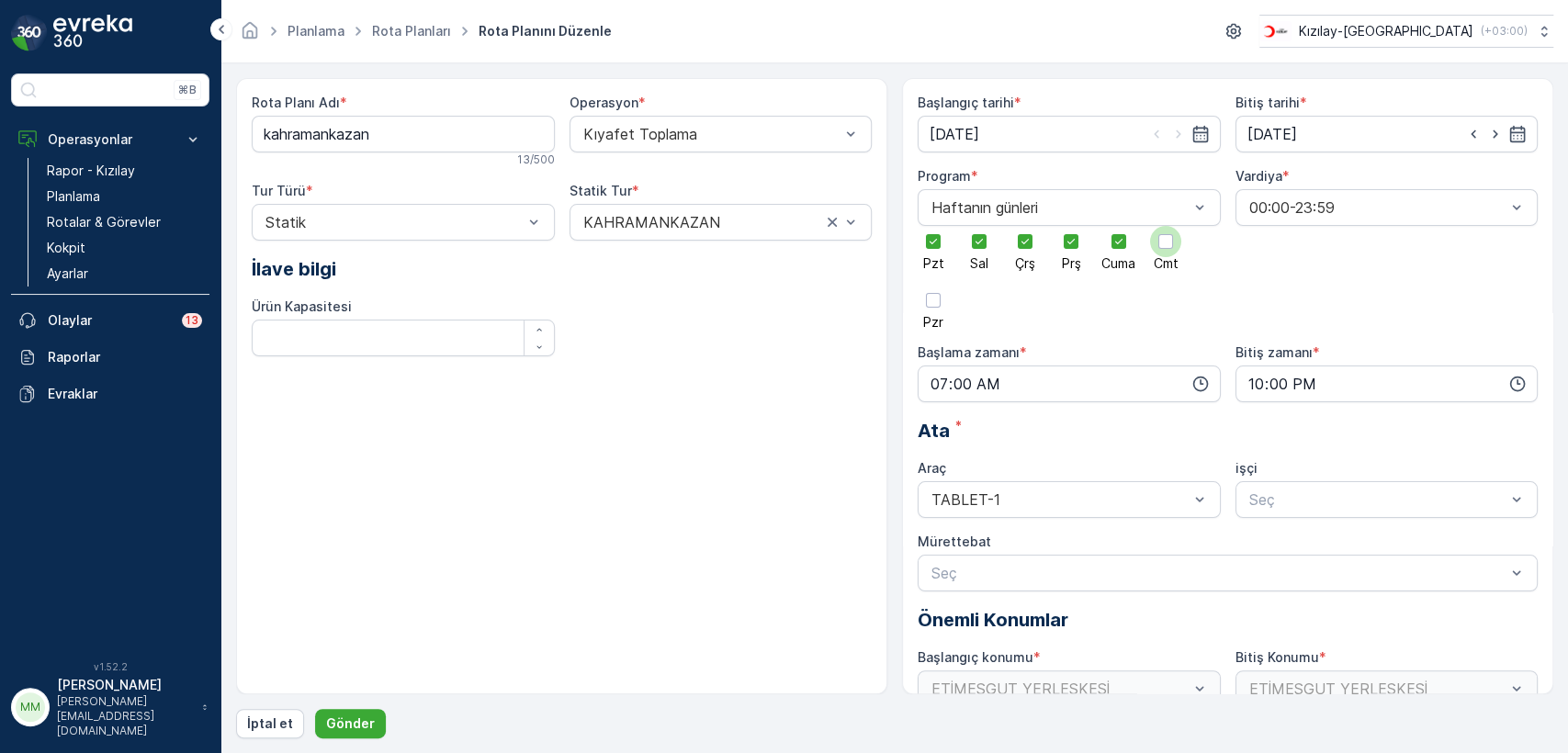
click at [1152, 251] on label "Cmt" at bounding box center [1165, 248] width 31 height 44
click at [1165, 226] on input "Cmt" at bounding box center [1165, 226] width 0 height 0
click at [926, 298] on div at bounding box center [934, 300] width 15 height 15
click at [934, 284] on input "Pzr" at bounding box center [934, 284] width 0 height 0
click at [358, 718] on p "Gönder" at bounding box center [351, 723] width 49 height 18
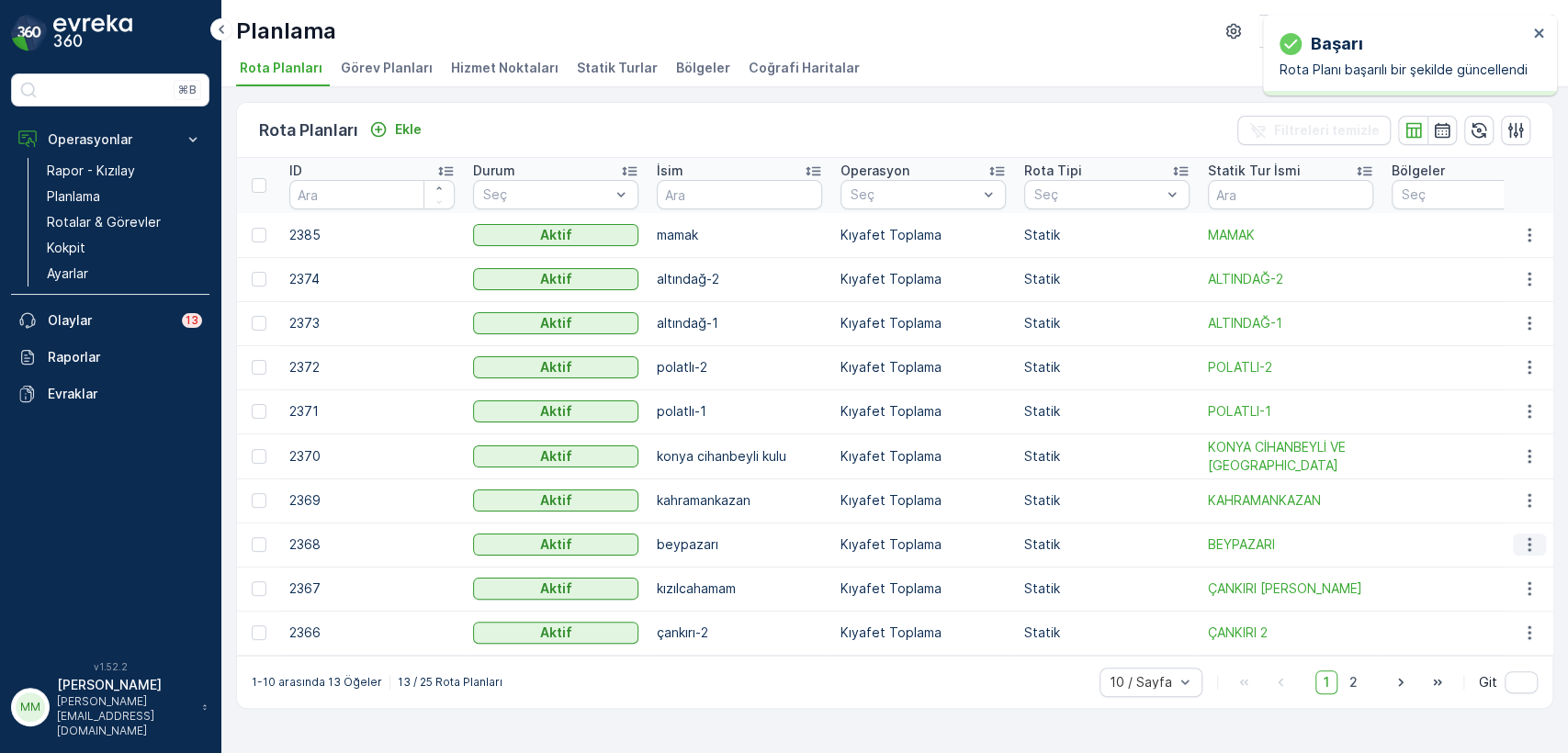
click at [1528, 548] on icon "button" at bounding box center [1528, 545] width 3 height 14
click at [1521, 573] on span "Rota Planını Düzenle" at bounding box center [1495, 572] width 126 height 18
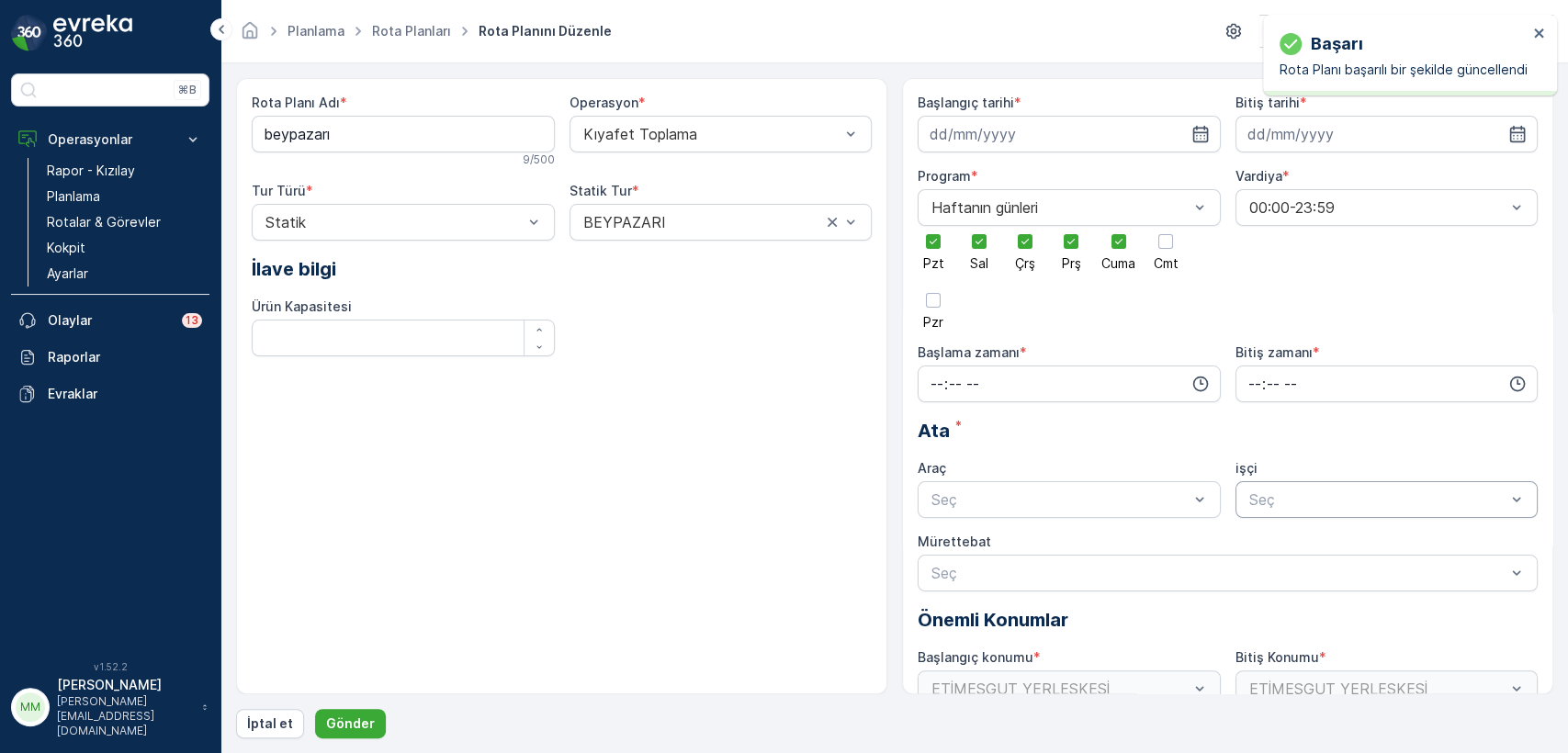
type input "10.09.2025"
type input "31.12.2025"
type input "07:00"
type input "22:00"
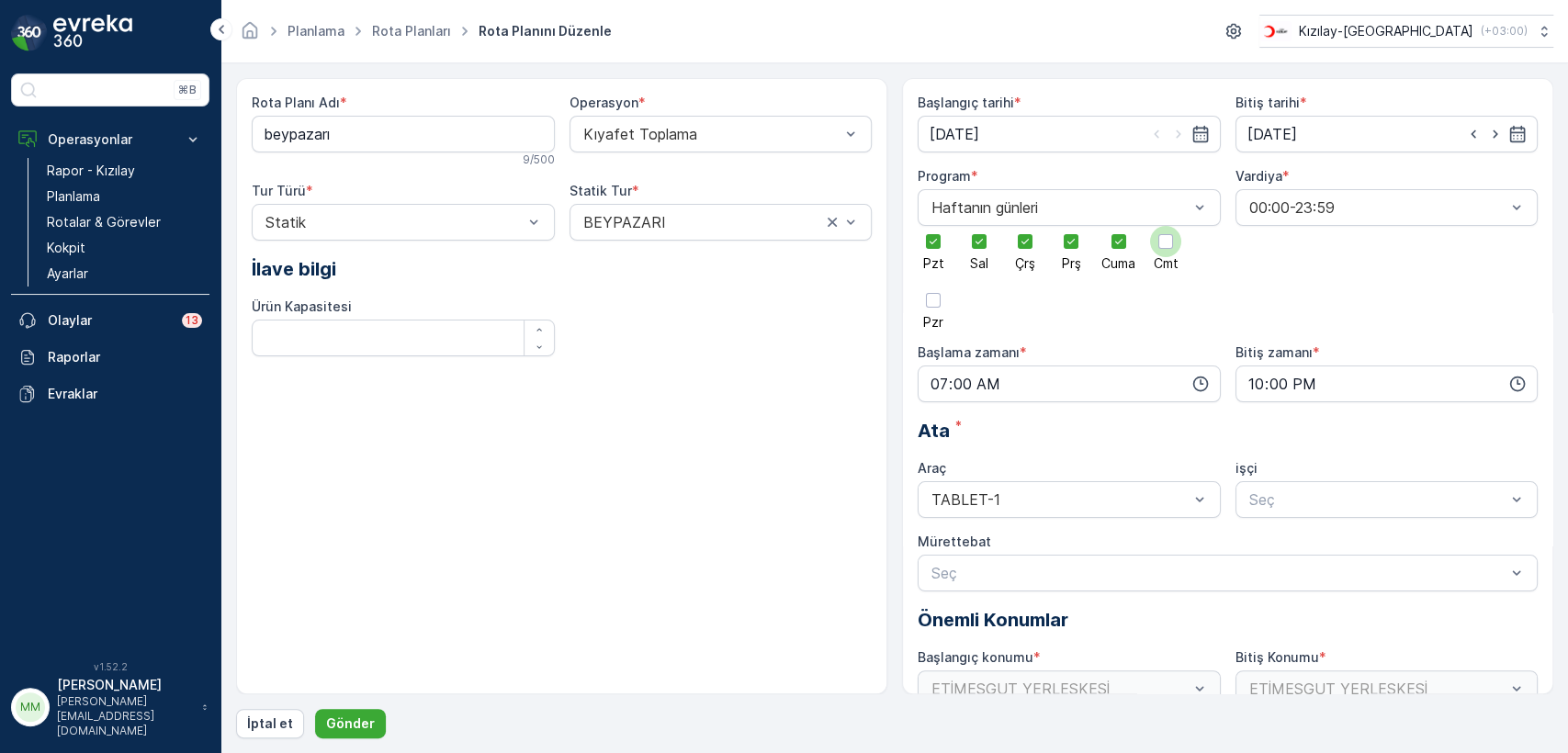
click at [1166, 243] on div at bounding box center [1166, 242] width 15 height 15
click at [1165, 226] on input "Cmt" at bounding box center [1165, 226] width 0 height 0
click at [937, 303] on div at bounding box center [934, 300] width 15 height 15
click at [934, 284] on input "Pzr" at bounding box center [934, 284] width 0 height 0
click at [349, 717] on p "Gönder" at bounding box center [351, 723] width 49 height 18
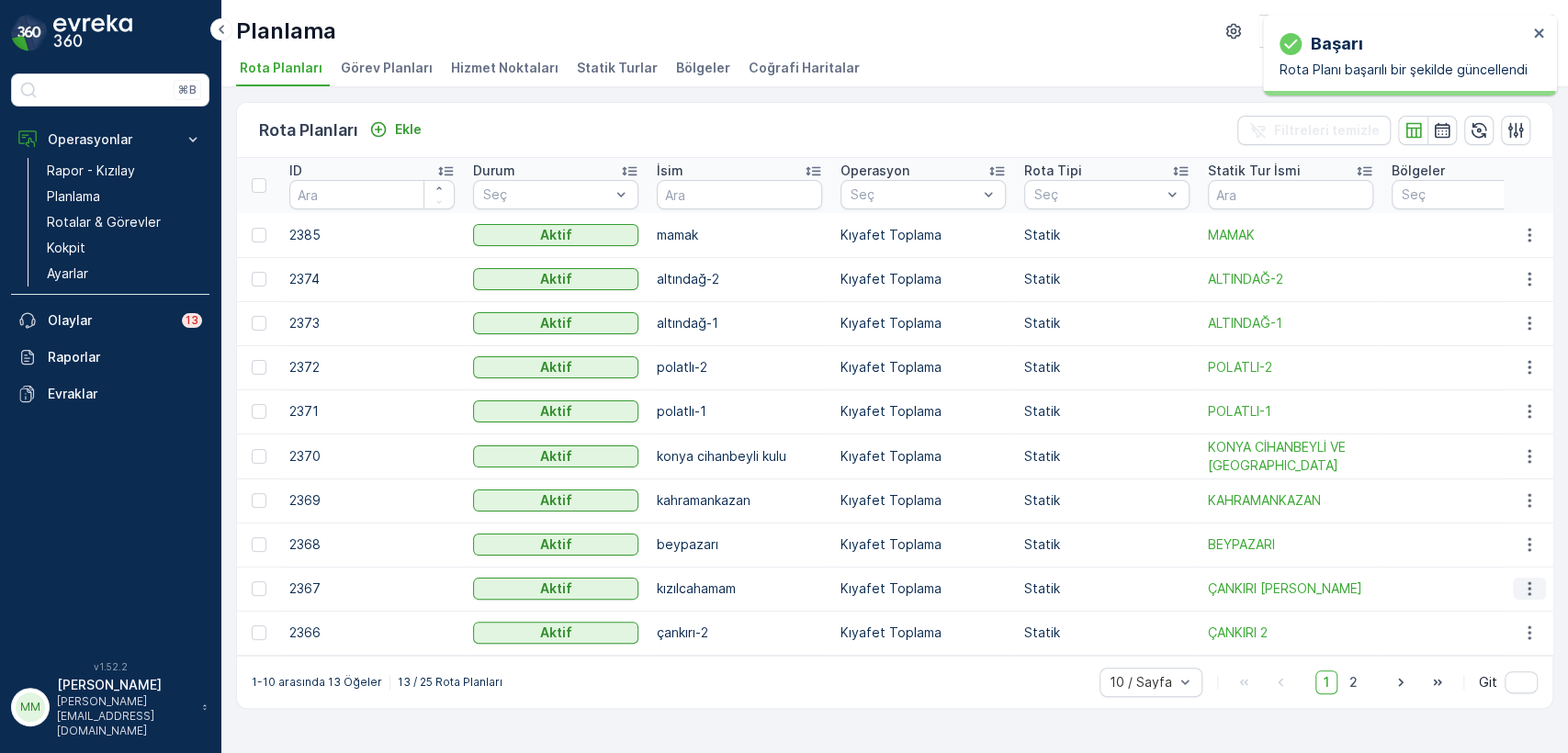
click at [1520, 583] on button "button" at bounding box center [1529, 588] width 33 height 22
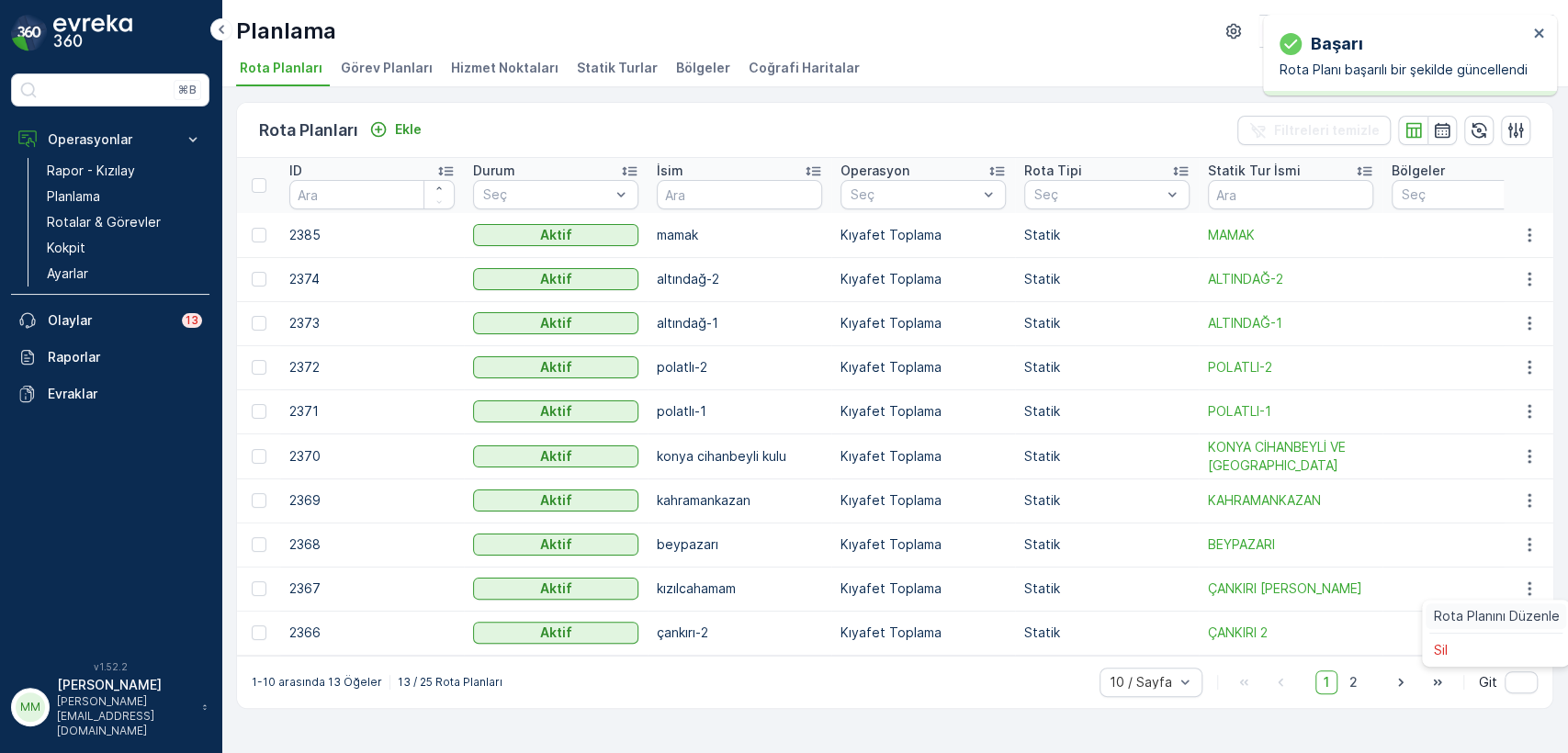
click at [1493, 608] on span "Rota Planını Düzenle" at bounding box center [1495, 615] width 126 height 18
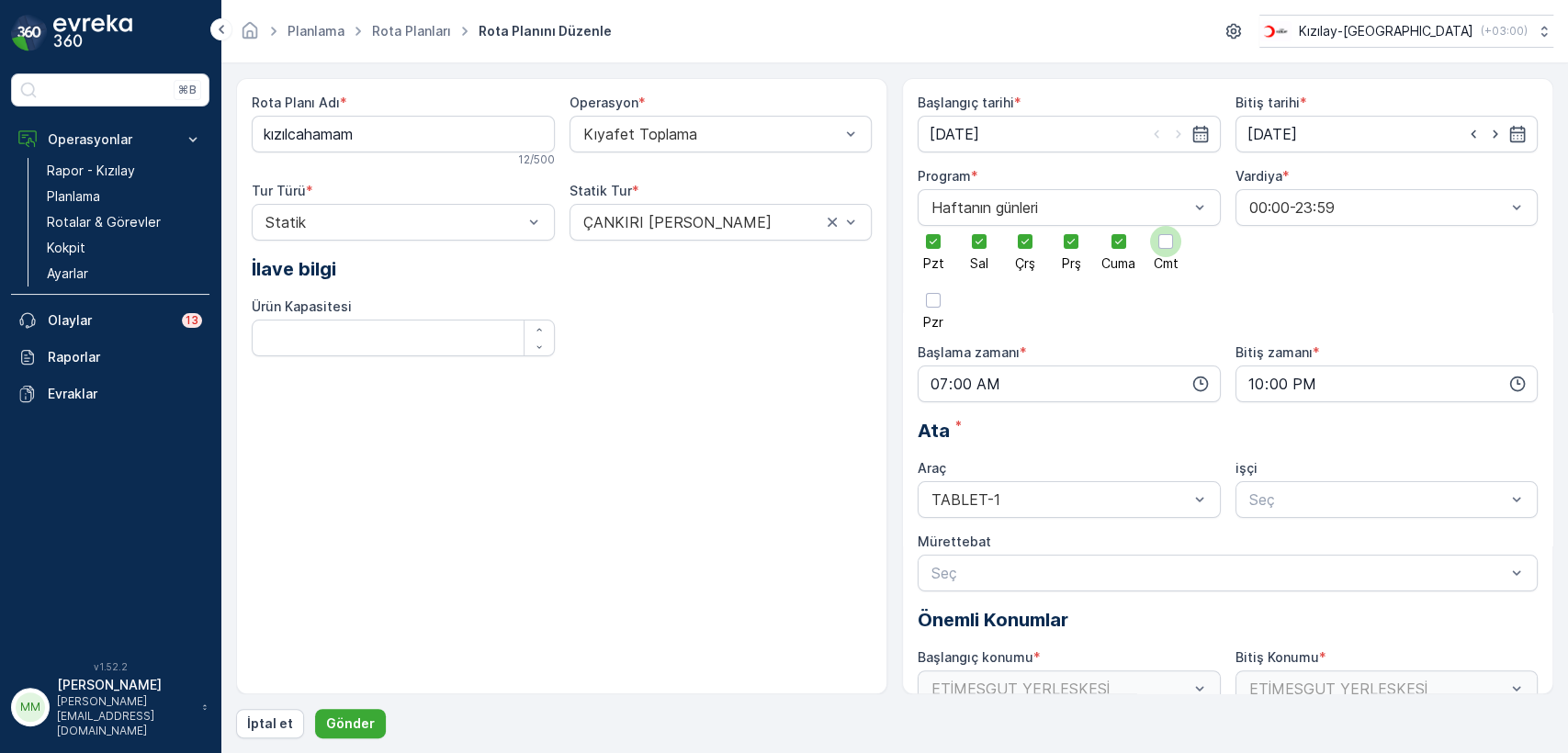
click at [1159, 244] on div at bounding box center [1165, 241] width 31 height 31
click at [1165, 226] on input "Cmt" at bounding box center [1165, 226] width 0 height 0
click at [922, 303] on div at bounding box center [933, 299] width 31 height 31
click at [934, 284] on input "Pzr" at bounding box center [934, 284] width 0 height 0
click at [350, 720] on p "Gönder" at bounding box center [351, 723] width 49 height 18
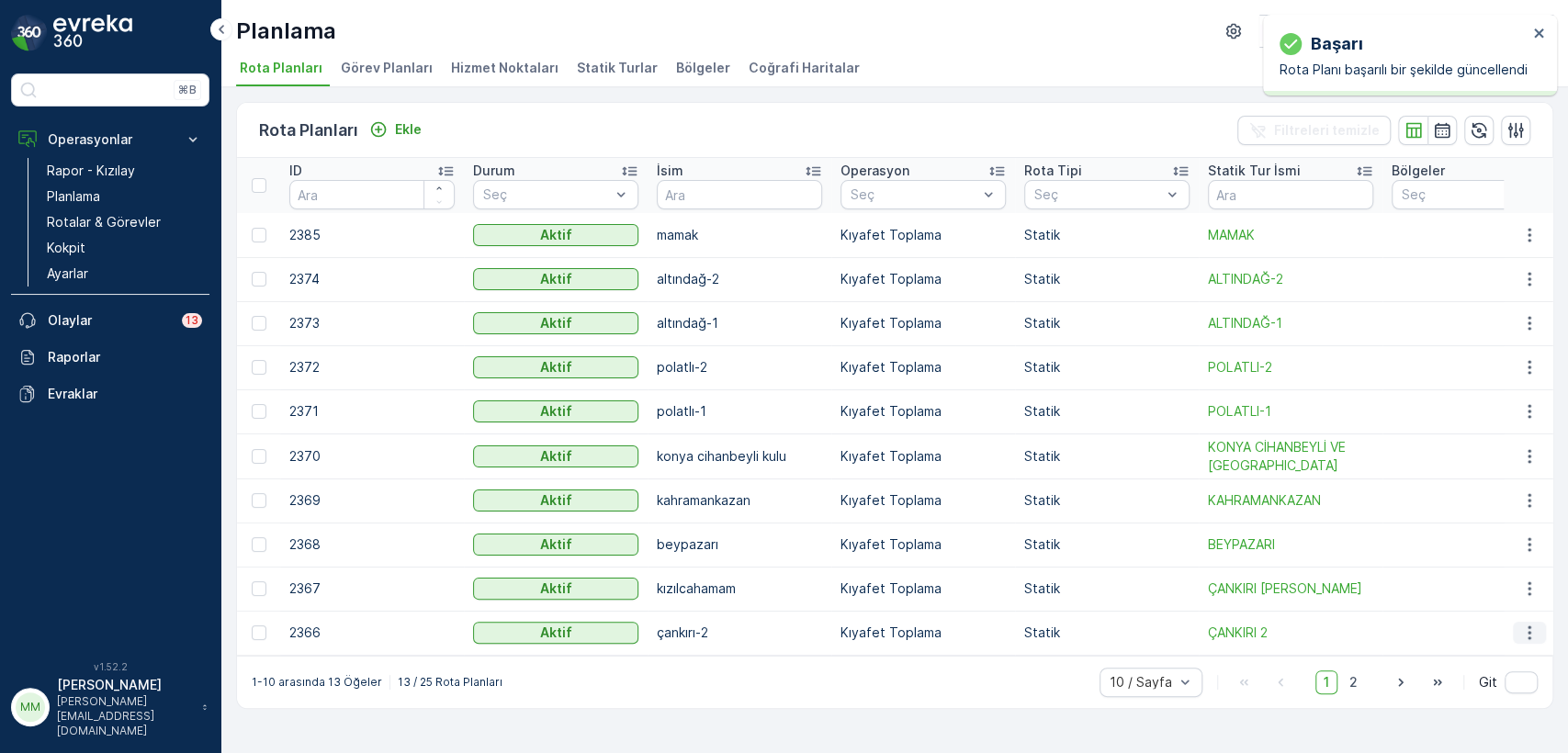
click at [1534, 627] on icon "button" at bounding box center [1529, 632] width 18 height 18
click at [1520, 652] on span "Rota Planını Düzenle" at bounding box center [1495, 660] width 126 height 18
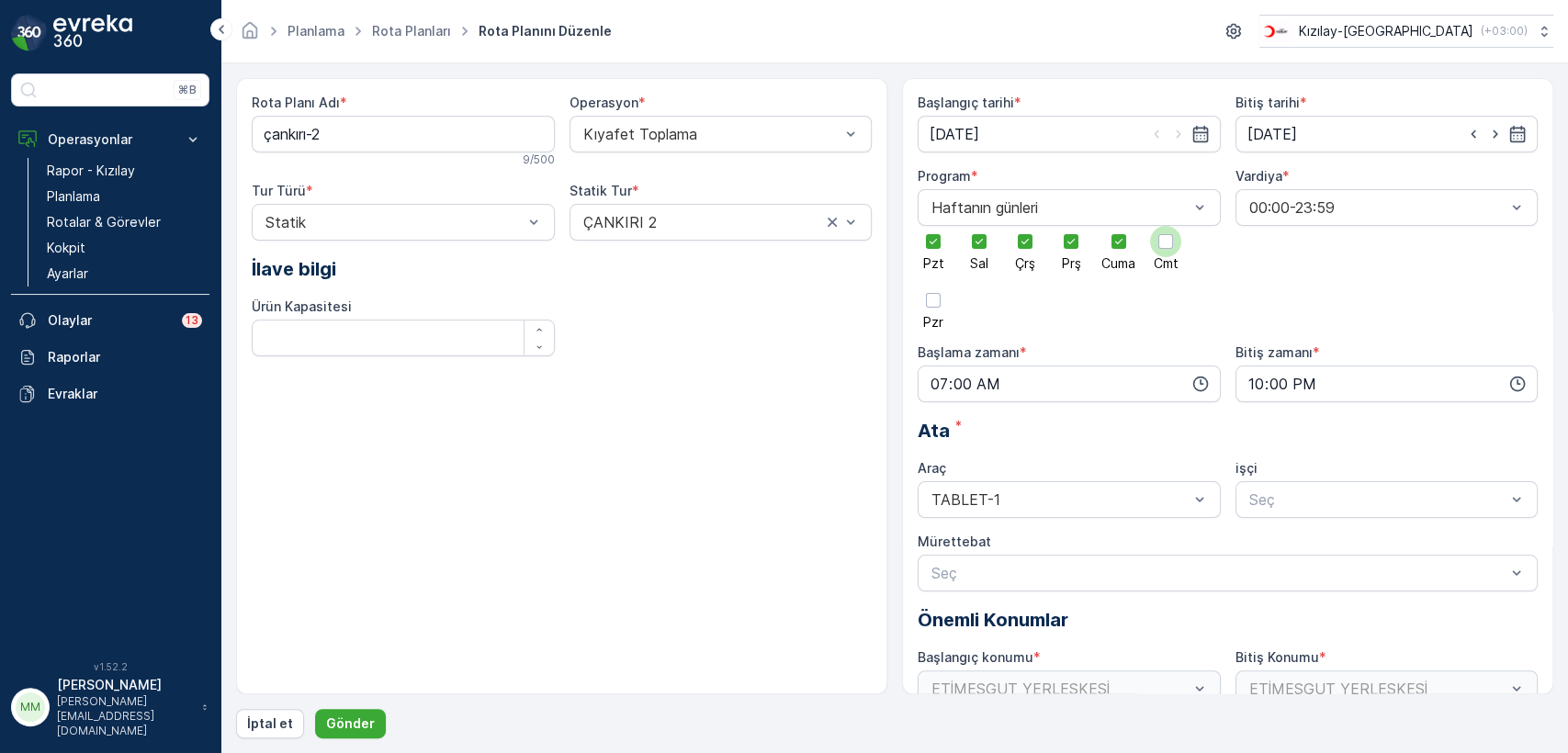
click at [1166, 247] on div at bounding box center [1166, 242] width 15 height 15
click at [1165, 226] on input "Cmt" at bounding box center [1165, 226] width 0 height 0
click at [936, 298] on div at bounding box center [934, 300] width 15 height 15
click at [934, 284] on input "Pzr" at bounding box center [934, 284] width 0 height 0
click at [345, 722] on p "Gönder" at bounding box center [351, 723] width 49 height 18
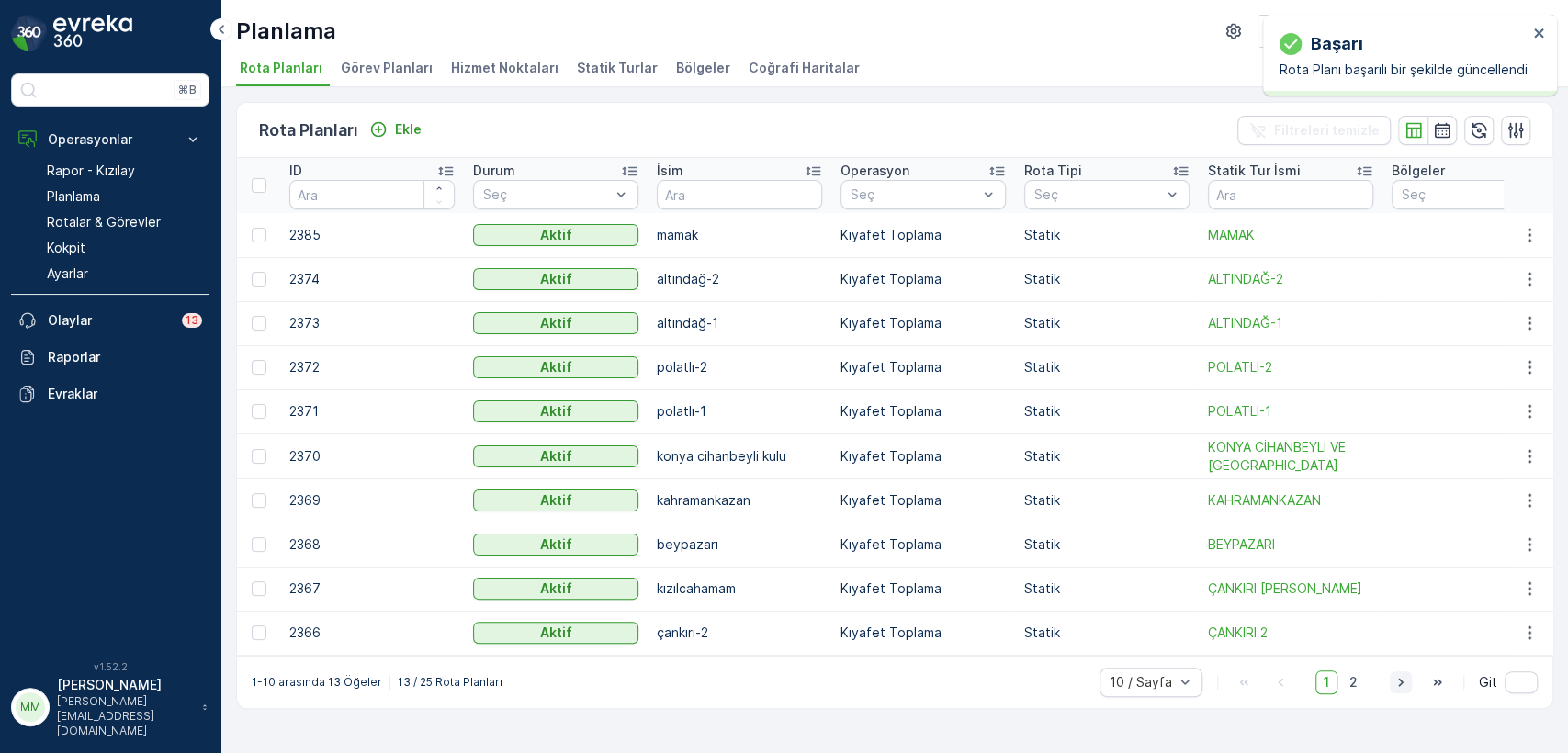
click at [1403, 686] on icon "button" at bounding box center [1400, 681] width 5 height 9
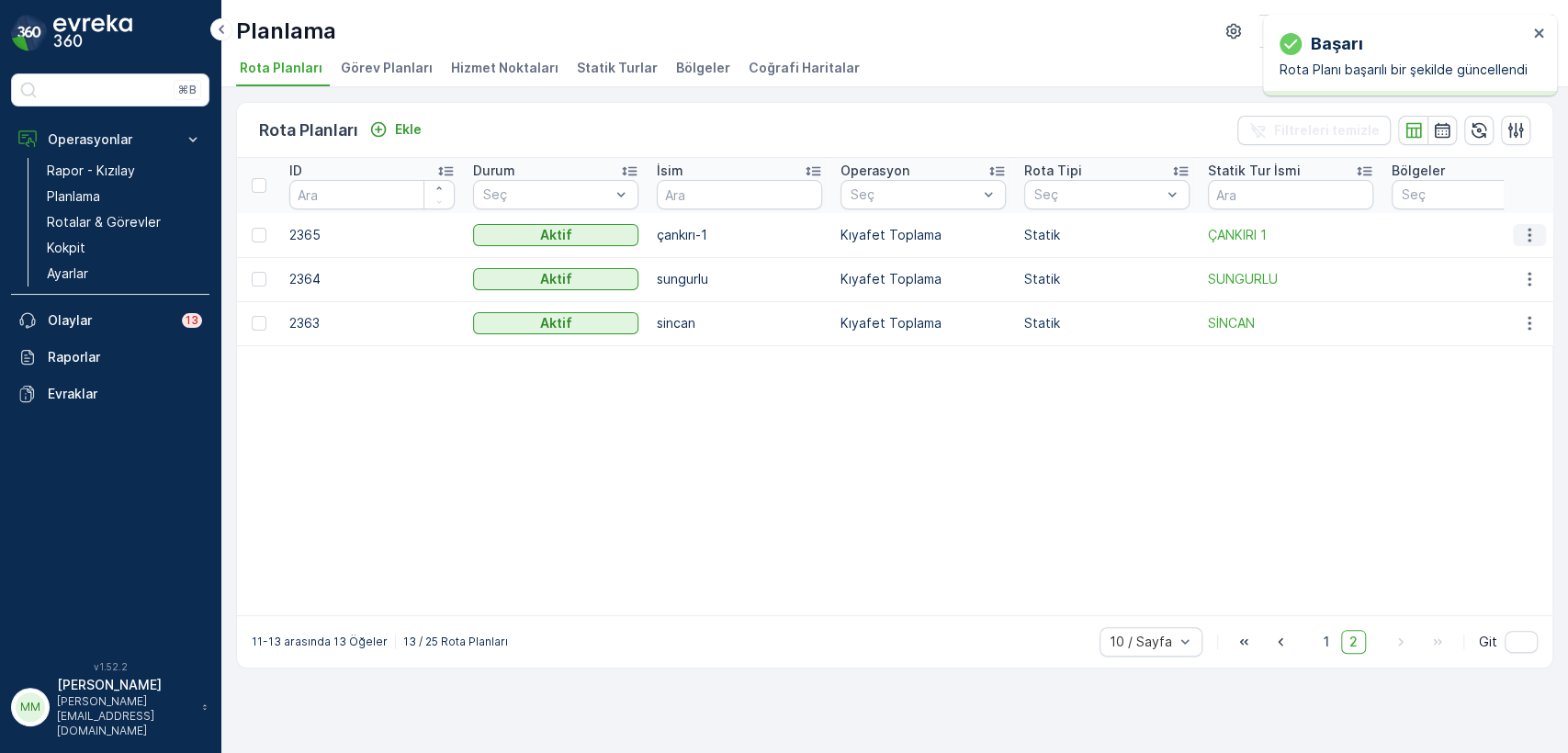
click at [1527, 233] on icon "button" at bounding box center [1529, 234] width 18 height 18
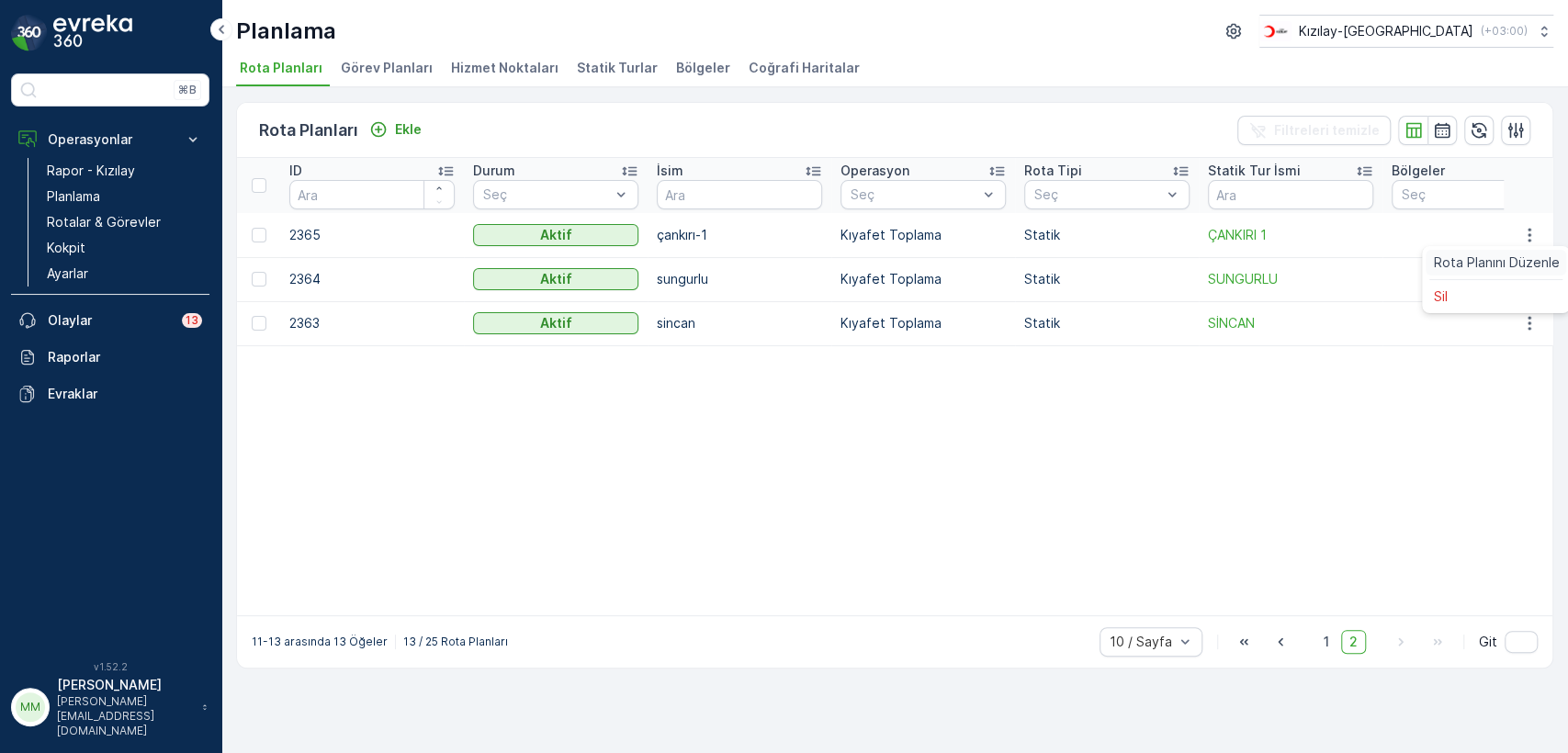
click at [1526, 265] on span "Rota Planını Düzenle" at bounding box center [1495, 262] width 126 height 18
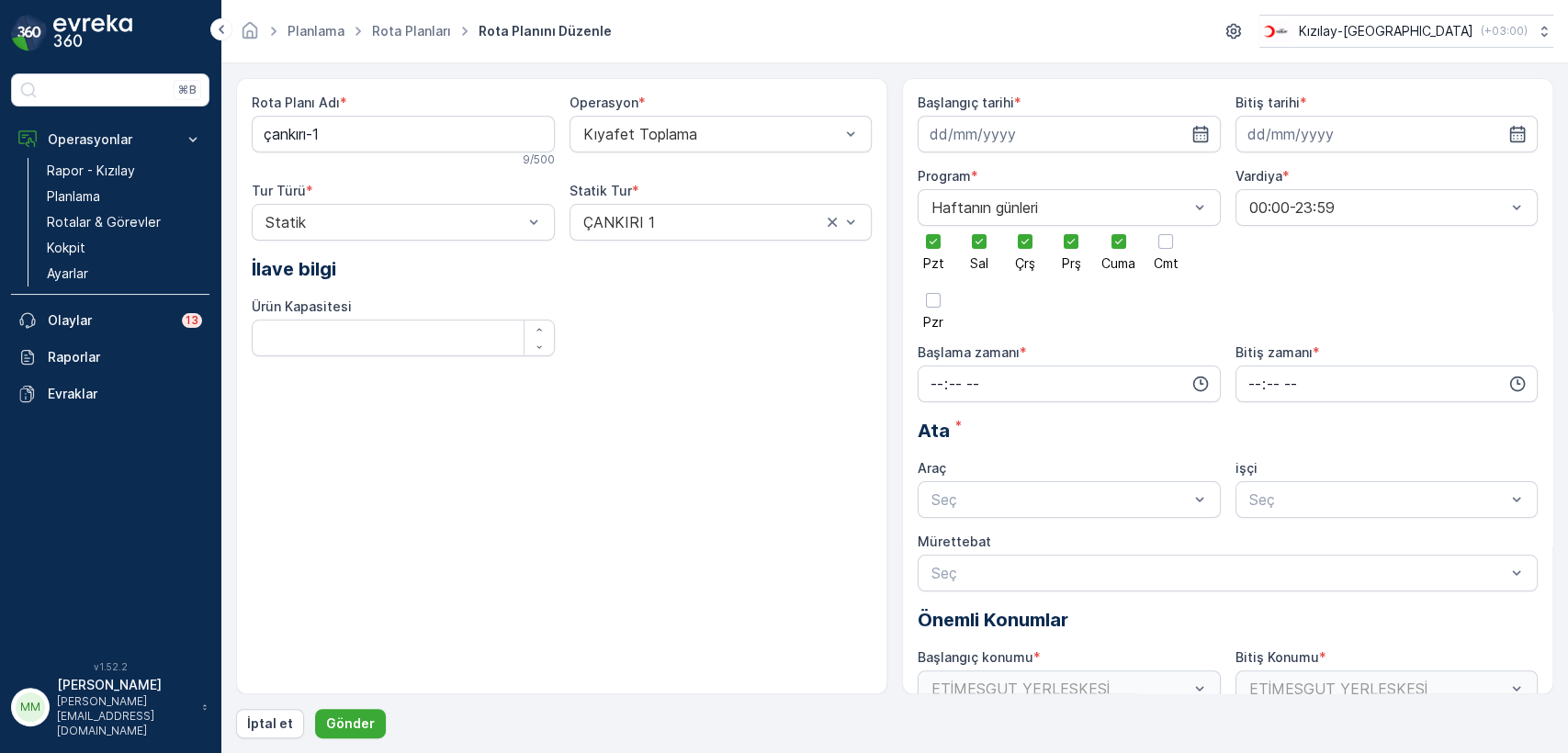
type input "10.09.2025"
type input "31.12.2025"
type input "07:00"
type input "22:00"
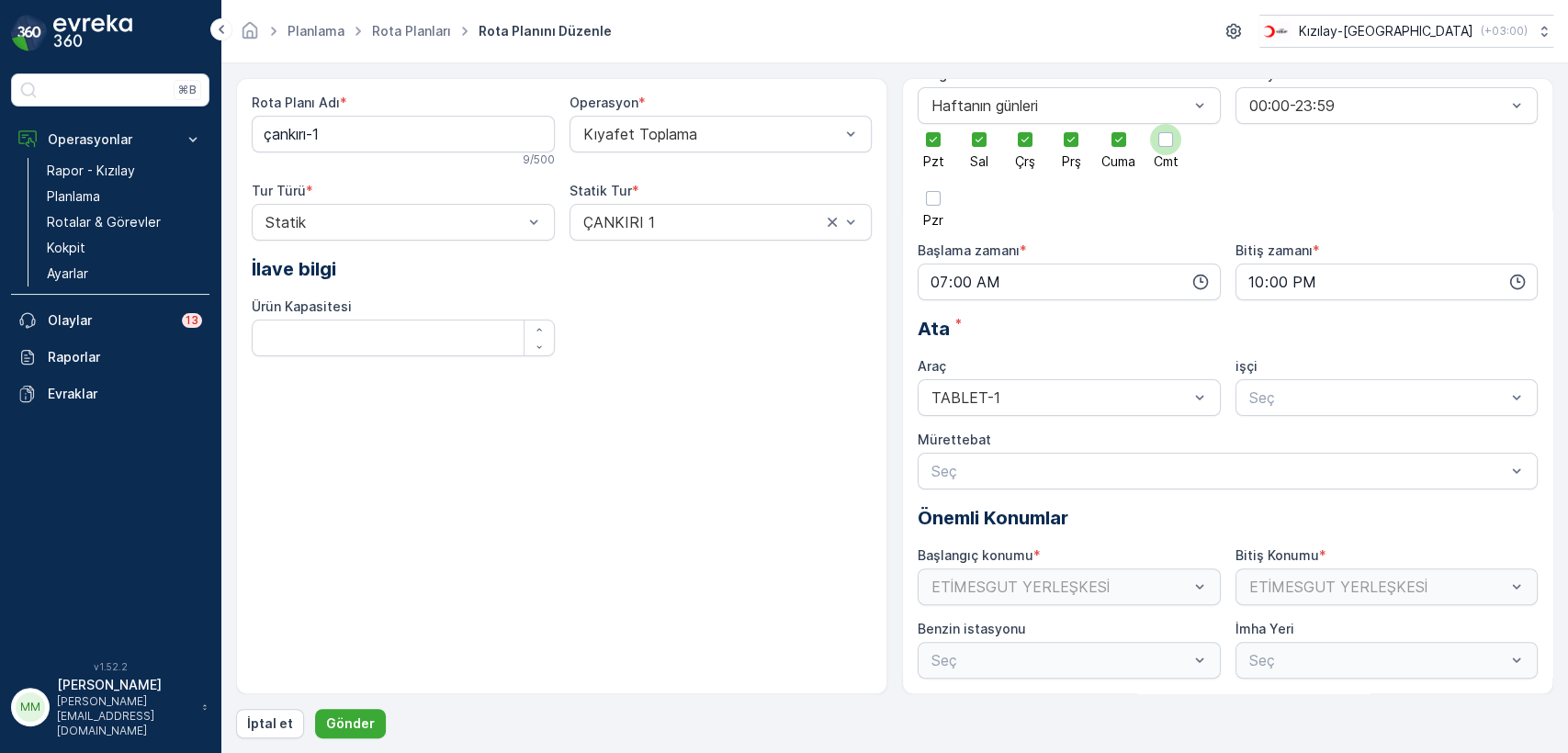
click at [1161, 145] on div at bounding box center [1165, 139] width 31 height 31
click at [1165, 124] on input "Cmt" at bounding box center [1165, 124] width 0 height 0
click at [922, 203] on div at bounding box center [933, 197] width 31 height 31
click at [934, 182] on input "Pzr" at bounding box center [934, 182] width 0 height 0
click at [350, 712] on button "Gönder" at bounding box center [350, 723] width 71 height 29
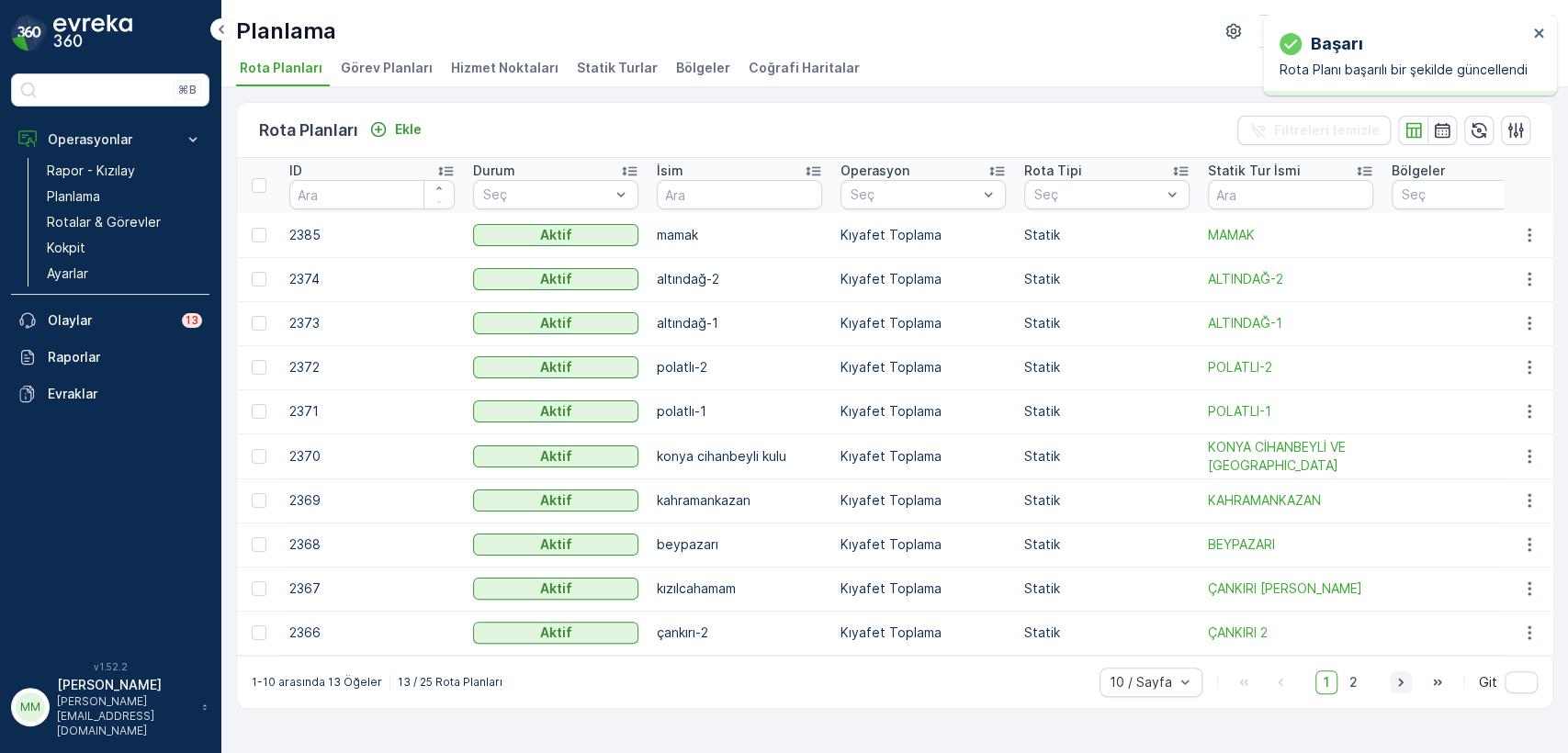
click at [1399, 686] on icon "button" at bounding box center [1400, 681] width 5 height 9
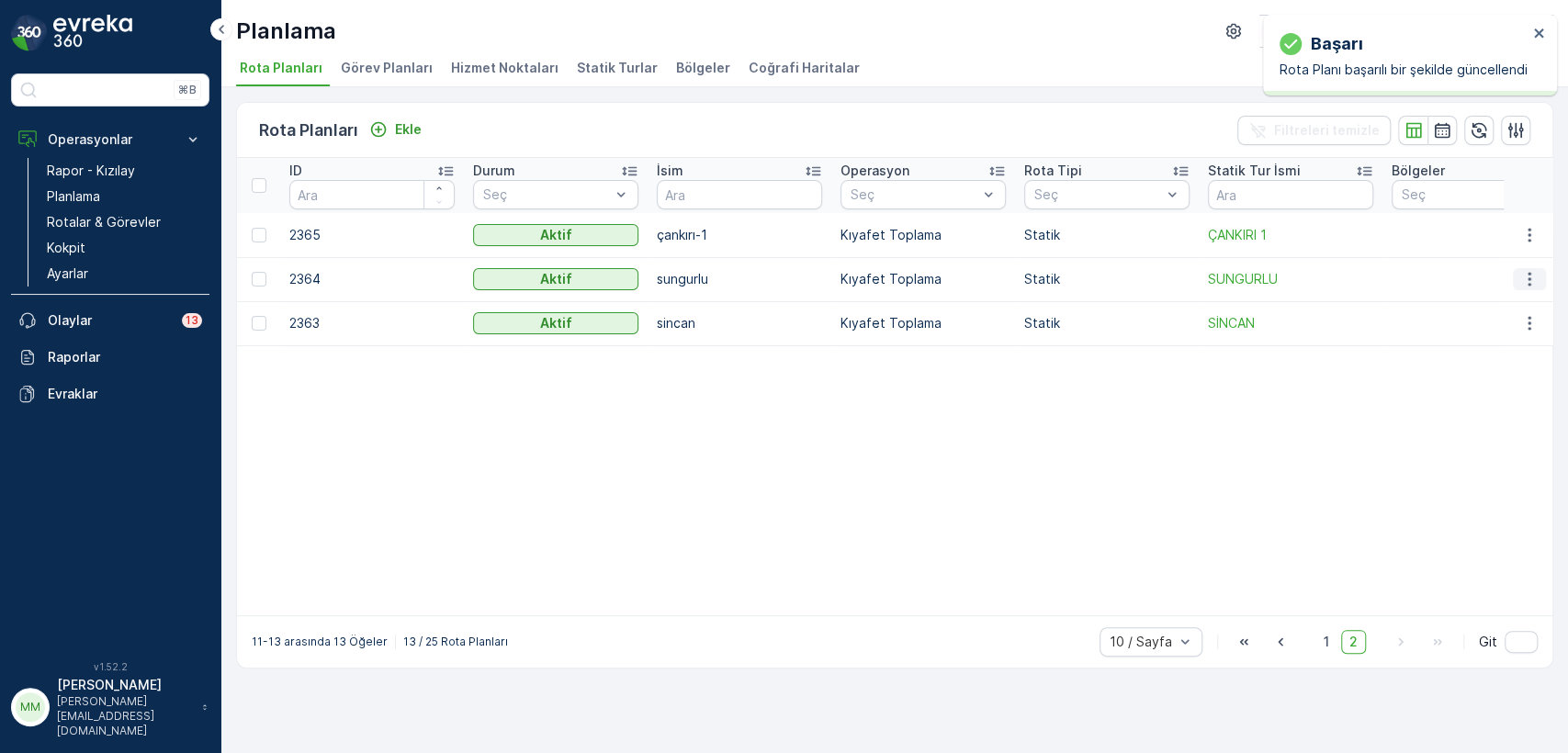
click at [1534, 281] on icon "button" at bounding box center [1529, 279] width 18 height 18
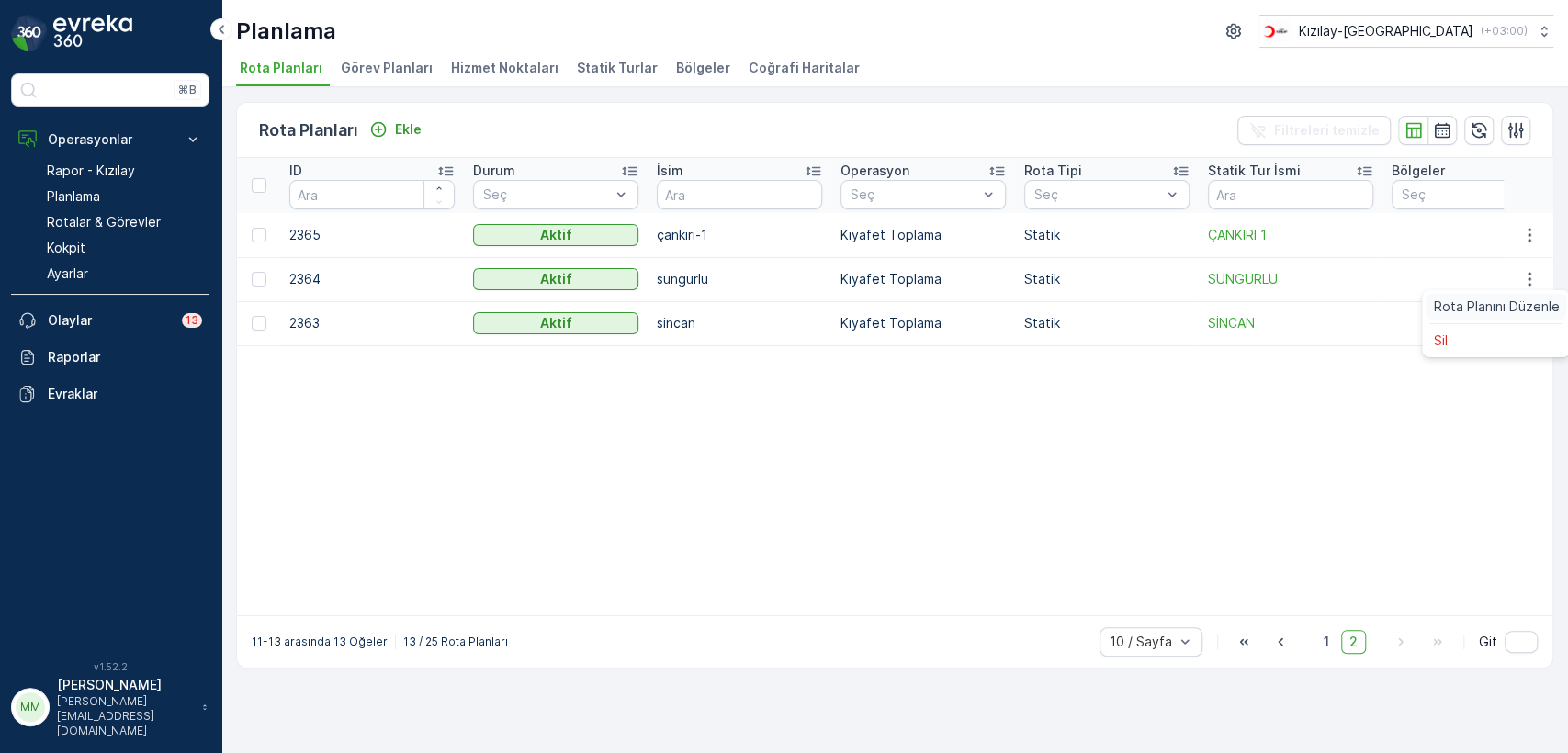
click at [1518, 305] on span "Rota Planını Düzenle" at bounding box center [1495, 306] width 126 height 18
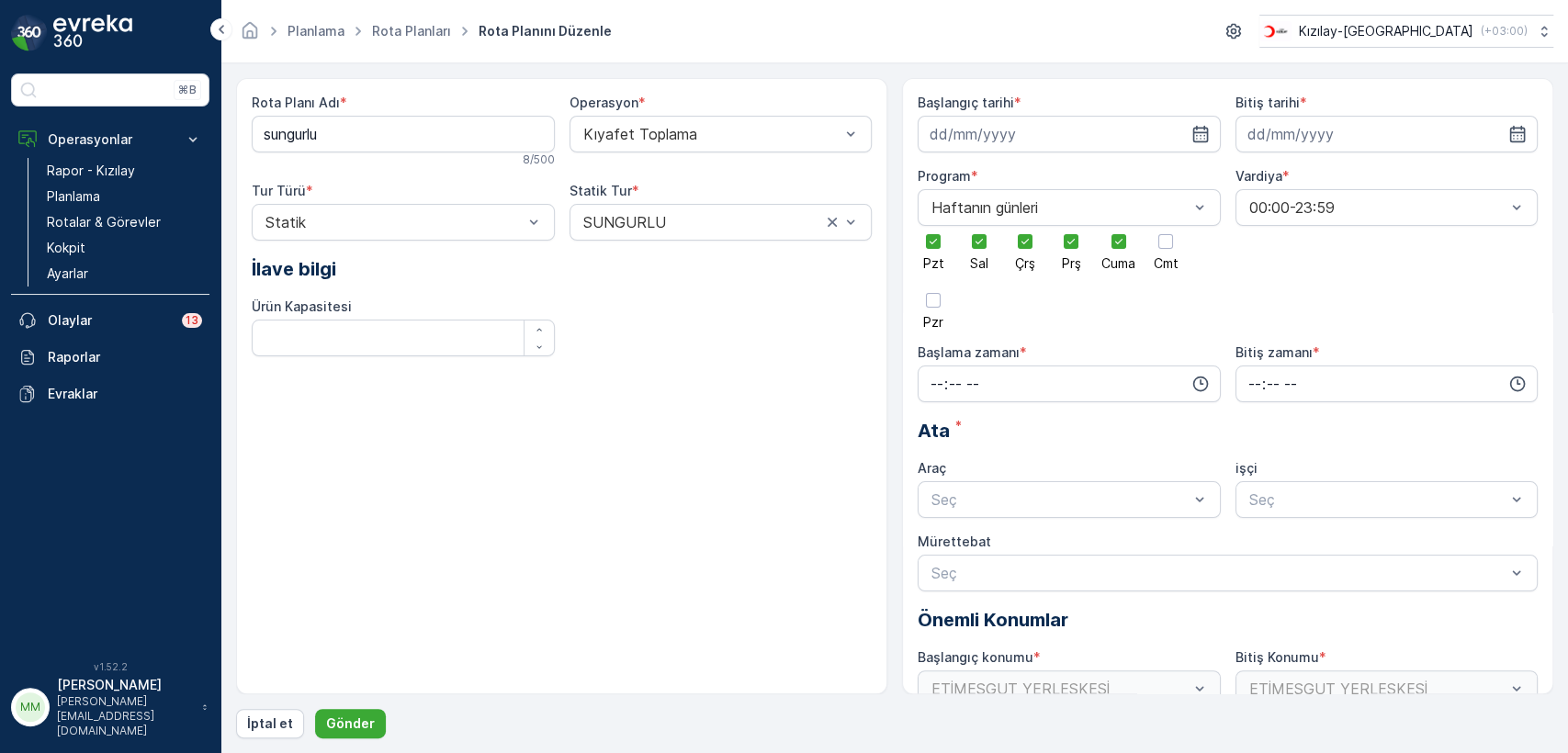
type input "10.09.2025"
type input "31.12.2025"
type input "07:00"
type input "22:00"
click at [1173, 241] on div at bounding box center [1166, 242] width 15 height 15
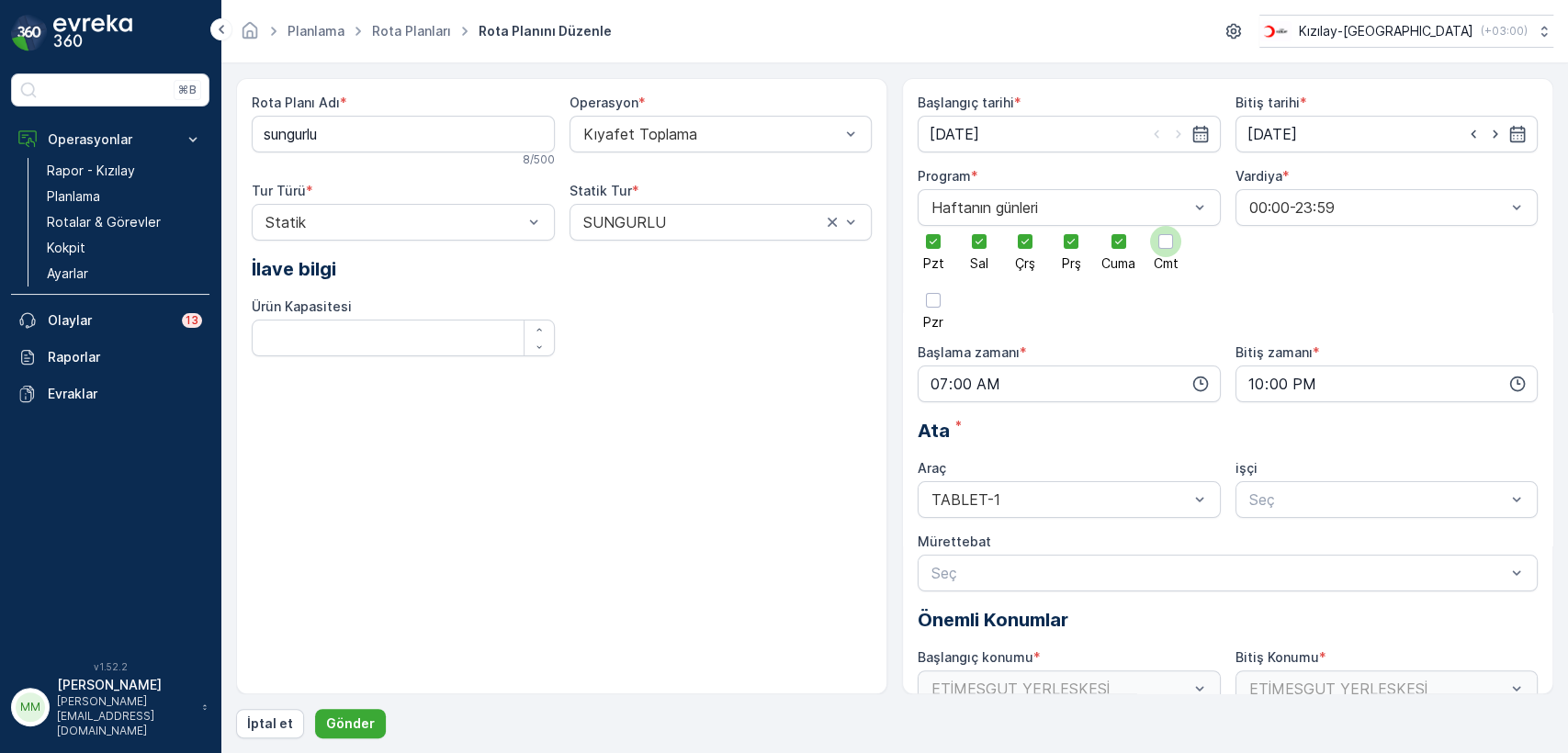
click at [1165, 226] on input "Cmt" at bounding box center [1165, 226] width 0 height 0
click at [926, 302] on div at bounding box center [934, 300] width 15 height 15
click at [934, 284] on input "Pzr" at bounding box center [934, 284] width 0 height 0
click at [343, 720] on p "Gönder" at bounding box center [351, 723] width 49 height 18
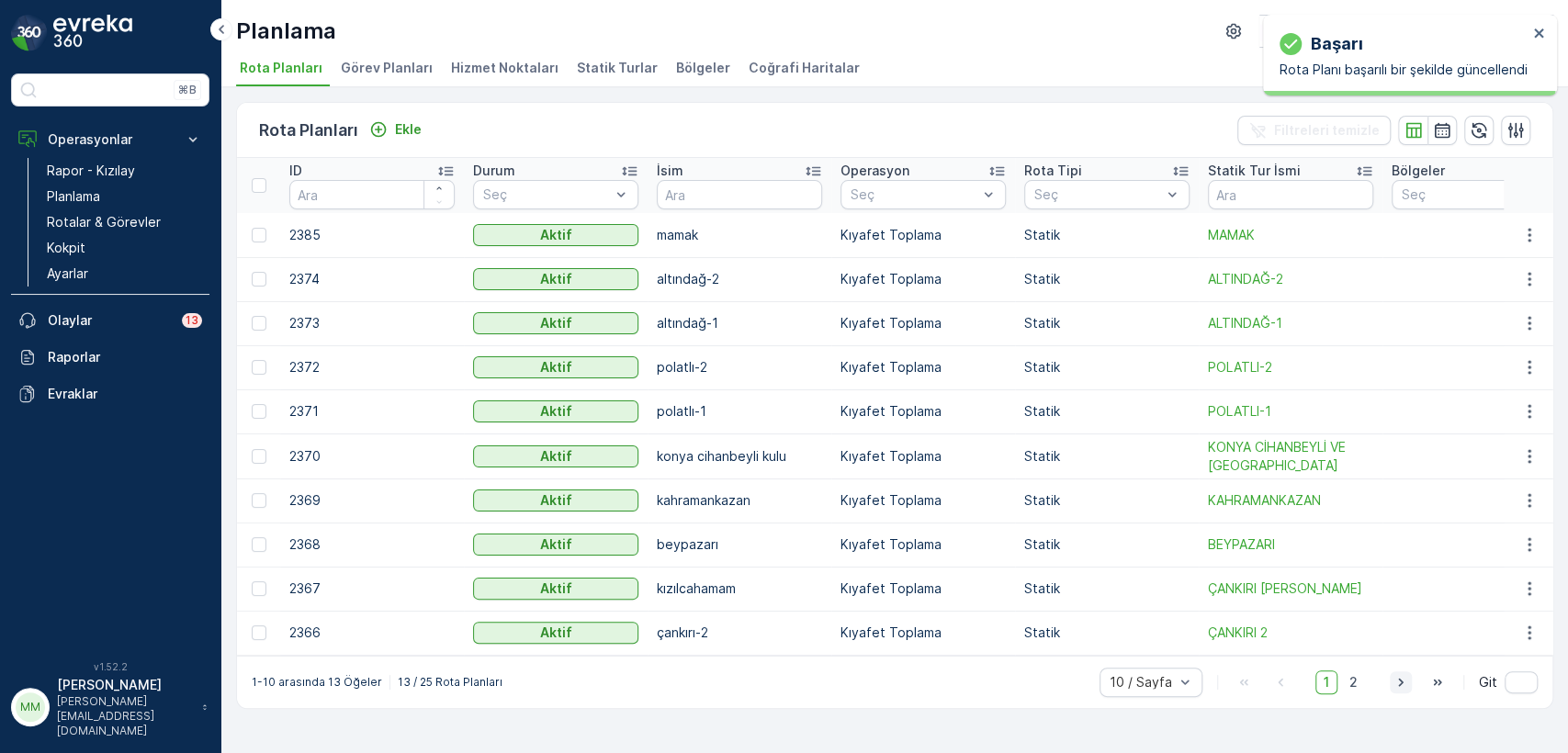
click at [1393, 691] on icon "button" at bounding box center [1401, 681] width 18 height 18
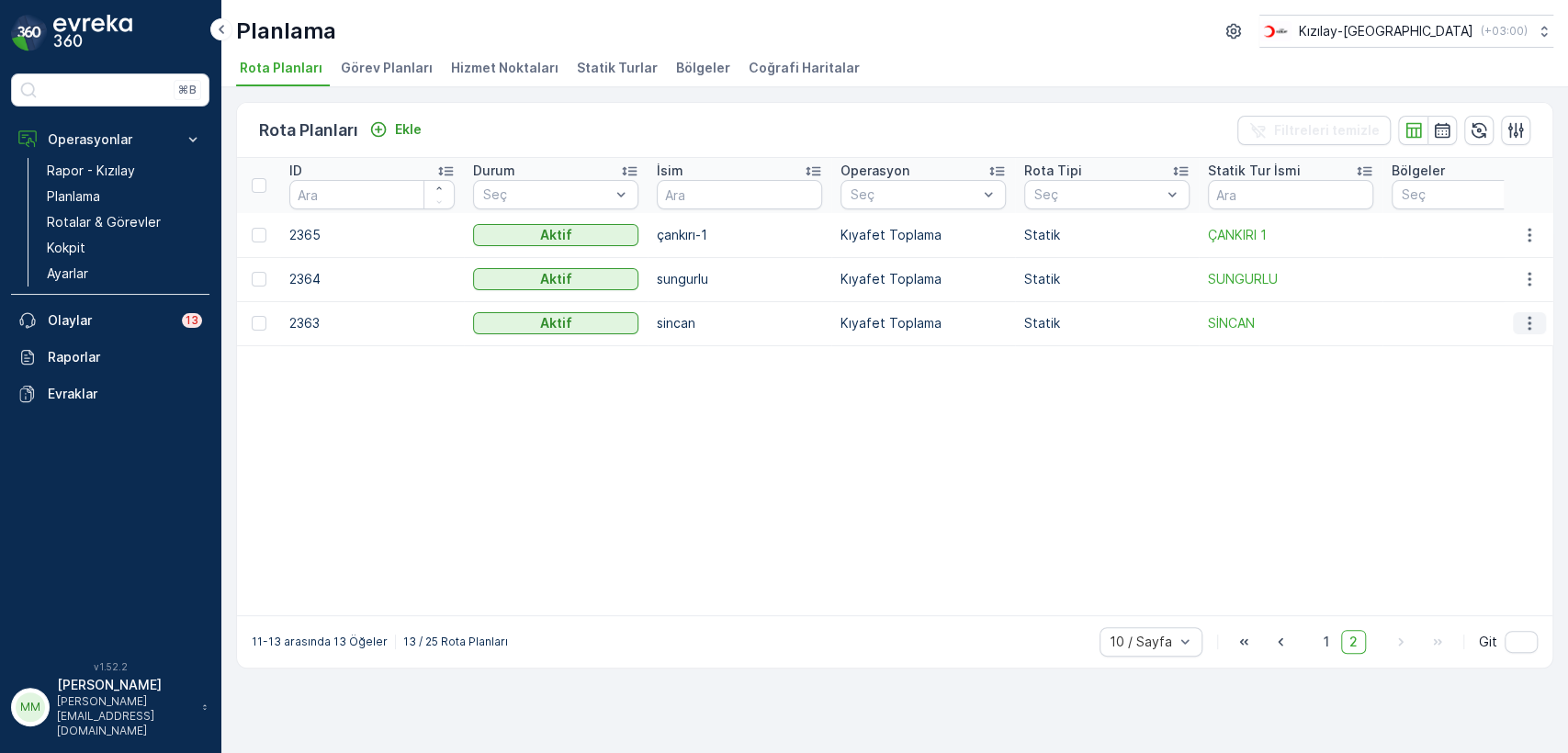
click at [1533, 319] on icon "button" at bounding box center [1529, 322] width 18 height 18
click at [1526, 351] on span "Rota Planını Düzenle" at bounding box center [1495, 351] width 126 height 18
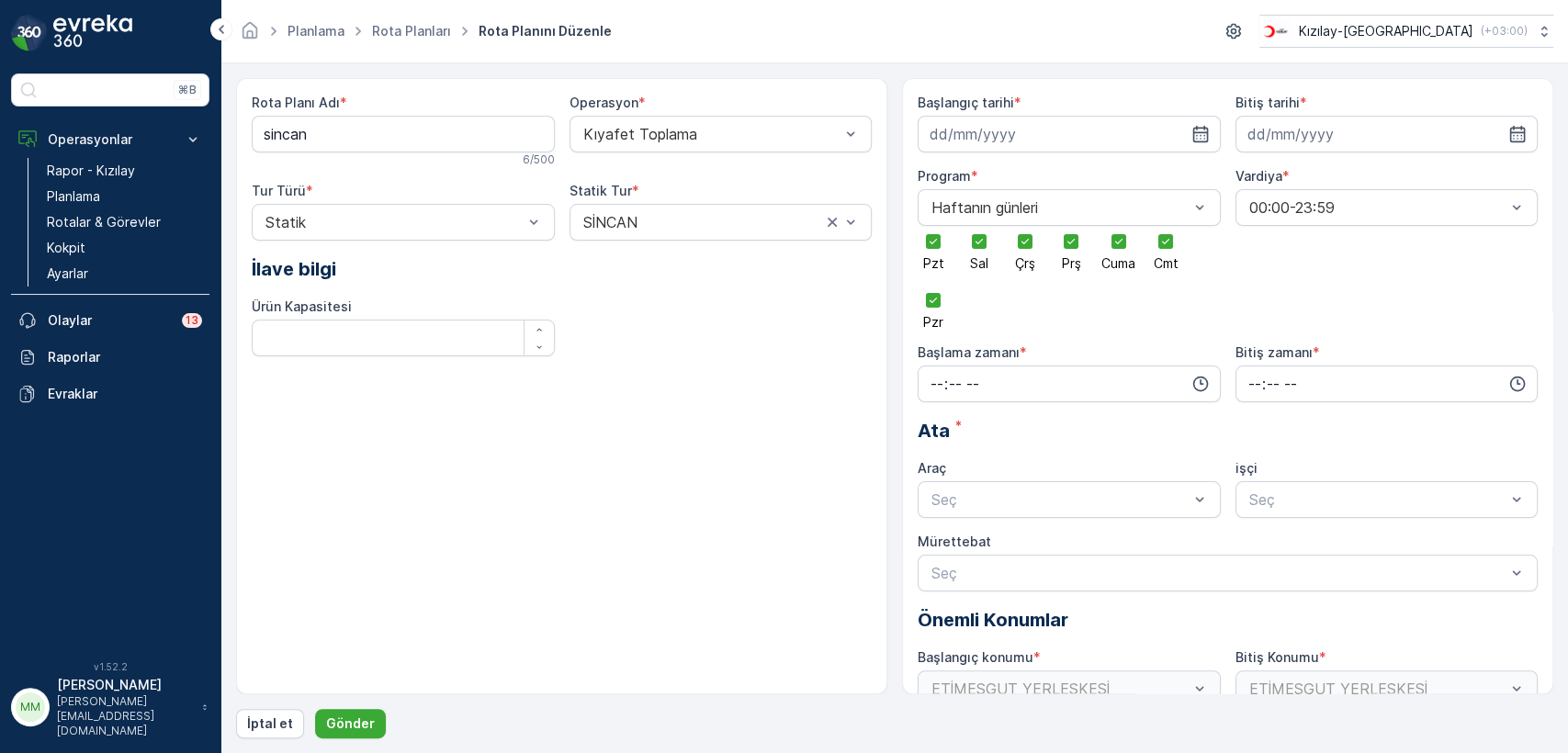
type input "10.09.2025"
type input "31.12.2025"
type input "07:00"
type input "22:00"
click at [376, 716] on button "Gönder" at bounding box center [350, 723] width 71 height 29
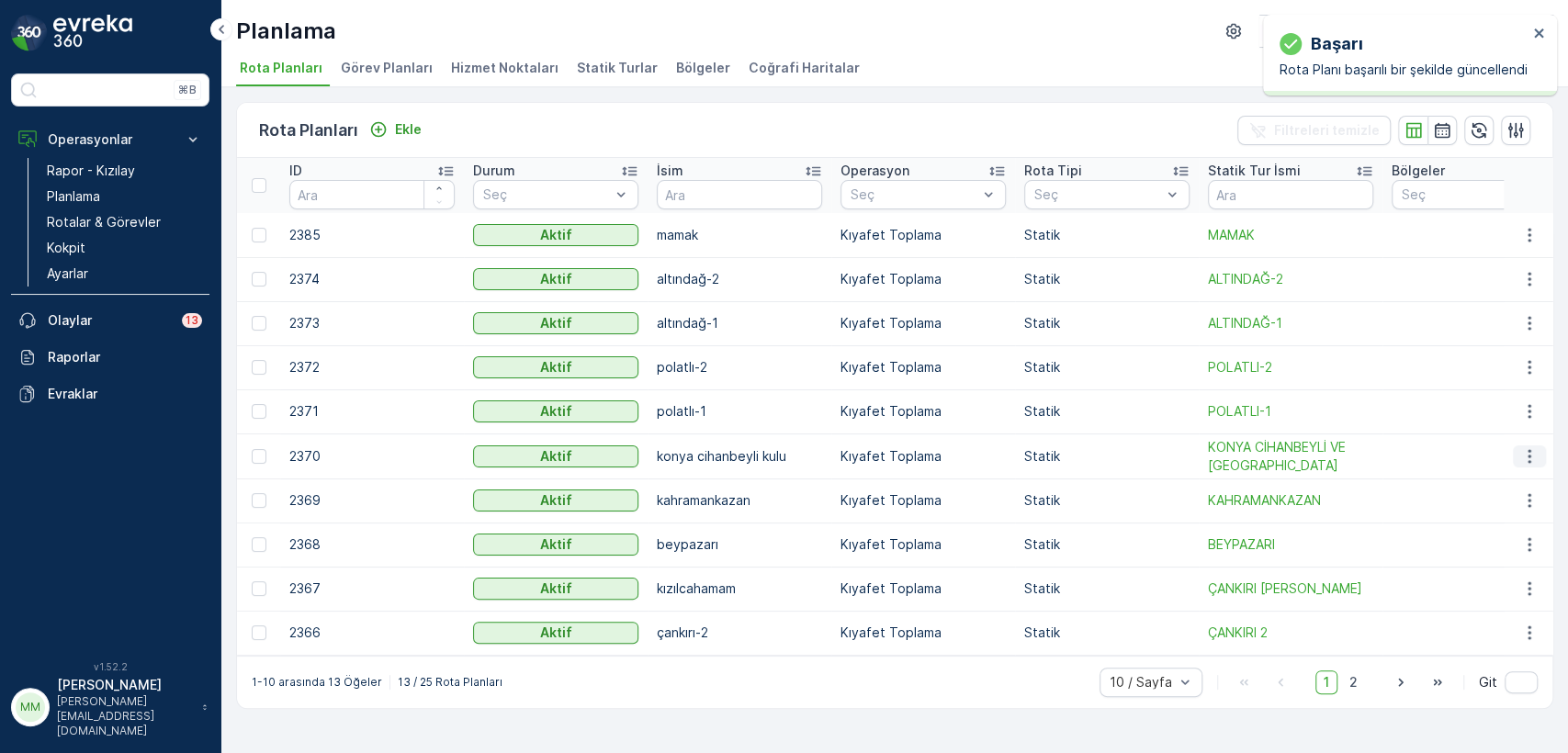
click at [1525, 451] on icon "button" at bounding box center [1529, 455] width 18 height 18
click at [1515, 474] on span "Rota Planını Düzenle" at bounding box center [1495, 483] width 126 height 18
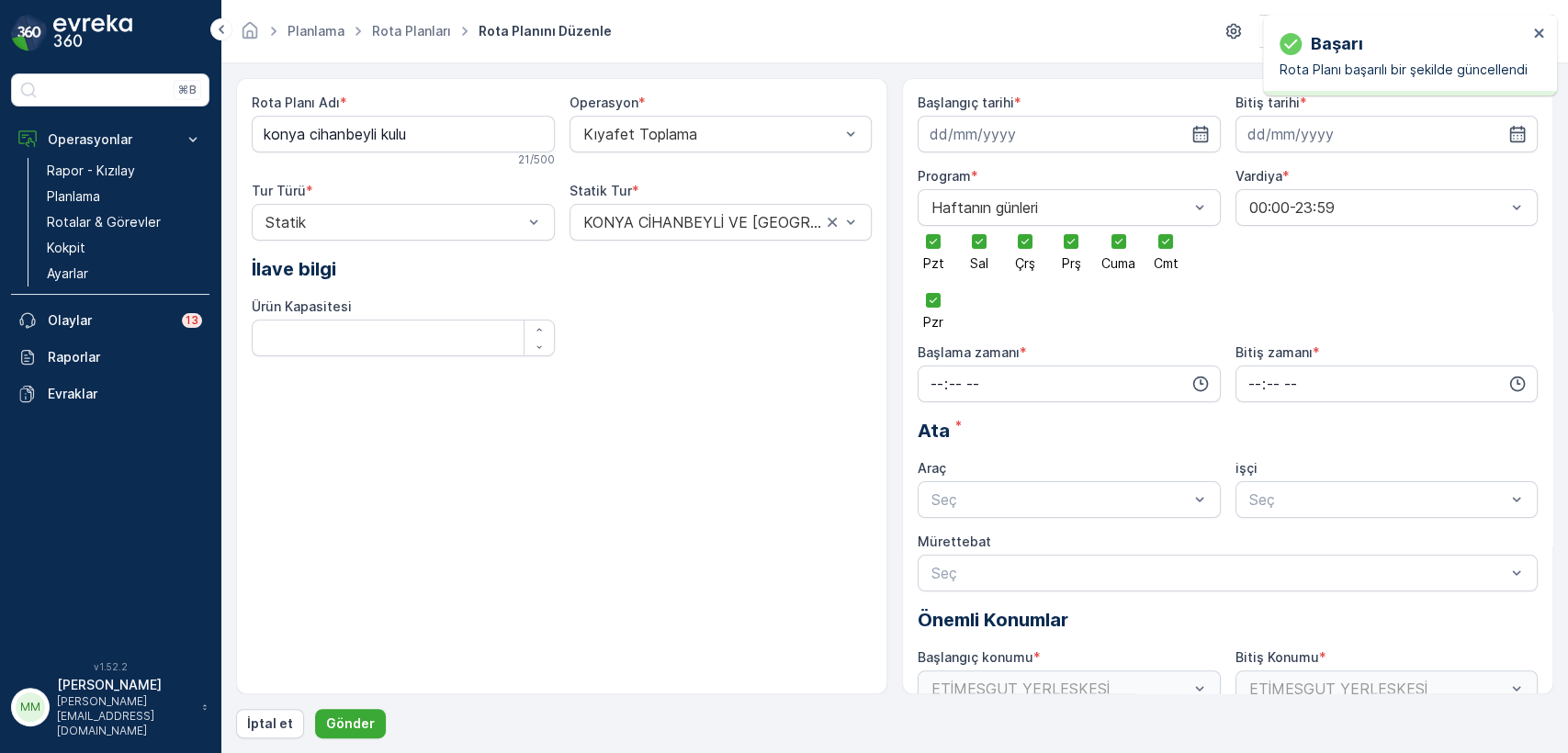
type input "10.09.2025"
type input "31.12.2025"
type input "07:00"
type input "22:00"
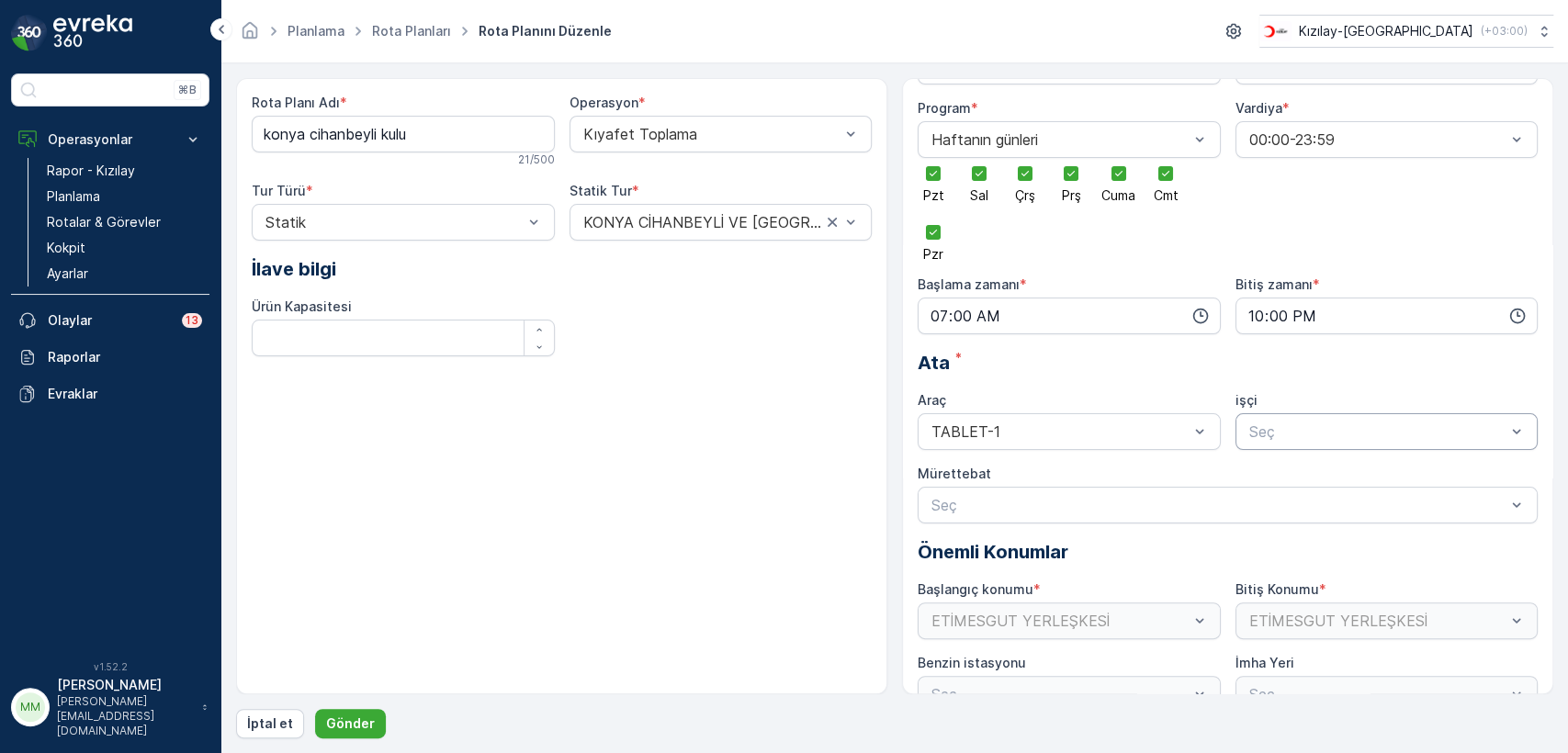
scroll to position [102, 0]
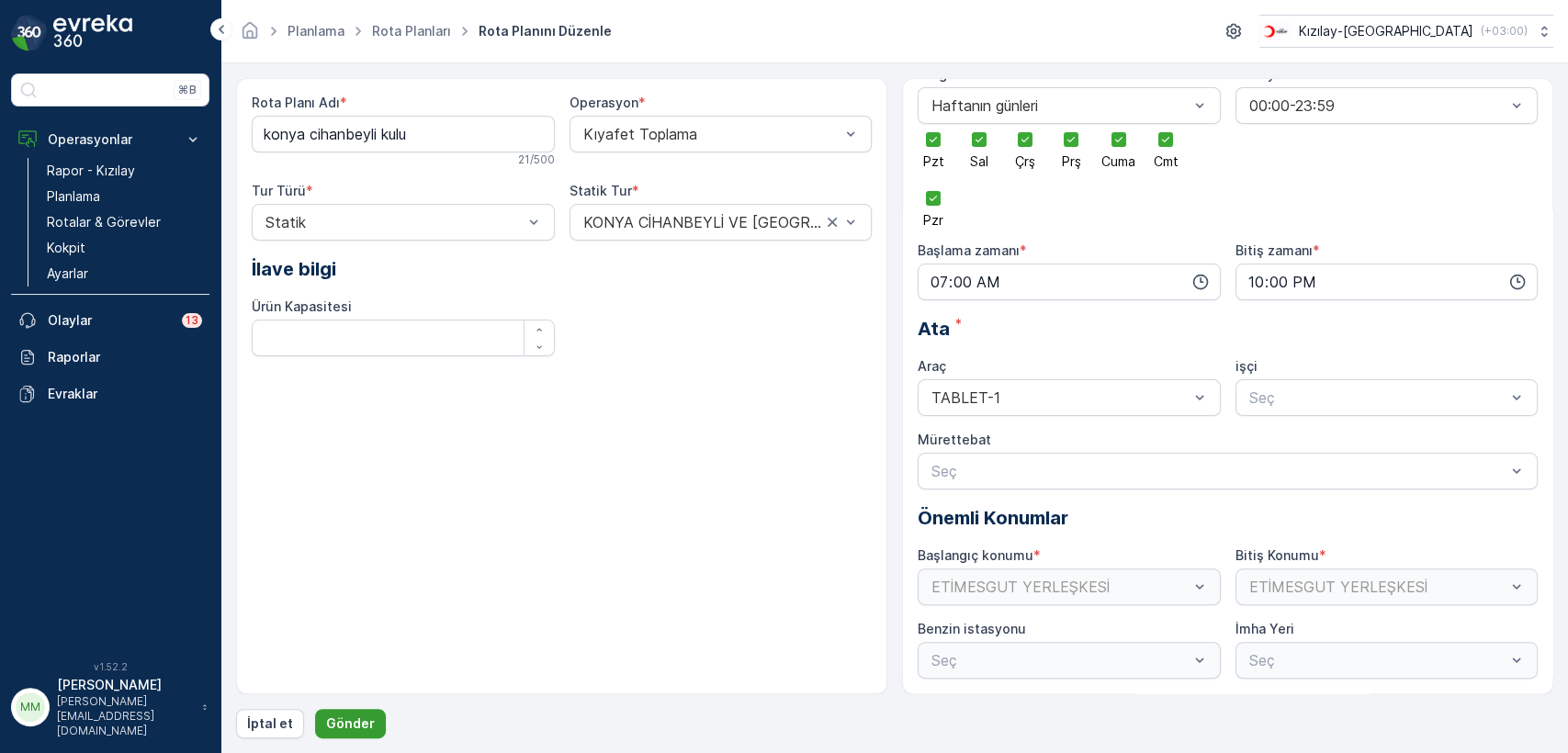
click at [344, 729] on p "Gönder" at bounding box center [351, 723] width 49 height 18
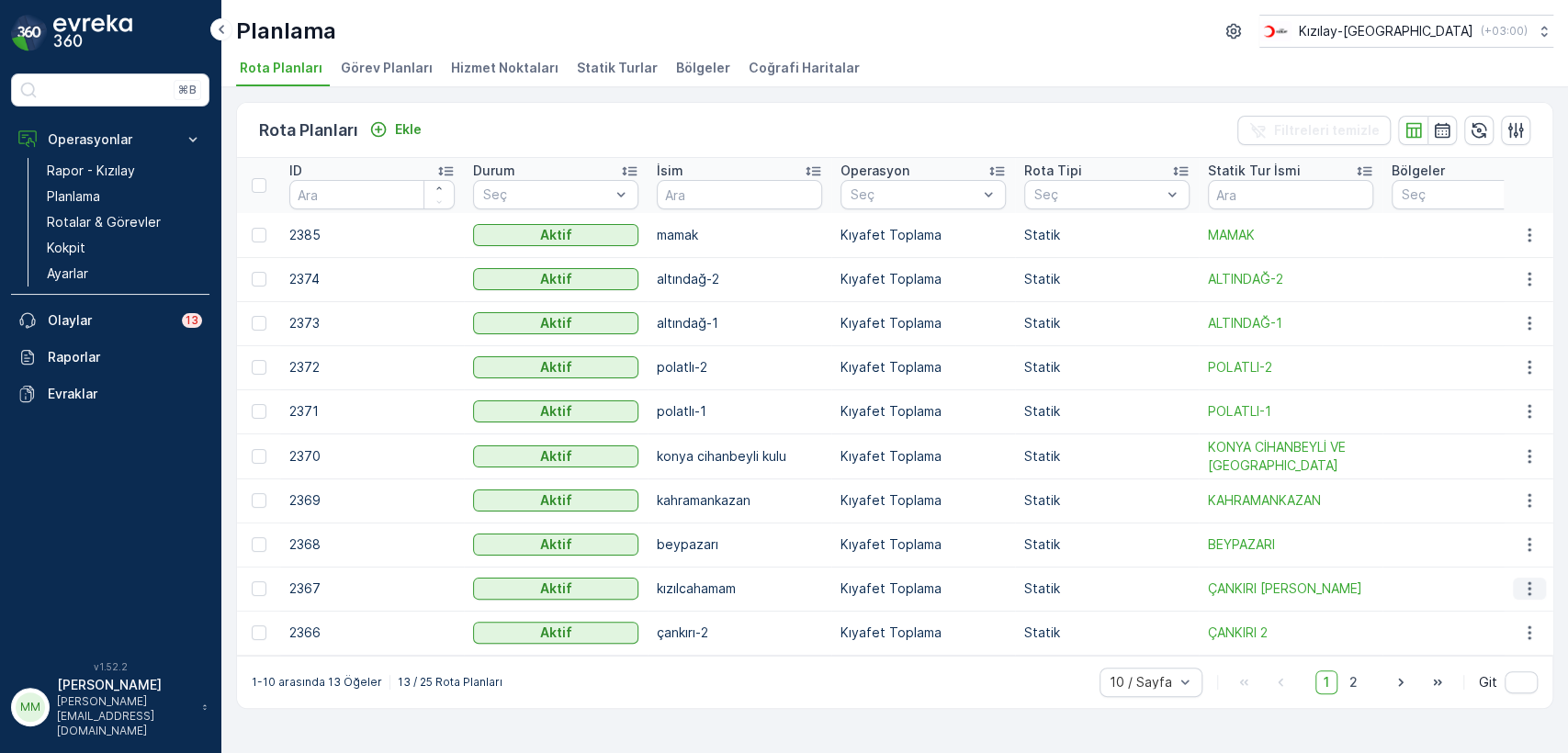
click at [1528, 582] on icon "button" at bounding box center [1528, 589] width 3 height 14
click at [1510, 605] on div "Rota Planını Düzenle" at bounding box center [1496, 616] width 141 height 26
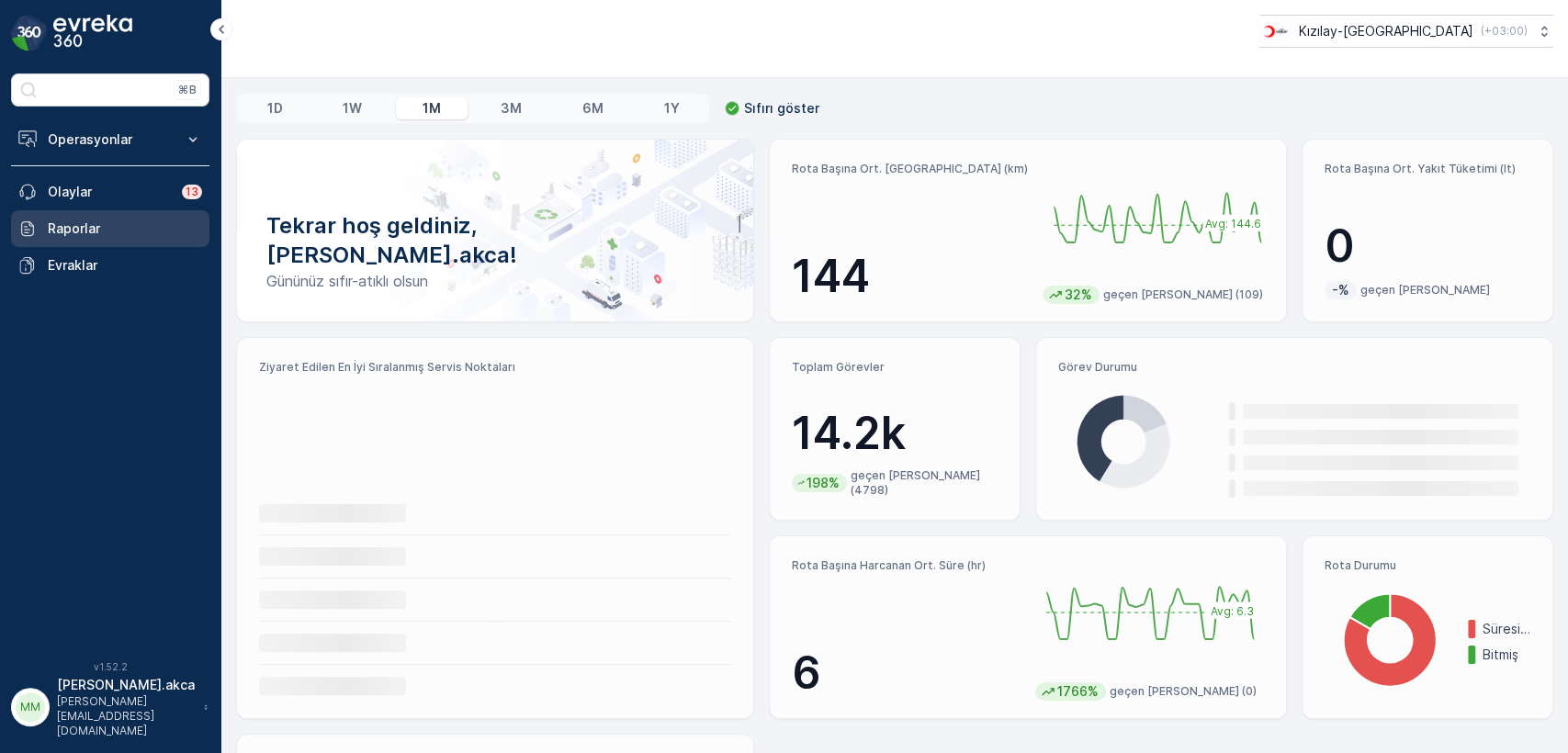
click at [96, 221] on p "Raporlar" at bounding box center [125, 228] width 154 height 18
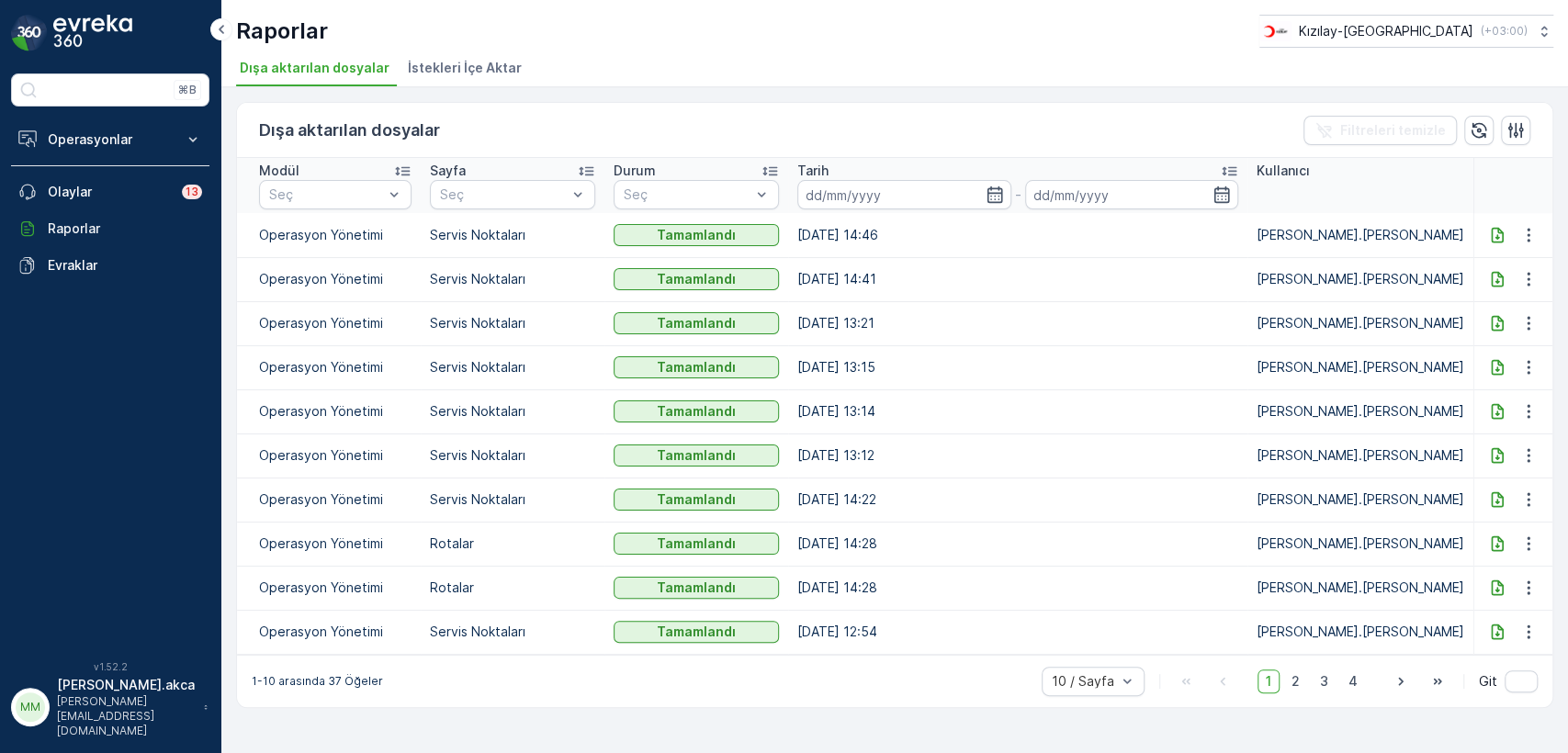
click at [434, 68] on span "İstekleri İçe Aktar" at bounding box center [465, 67] width 114 height 18
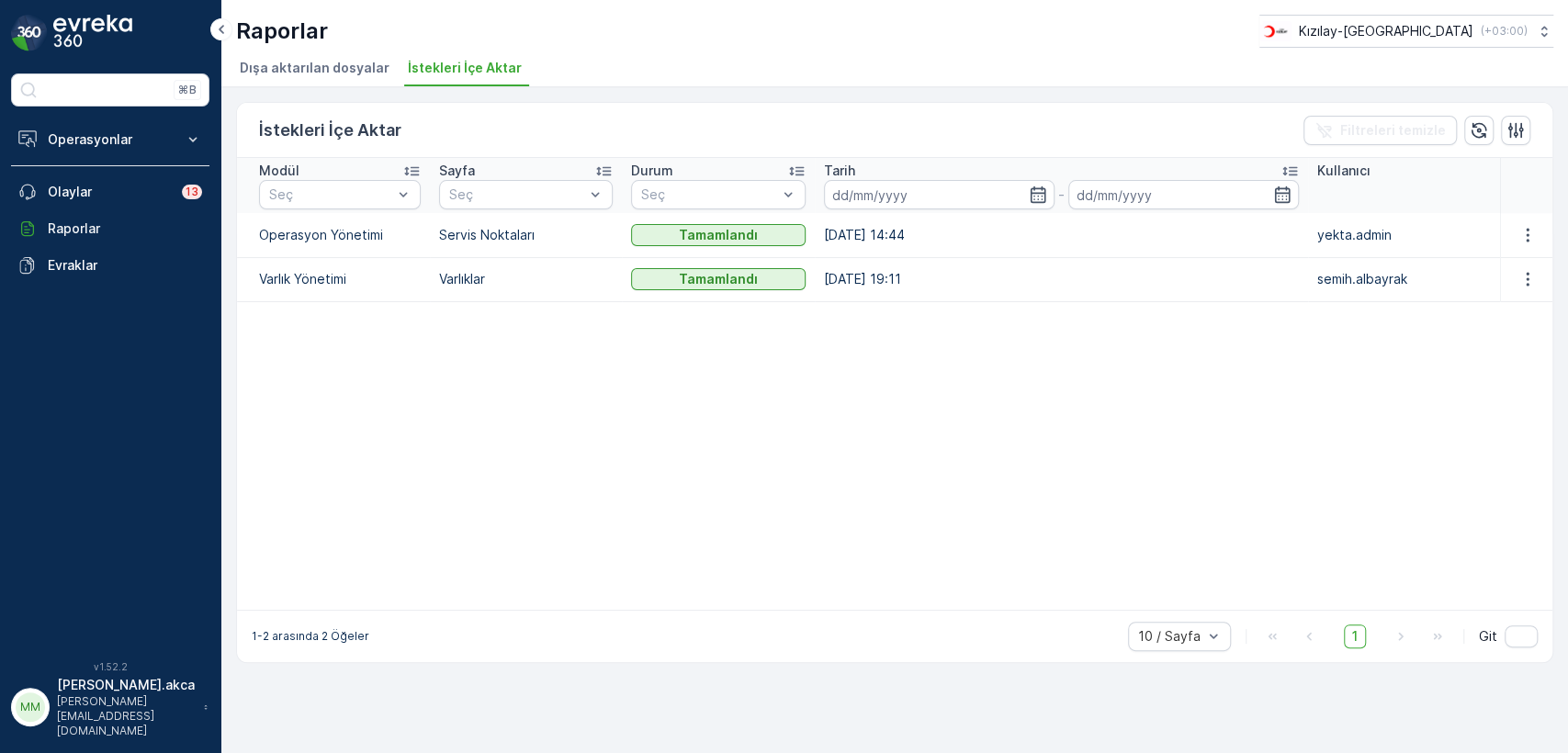
click at [301, 79] on li "Dışa aktarılan dosyalar" at bounding box center [317, 70] width 161 height 31
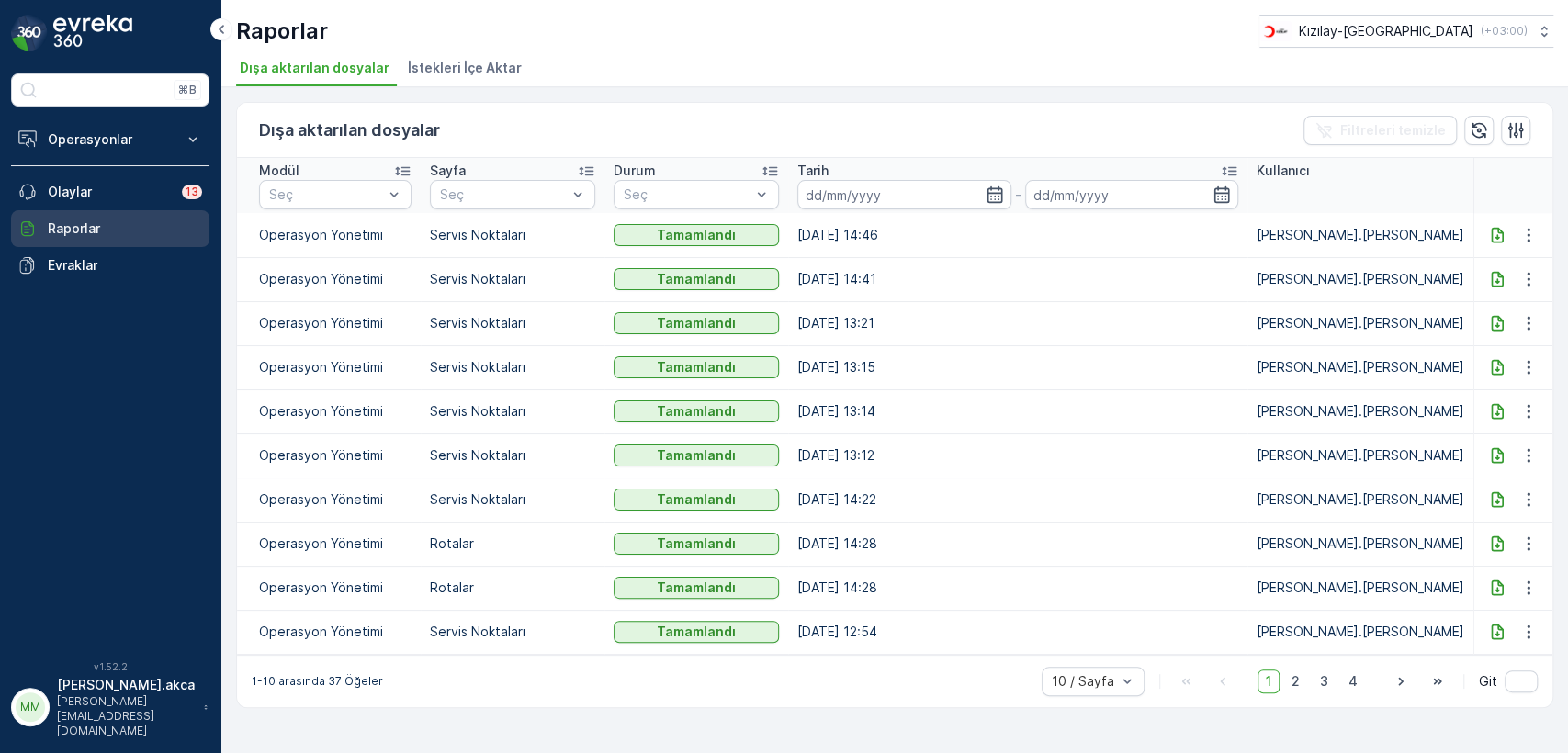
click at [121, 225] on p "Raporlar" at bounding box center [125, 228] width 154 height 18
click at [71, 224] on p "Raporlar" at bounding box center [125, 228] width 154 height 18
click at [117, 230] on p "Raporlar" at bounding box center [125, 228] width 154 height 18
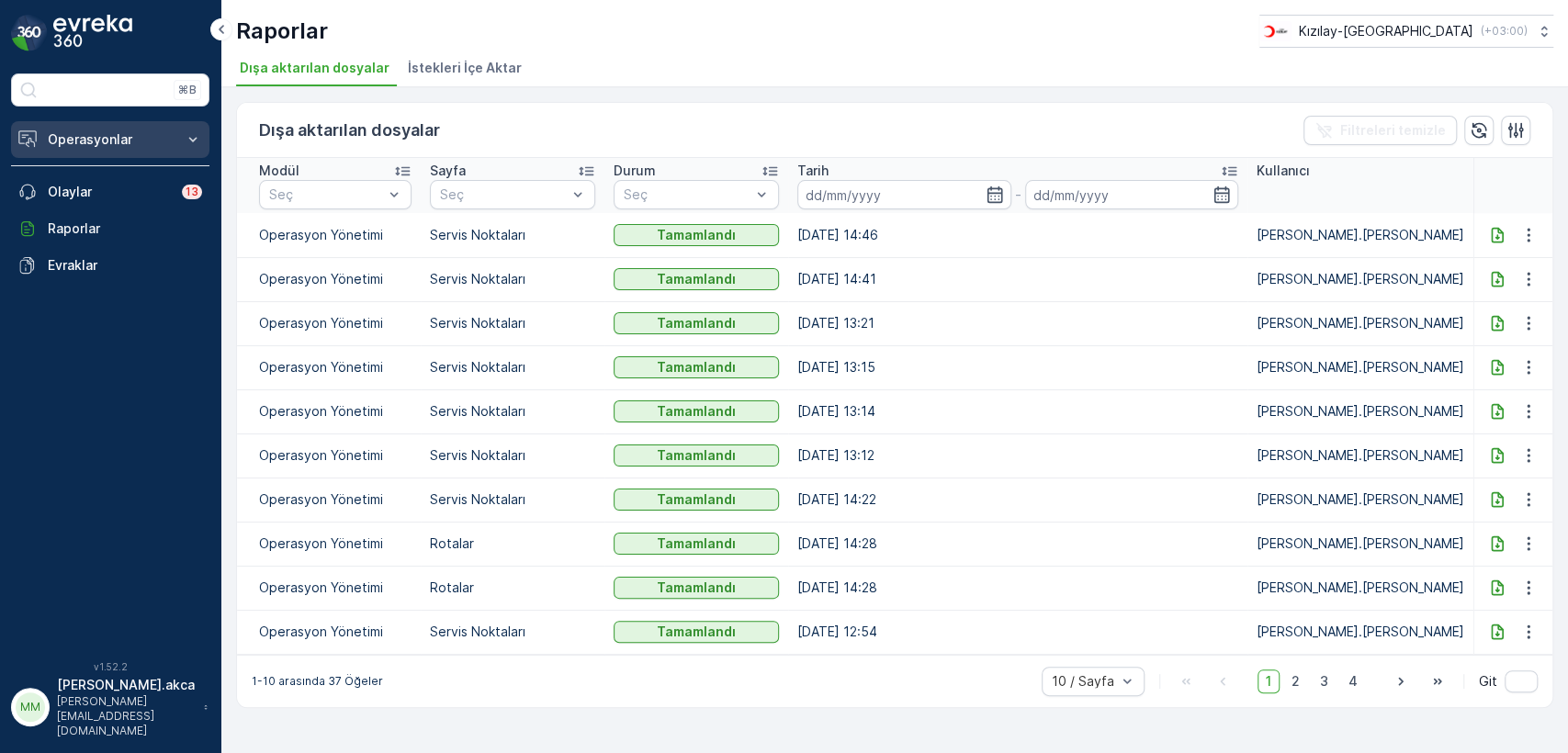
click at [107, 145] on p "Operasyonlar" at bounding box center [111, 139] width 125 height 18
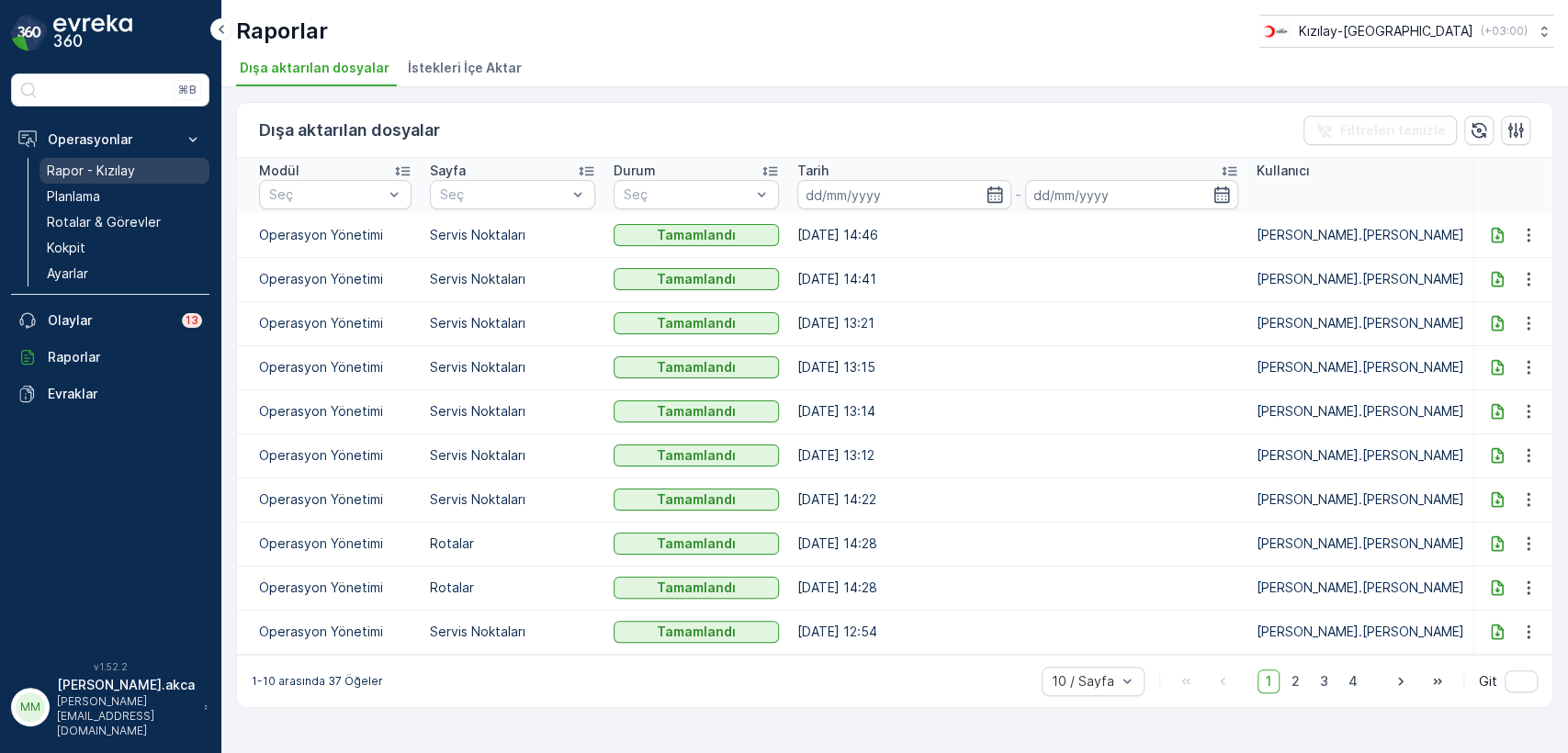
click at [114, 172] on p "Rapor - Kızılay" at bounding box center [91, 170] width 88 height 18
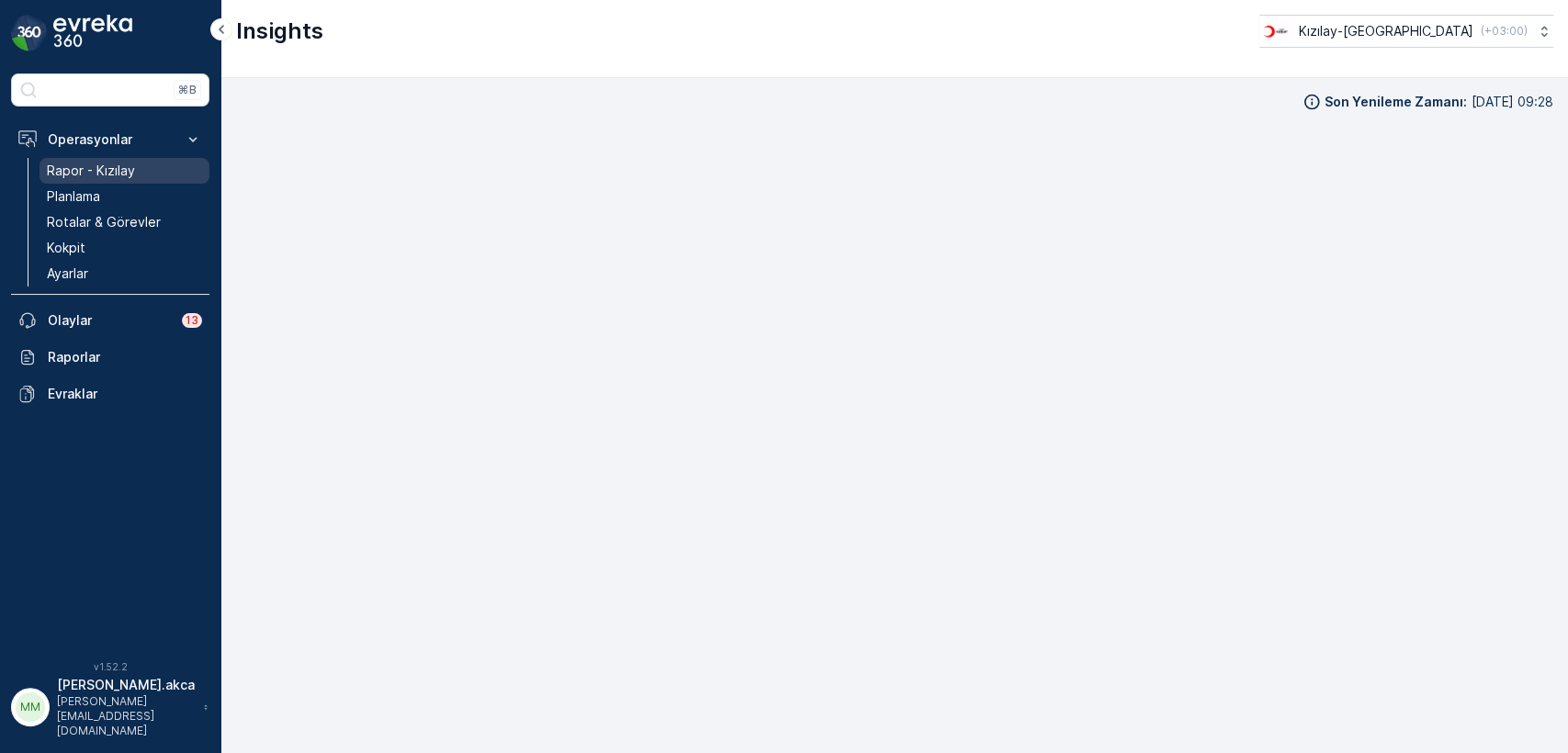
click at [117, 171] on p "Rapor - Kızılay" at bounding box center [91, 170] width 88 height 18
click at [113, 146] on p "Operasyonlar" at bounding box center [111, 139] width 125 height 18
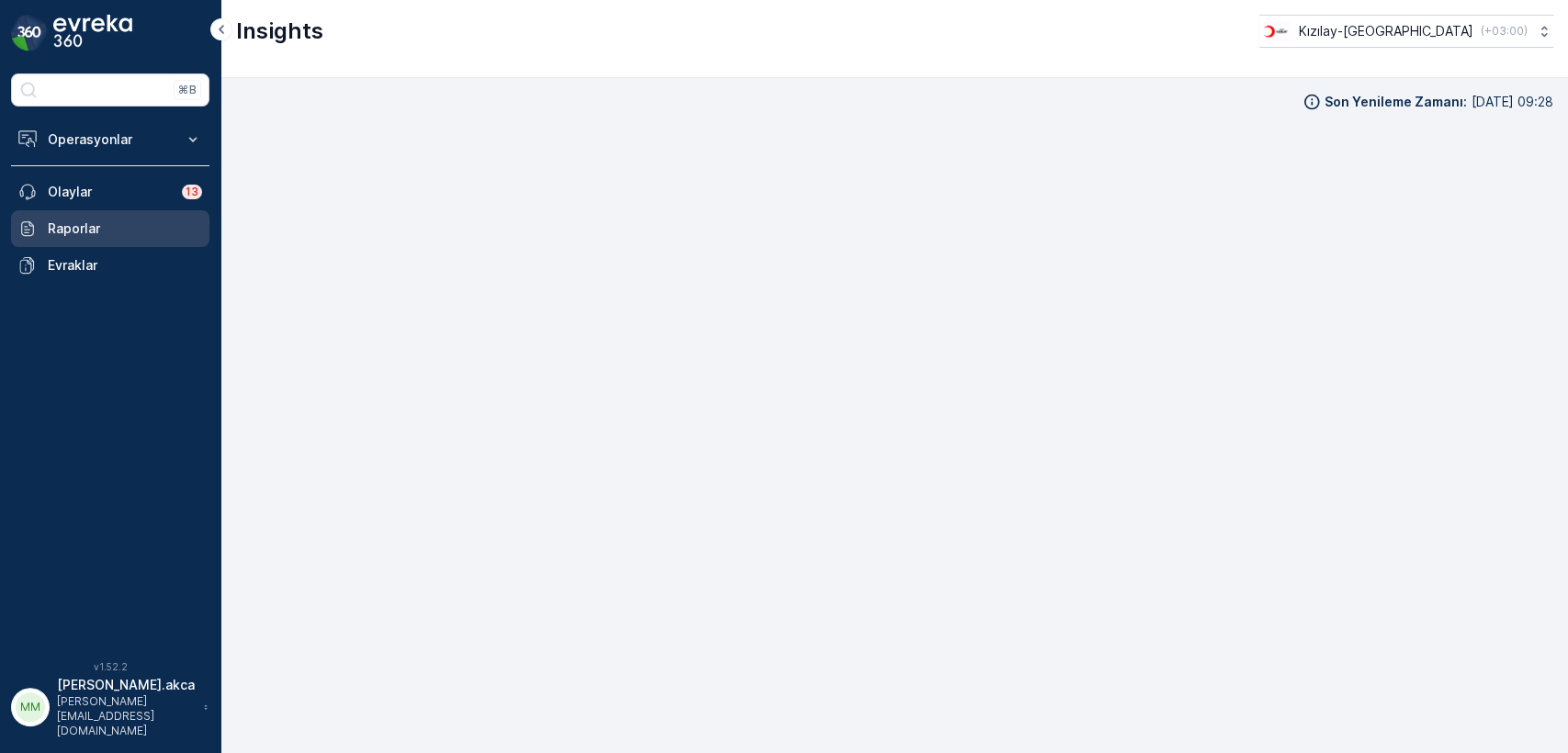
click at [81, 223] on p "Raporlar" at bounding box center [125, 228] width 154 height 18
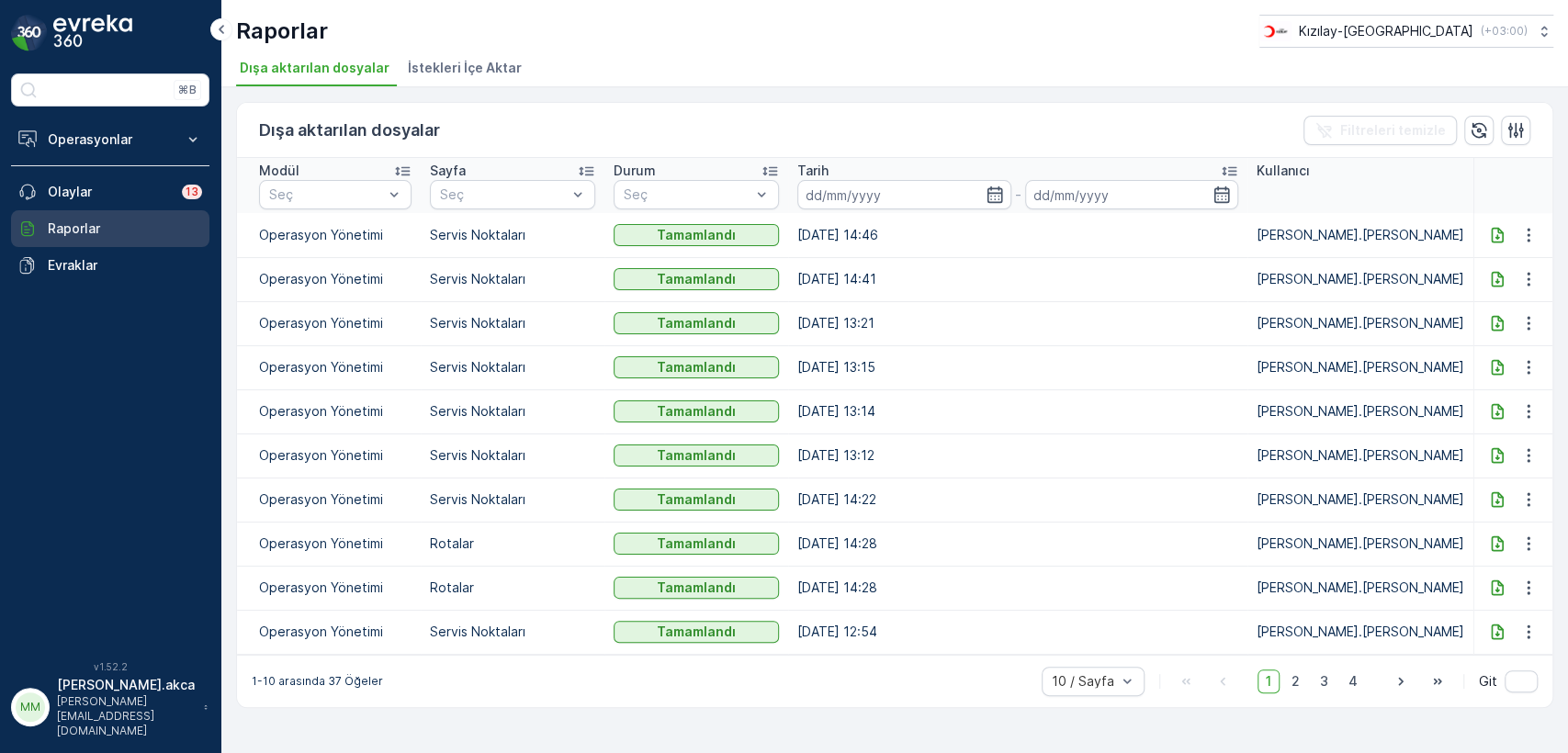
click at [101, 214] on link "Raporlar" at bounding box center [111, 229] width 198 height 37
click at [93, 222] on p "Raporlar" at bounding box center [125, 228] width 154 height 18
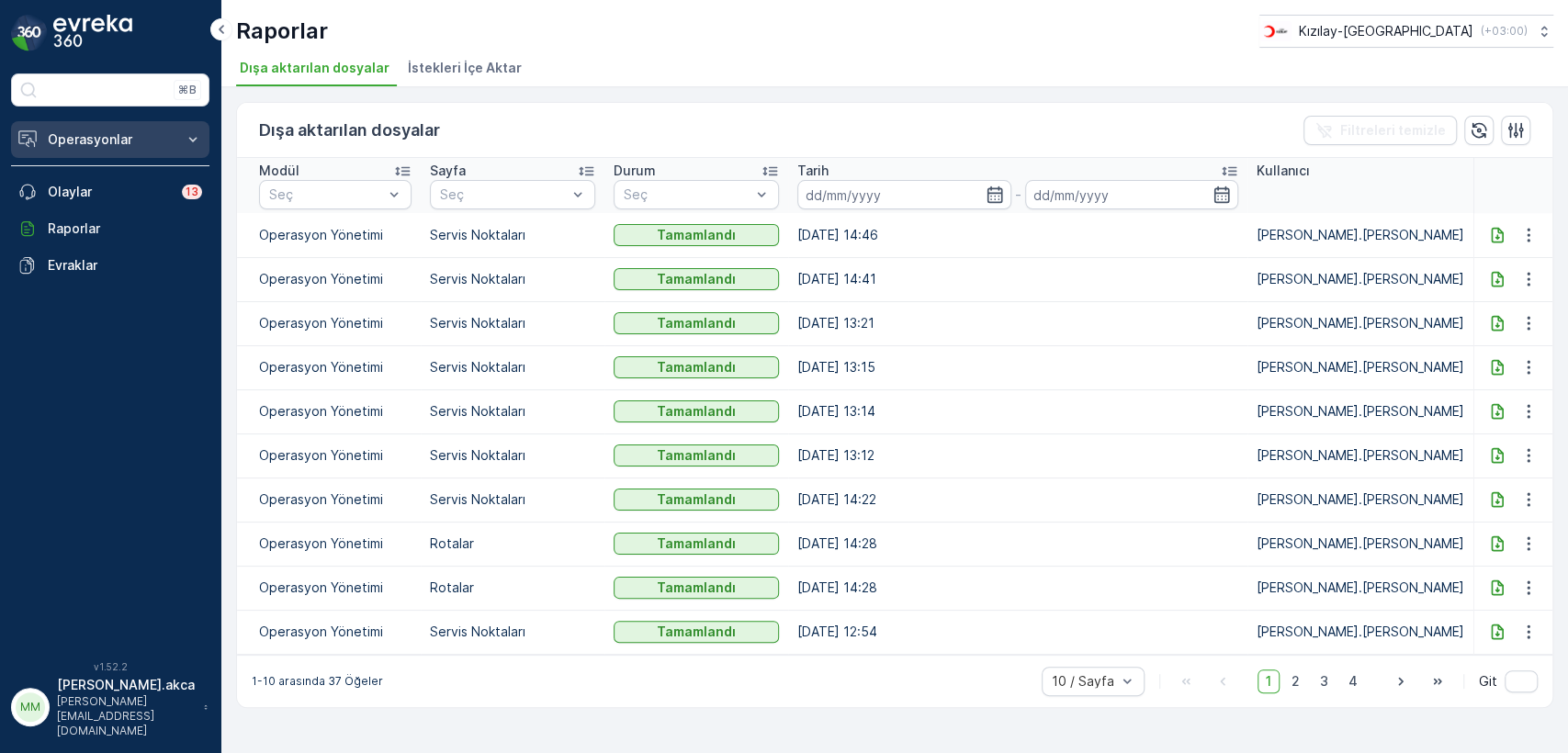
click at [85, 144] on p "Operasyonlar" at bounding box center [111, 139] width 125 height 18
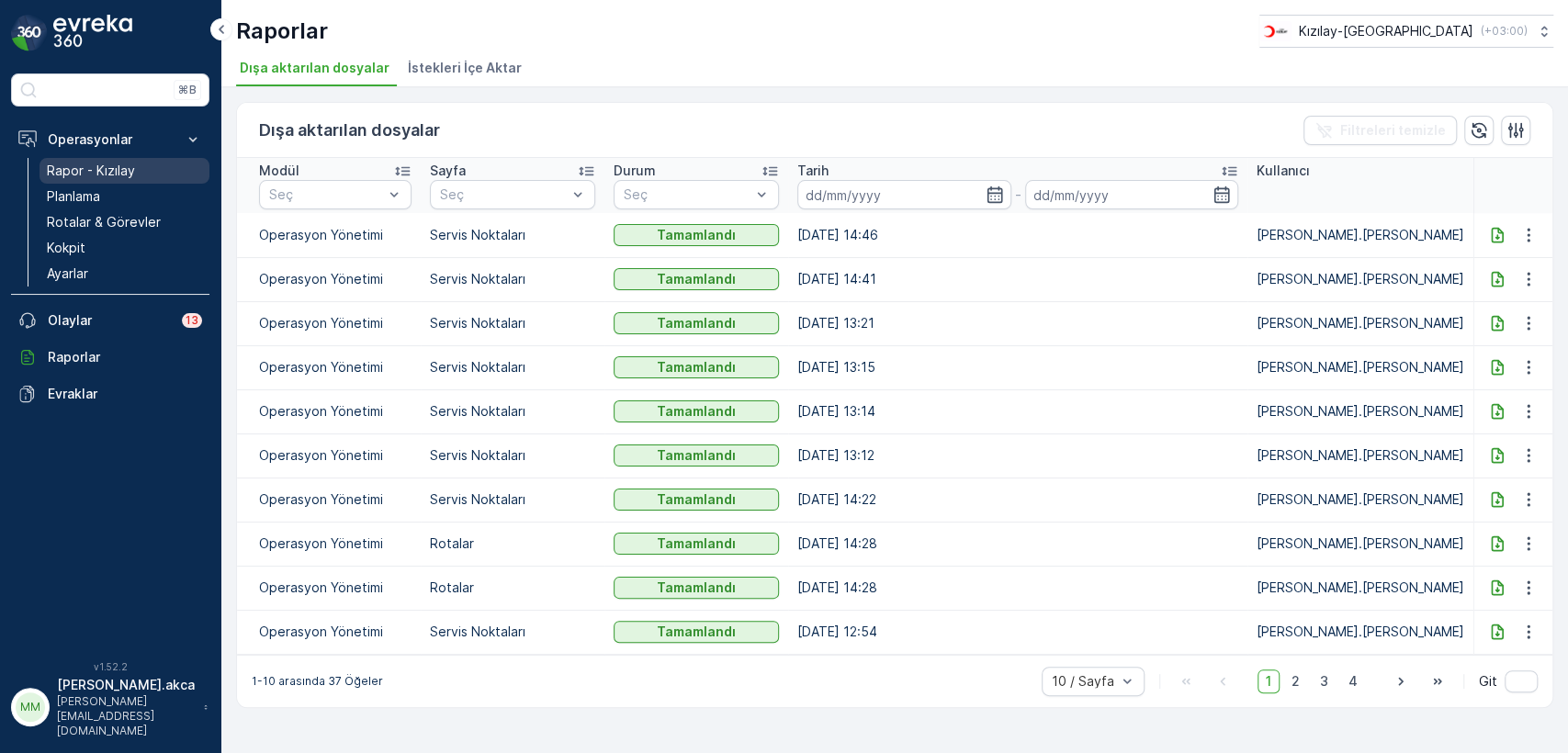
click at [96, 173] on p "Rapor - Kızılay" at bounding box center [91, 170] width 88 height 18
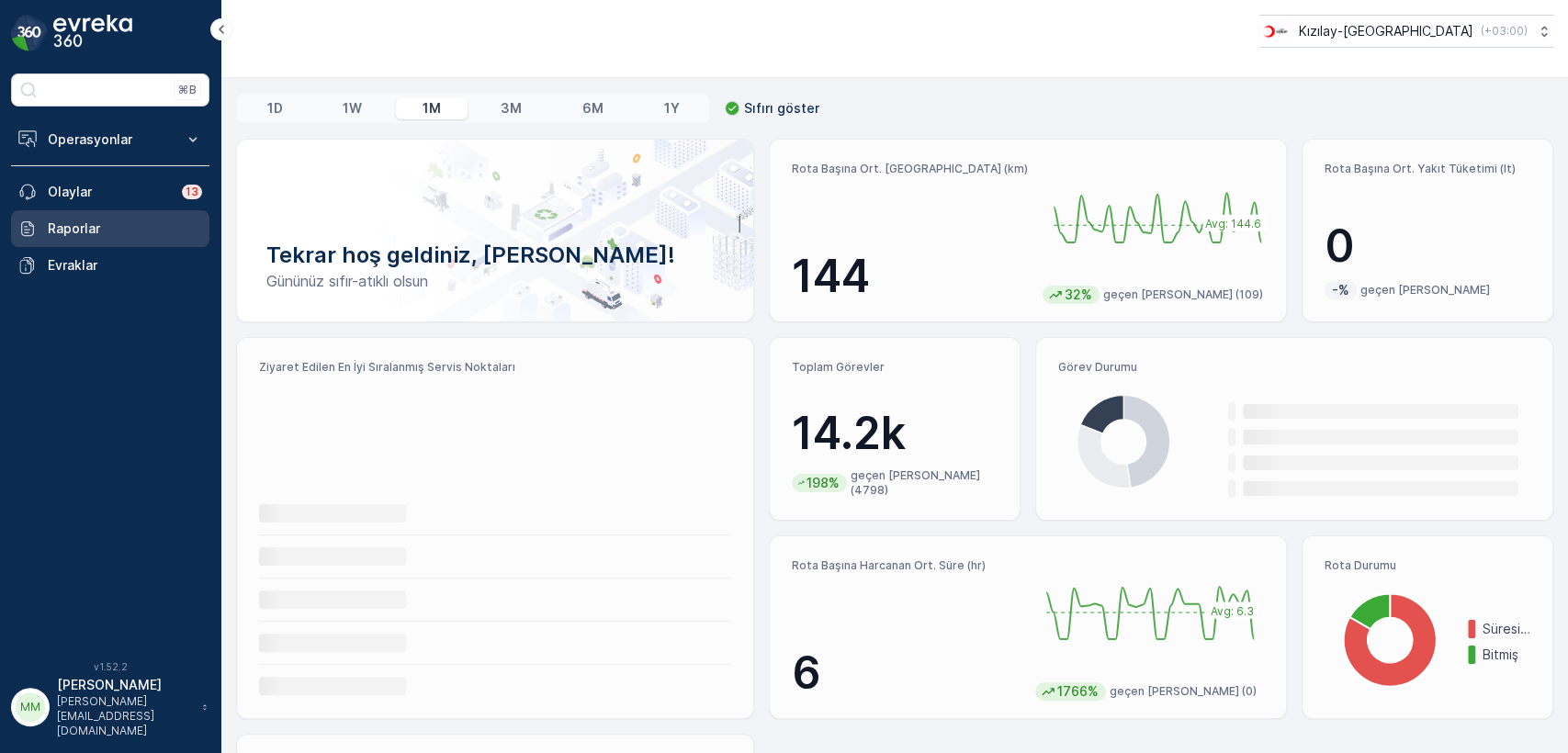
click at [103, 221] on p "Raporlar" at bounding box center [125, 228] width 154 height 18
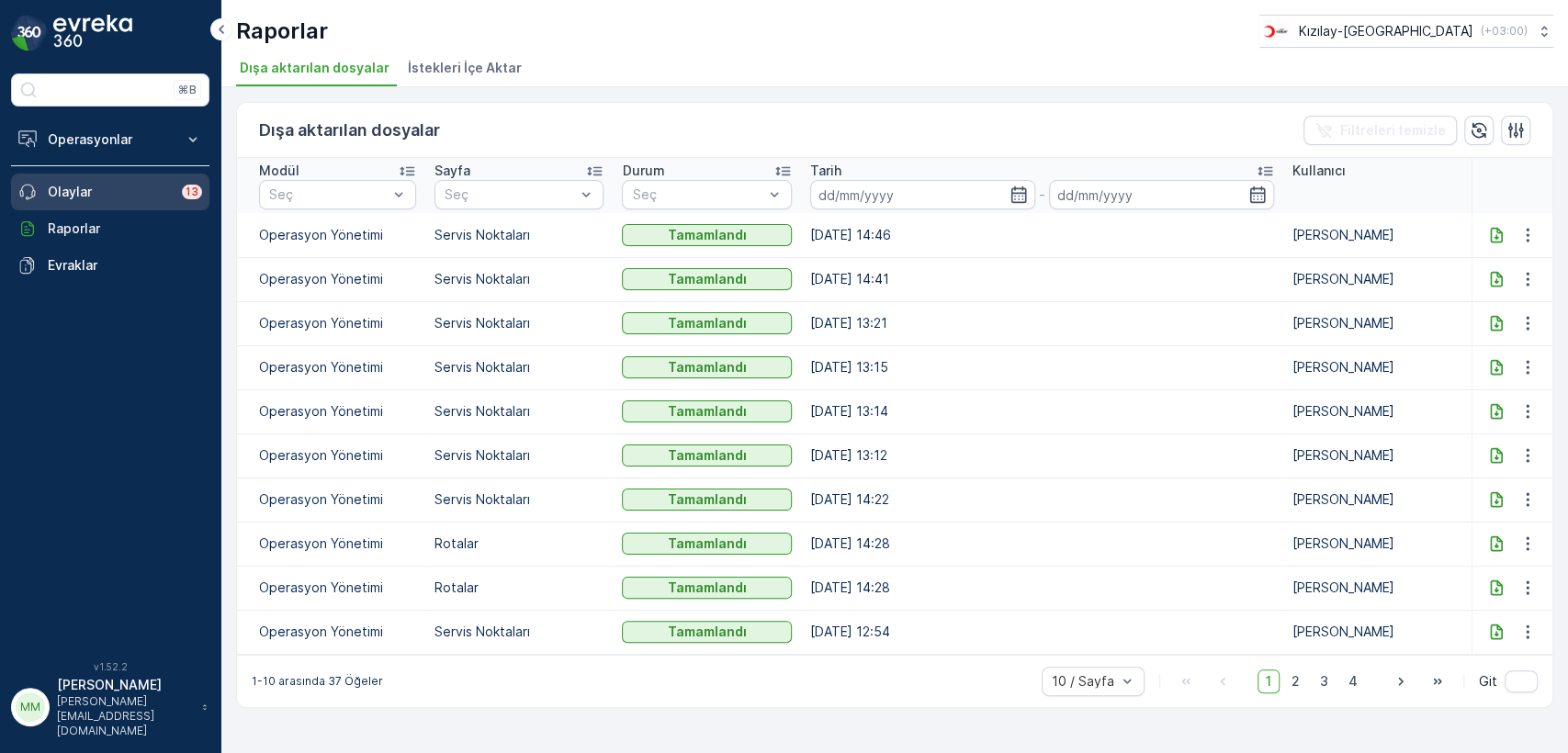
click at [118, 180] on link "Olaylar 13" at bounding box center [111, 192] width 198 height 37
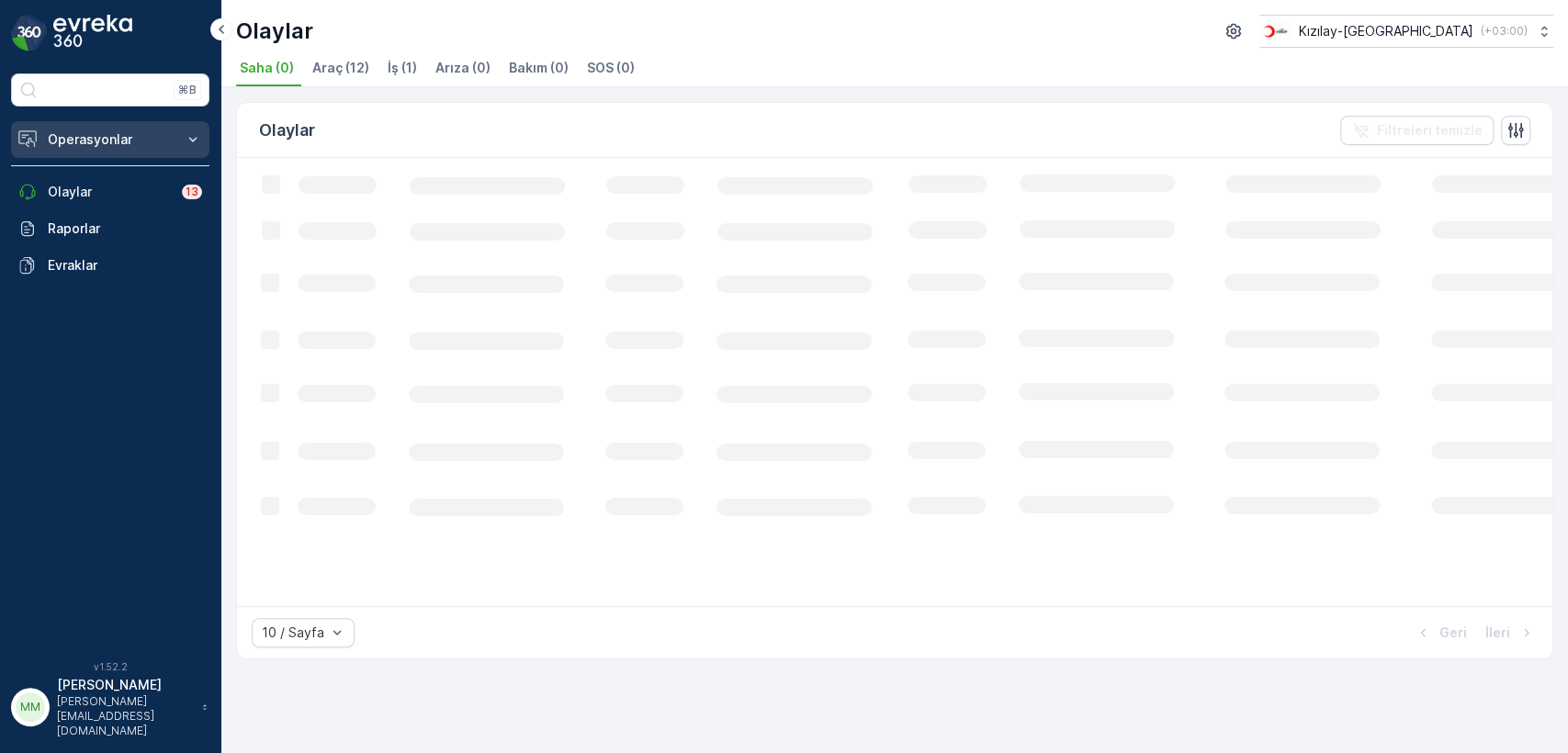
click at [127, 142] on p "Operasyonlar" at bounding box center [111, 139] width 125 height 18
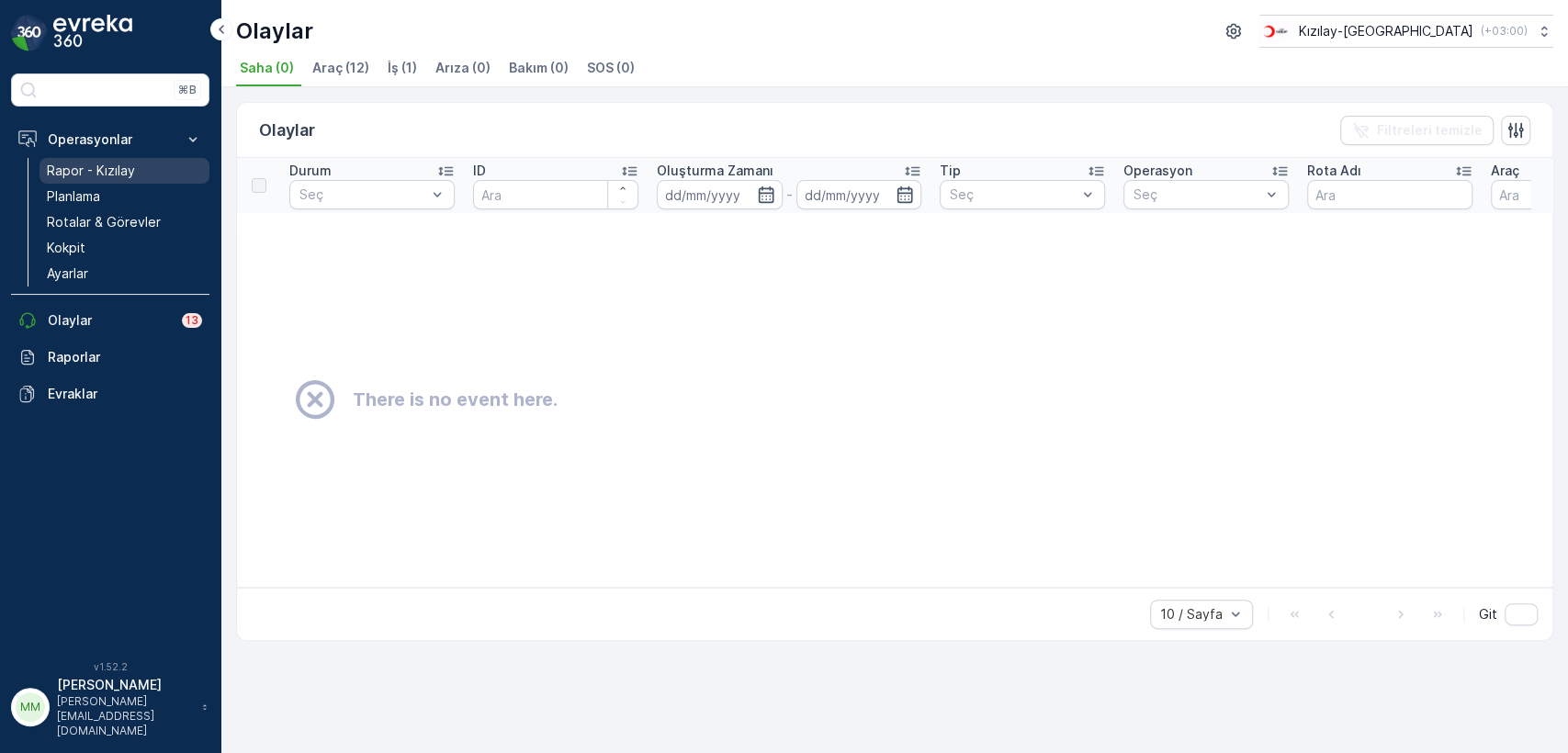
click at [103, 170] on p "Rapor - Kızılay" at bounding box center [91, 170] width 88 height 18
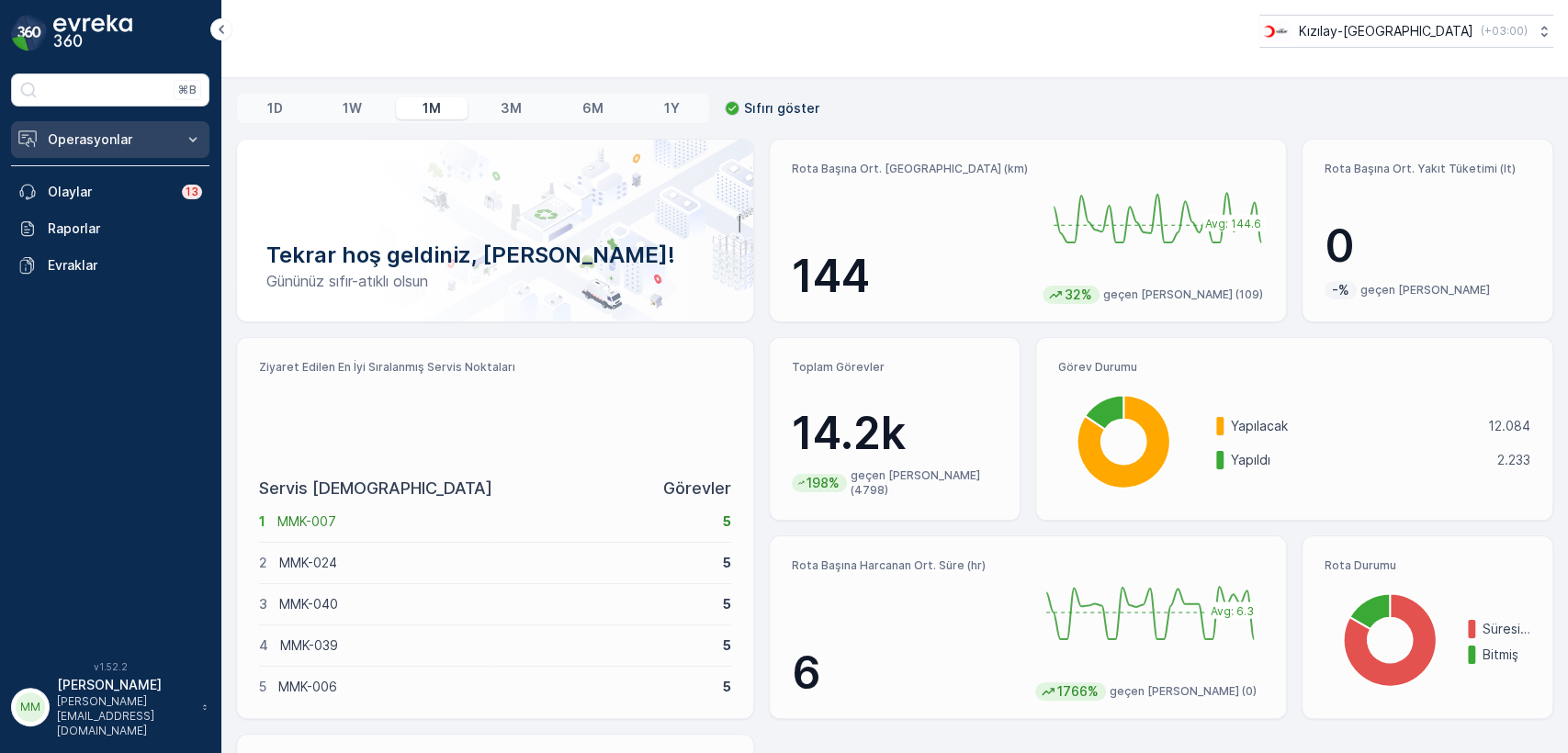
click at [98, 142] on p "Operasyonlar" at bounding box center [111, 139] width 125 height 18
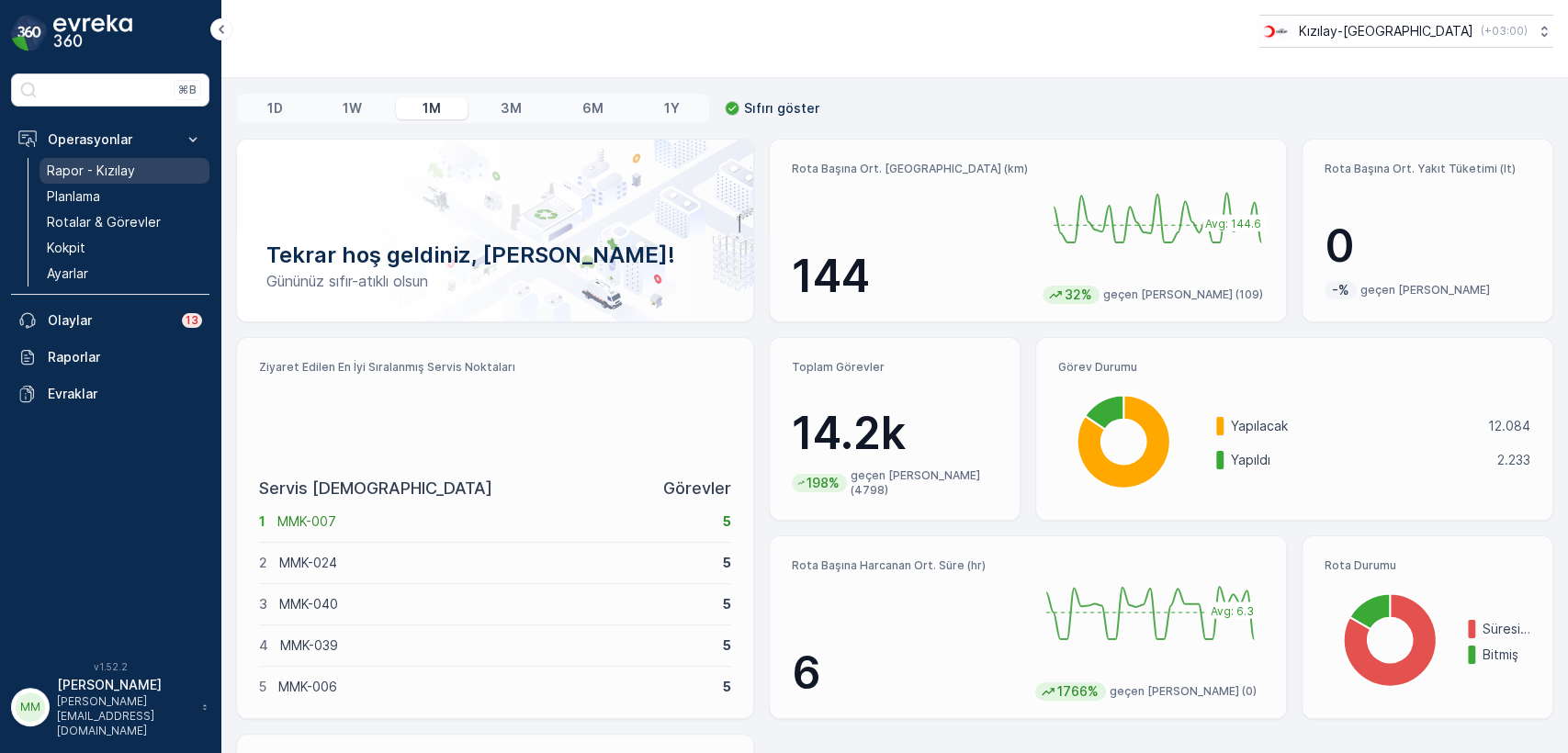
click at [116, 169] on p "Rapor - Kızılay" at bounding box center [91, 170] width 88 height 18
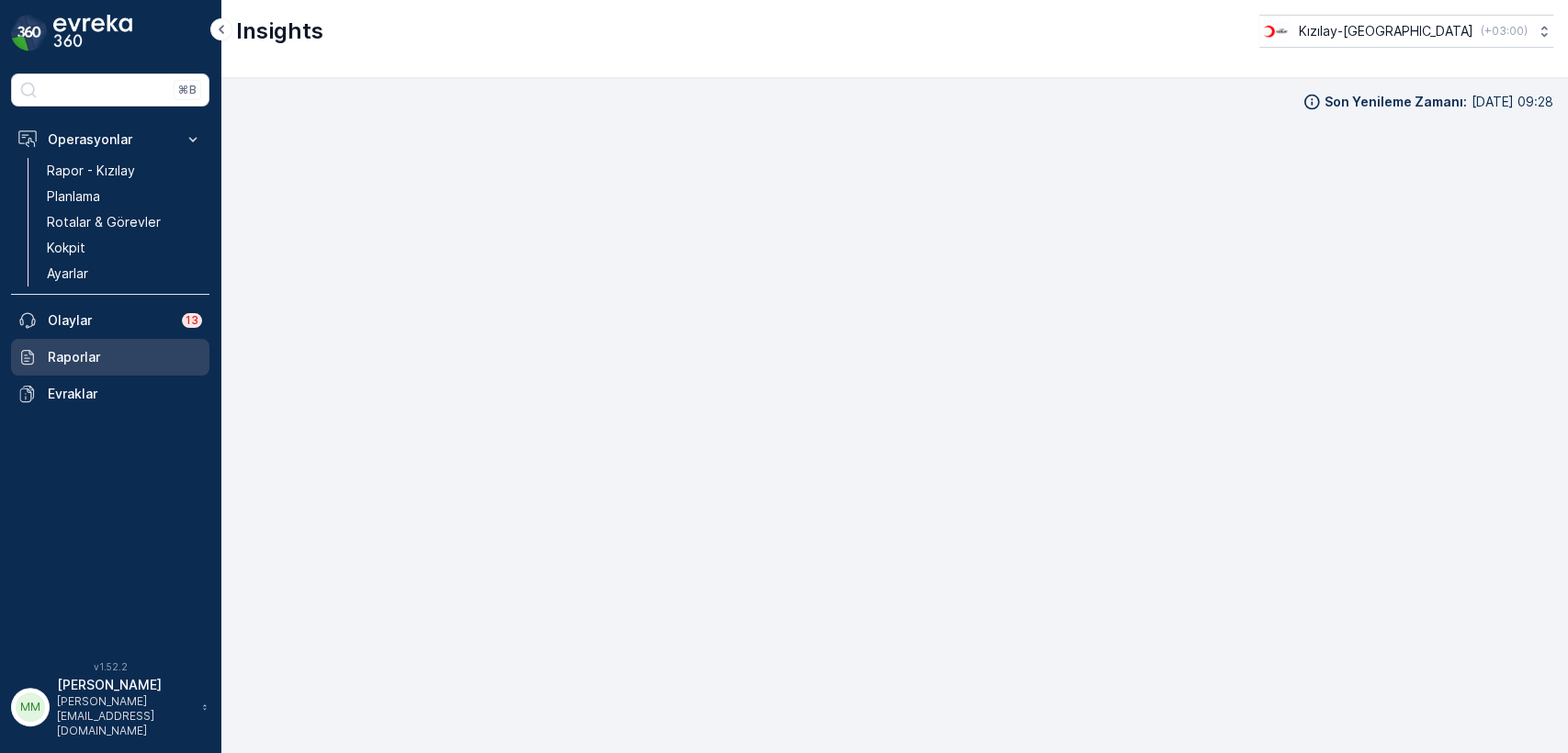
click at [95, 358] on p "Raporlar" at bounding box center [125, 356] width 154 height 18
